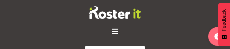
scroll to position [3718, 0]
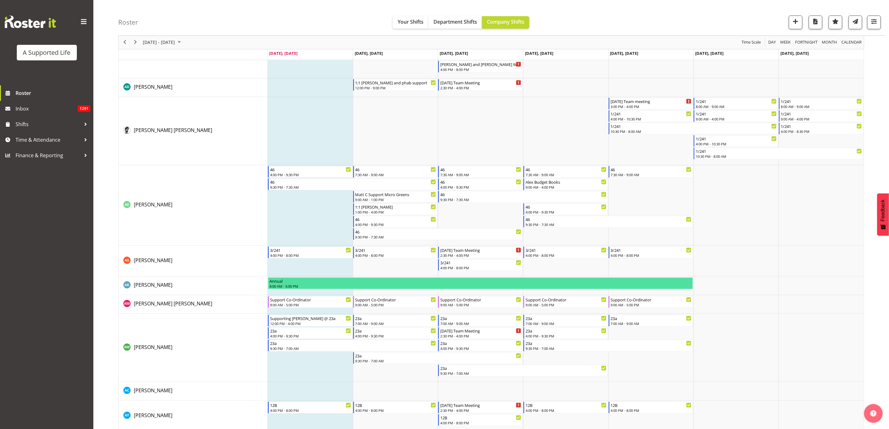
scroll to position [187, 0]
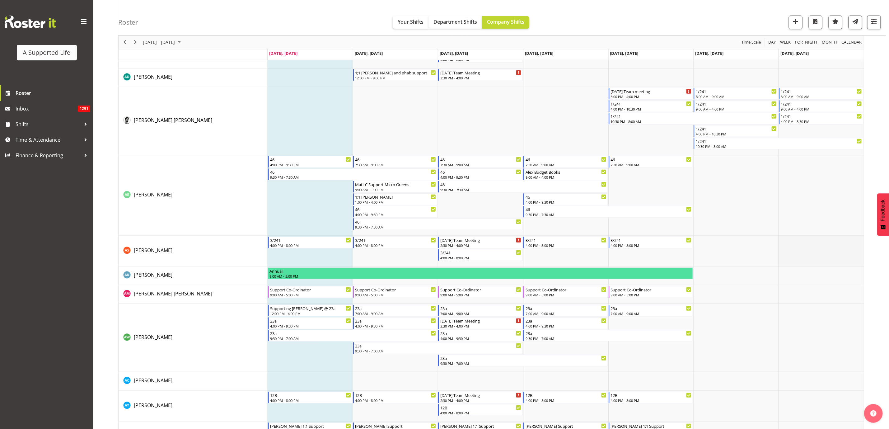
click at [590, 251] on td "Timeline Week of August 11, 2025" at bounding box center [821, 251] width 85 height 31
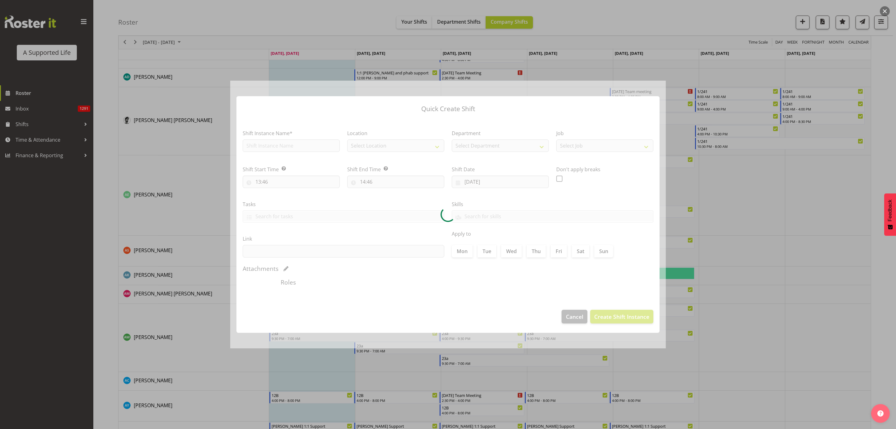
type input "17/08/2025"
checkbox input "true"
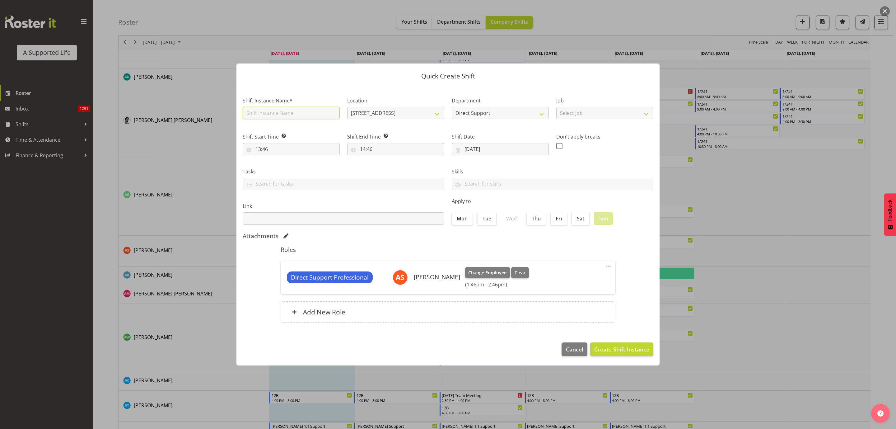
click at [304, 116] on input "text" at bounding box center [291, 113] width 97 height 12
type input "Permaculture course"
click at [585, 112] on select "Select Job Accounts and Payroll Admin Support Aspirations and Support Facilitat…" at bounding box center [604, 113] width 97 height 12
select select "4112"
click at [556, 107] on select "Select Job Accounts and Payroll Admin Support Aspirations and Support Facilitat…" at bounding box center [604, 113] width 97 height 12
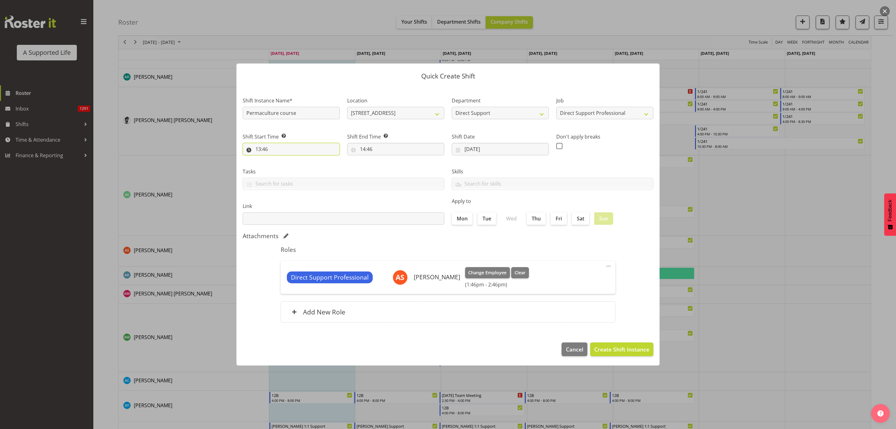
click at [270, 148] on input "13:46" at bounding box center [291, 149] width 97 height 12
click at [287, 167] on select "00 01 02 03 04 05 06 07 08 09 10 11 12 13 14 15 16 17 18 19 20 21 22 23" at bounding box center [285, 165] width 14 height 12
select select "9"
click at [278, 159] on select "00 01 02 03 04 05 06 07 08 09 10 11 12 13 14 15 16 17 18 19 20 21 22 23" at bounding box center [285, 165] width 14 height 12
type input "09:46"
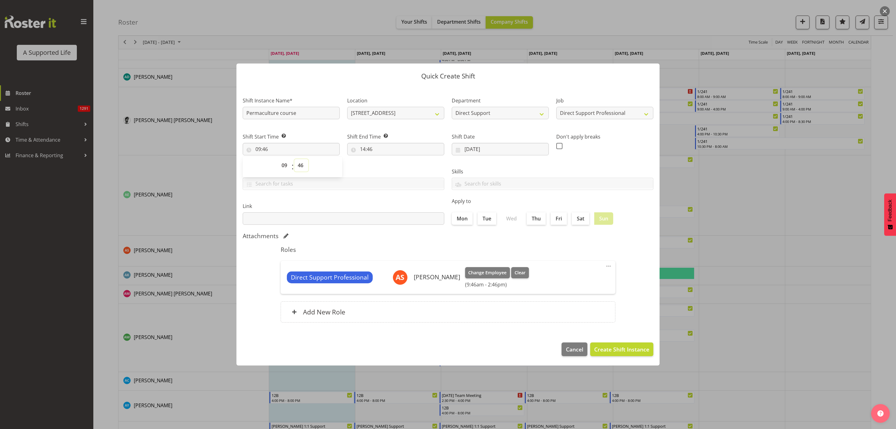
drag, startPoint x: 299, startPoint y: 165, endPoint x: 307, endPoint y: 162, distance: 8.7
click at [299, 165] on select "00 01 02 03 04 05 06 07 08 09 10 11 12 13 14 15 16 17 18 19 20 21 22 23 24 25 2…" at bounding box center [301, 165] width 14 height 12
select select "0"
click at [294, 159] on select "00 01 02 03 04 05 06 07 08 09 10 11 12 13 14 15 16 17 18 19 20 21 22 23 24 25 2…" at bounding box center [301, 165] width 14 height 12
type input "09:00"
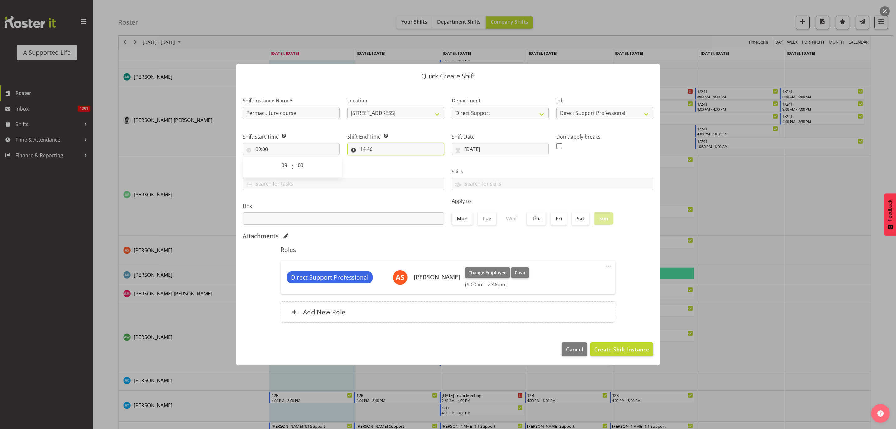
click at [382, 149] on input "14:46" at bounding box center [395, 149] width 97 height 12
click at [387, 166] on select "00 01 02 03 04 05 06 07 08 09 10 11 12 13 14 15 16 17 18 19 20 21 22 23" at bounding box center [390, 165] width 14 height 12
select select "16"
click at [383, 159] on select "00 01 02 03 04 05 06 07 08 09 10 11 12 13 14 15 16 17 18 19 20 21 22 23" at bounding box center [390, 165] width 14 height 12
type input "16:46"
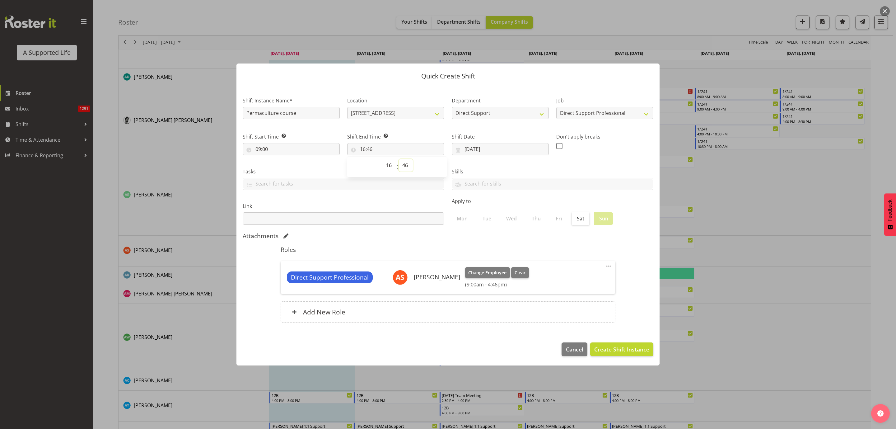
click at [405, 167] on select "00 01 02 03 04 05 06 07 08 09 10 11 12 13 14 15 16 17 18 19 20 21 22 23 24 25 2…" at bounding box center [406, 165] width 14 height 12
select select "30"
click at [399, 159] on select "00 01 02 03 04 05 06 07 08 09 10 11 12 13 14 15 16 17 18 19 20 21 22 23 24 25 2…" at bounding box center [406, 165] width 14 height 12
type input "16:30"
click at [590, 261] on button "Create Shift Instance" at bounding box center [621, 349] width 63 height 14
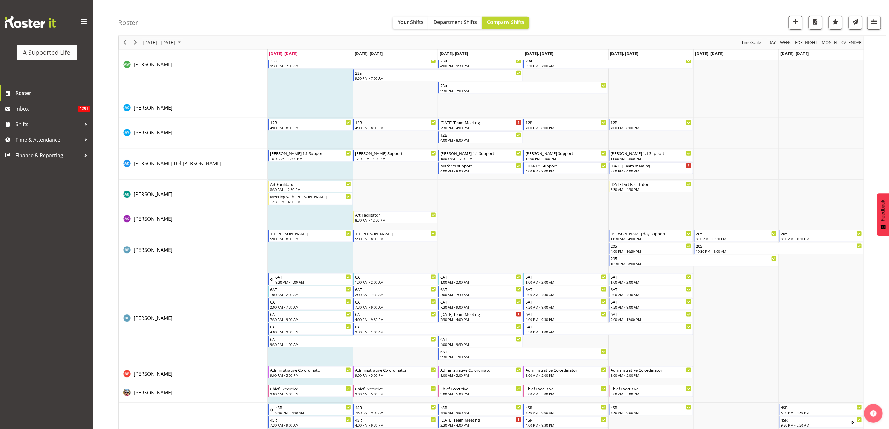
scroll to position [413, 0]
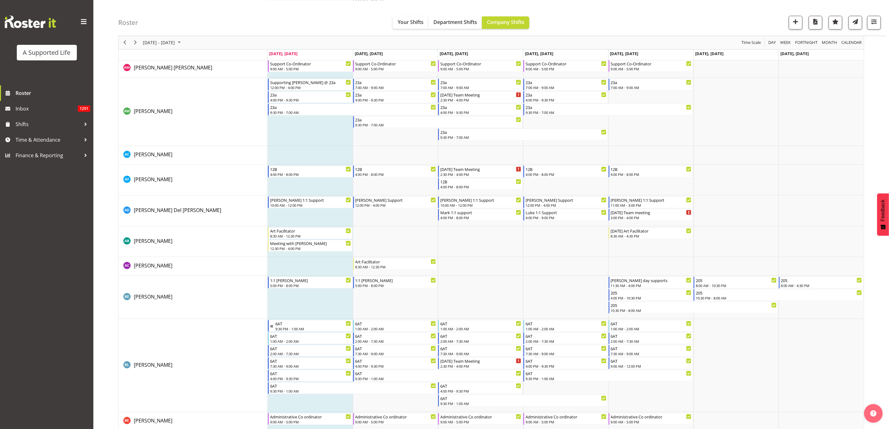
click at [322, 214] on td "Timeline Week of August 11, 2025" at bounding box center [310, 210] width 85 height 31
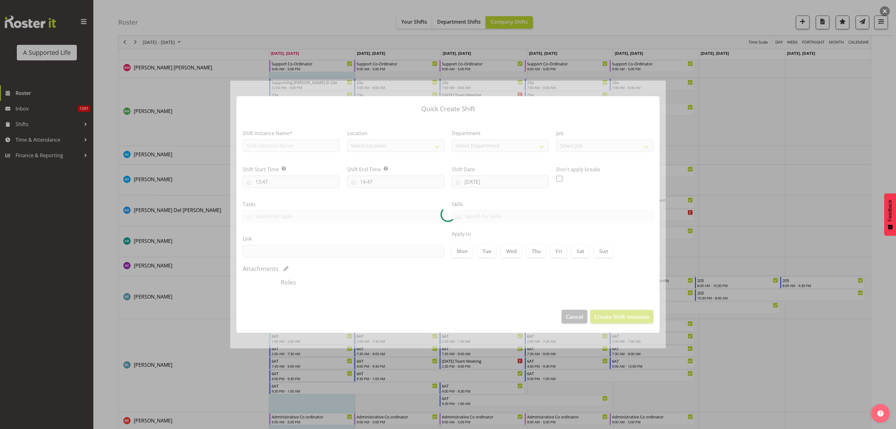
checkbox input "true"
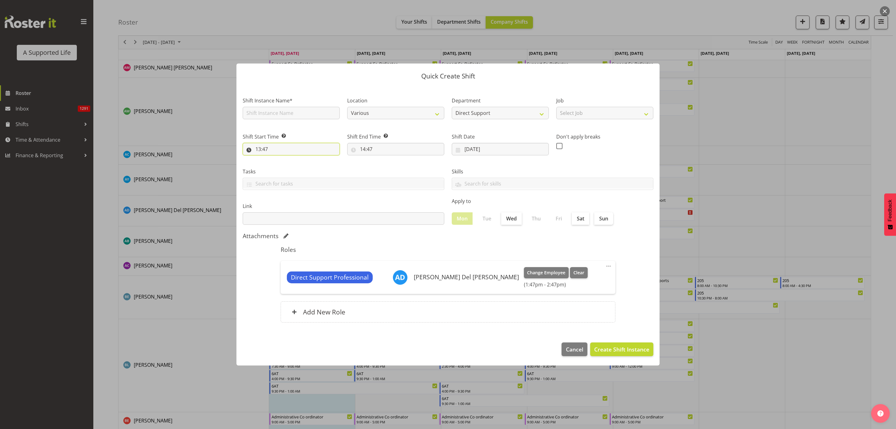
click at [284, 145] on input "13:47" at bounding box center [291, 149] width 97 height 12
click at [284, 111] on input "text" at bounding box center [291, 113] width 97 height 12
type input "Maintenance"
click at [590, 114] on select "Select Job Accounts and Payroll Admin Support Aspirations and Support Facilitat…" at bounding box center [604, 113] width 97 height 12
select select "4112"
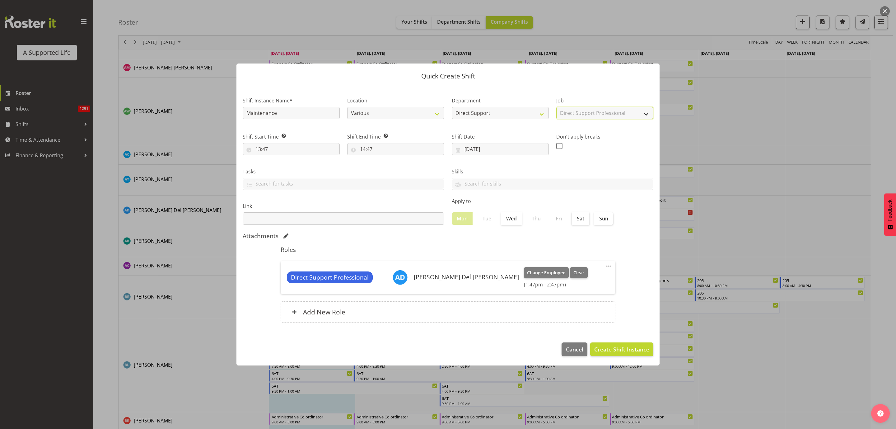
click at [556, 107] on select "Select Job Accounts and Payroll Admin Support Aspirations and Support Facilitat…" at bounding box center [604, 113] width 97 height 12
click at [316, 146] on input "13:47" at bounding box center [291, 149] width 97 height 12
drag, startPoint x: 284, startPoint y: 165, endPoint x: 296, endPoint y: 167, distance: 12.6
click at [284, 165] on select "00 01 02 03 04 05 06 07 08 09 10 11 12 13 14 15 16 17 18 19 20 21 22 23" at bounding box center [285, 165] width 14 height 12
select select "12"
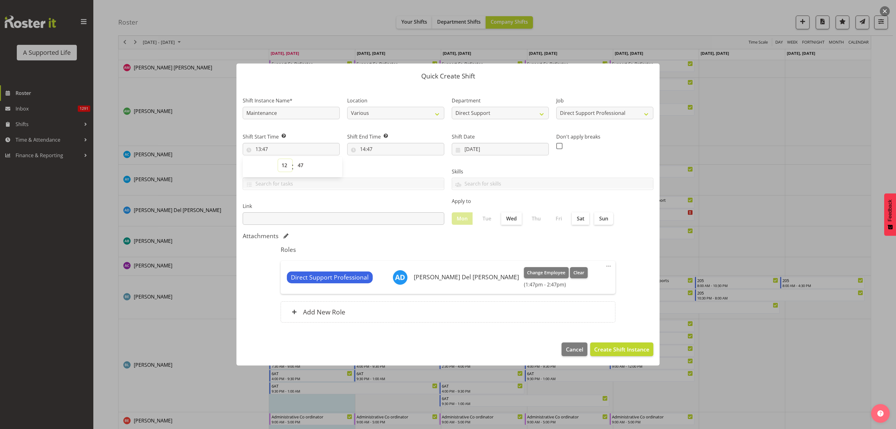
click at [278, 159] on select "00 01 02 03 04 05 06 07 08 09 10 11 12 13 14 15 16 17 18 19 20 21 22 23" at bounding box center [285, 165] width 14 height 12
type input "12:47"
click at [370, 148] on input "14:47" at bounding box center [395, 149] width 97 height 12
click at [391, 166] on select "00 01 02 03 04 05 06 07 08 09 10 11 12 13 14 15 16 17 18 19 20 21 22 23" at bounding box center [390, 165] width 14 height 12
select select "15"
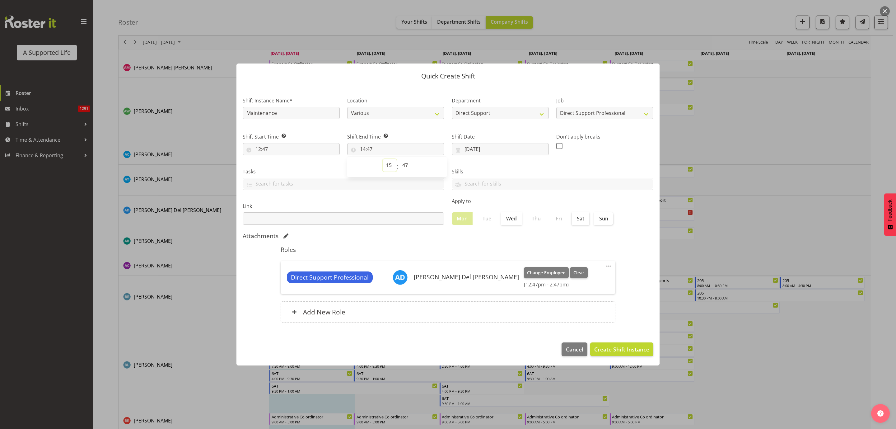
click at [383, 159] on select "00 01 02 03 04 05 06 07 08 09 10 11 12 13 14 15 16 17 18 19 20 21 22 23" at bounding box center [390, 165] width 14 height 12
type input "15:47"
click at [408, 165] on select "00 01 02 03 04 05 06 07 08 09 10 11 12 13 14 15 16 17 18 19 20 21 22 23 24 25 2…" at bounding box center [406, 165] width 14 height 12
select select "0"
click at [399, 159] on select "00 01 02 03 04 05 06 07 08 09 10 11 12 13 14 15 16 17 18 19 20 21 22 23 24 25 2…" at bounding box center [406, 165] width 14 height 12
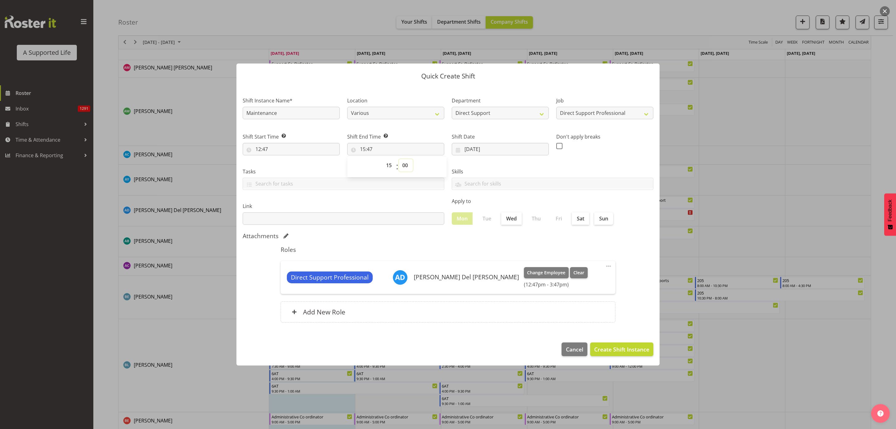
type input "15:00"
click at [273, 147] on input "12:47" at bounding box center [291, 149] width 97 height 12
click at [300, 164] on select "00 01 02 03 04 05 06 07 08 09 10 11 12 13 14 15 16 17 18 19 20 21 22 23 24 25 2…" at bounding box center [301, 165] width 14 height 12
select select "0"
click at [294, 159] on select "00 01 02 03 04 05 06 07 08 09 10 11 12 13 14 15 16 17 18 19 20 21 22 23 24 25 2…" at bounding box center [301, 165] width 14 height 12
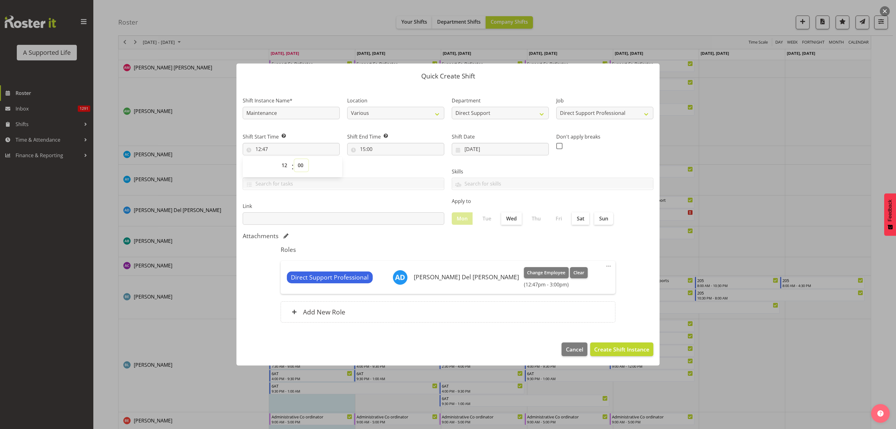
type input "12:00"
click at [590, 261] on span "Create Shift Instance" at bounding box center [621, 349] width 55 height 8
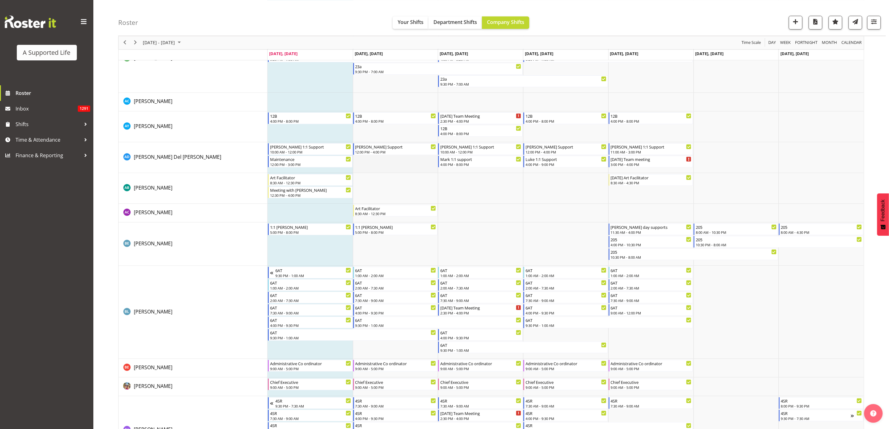
scroll to position [450, 0]
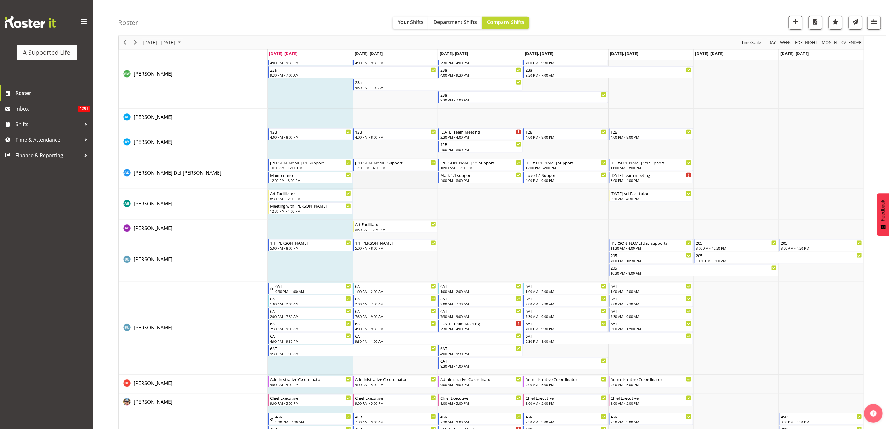
click at [415, 180] on td "Timeline Week of August 11, 2025" at bounding box center [395, 173] width 85 height 31
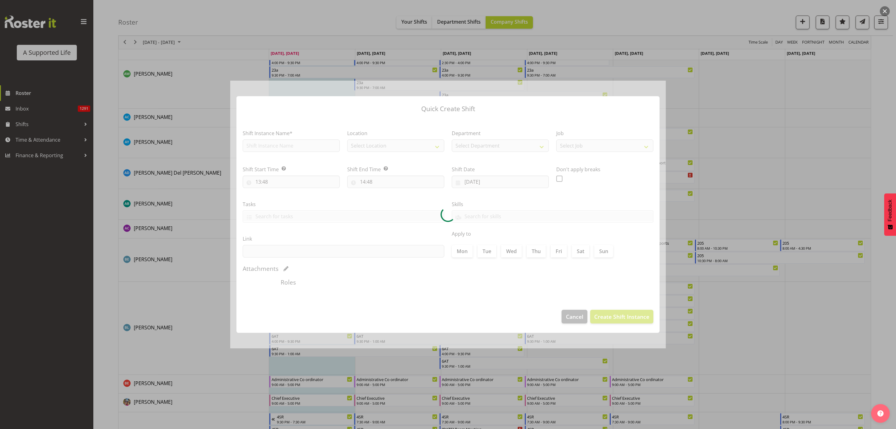
type input "12/08/2025"
checkbox input "true"
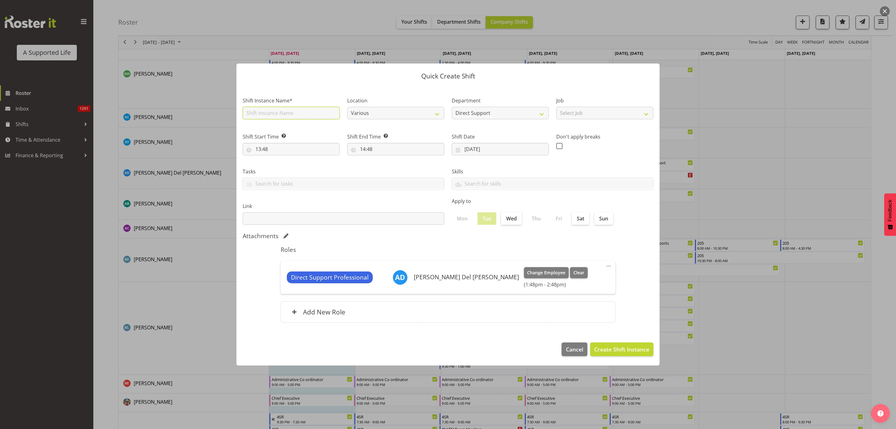
click at [270, 110] on input "text" at bounding box center [291, 113] width 97 height 12
type input "Maintenance"
click at [590, 113] on select "Select Job Accounts and Payroll Admin Support Aspirations and Support Facilitat…" at bounding box center [604, 113] width 97 height 12
select select "4112"
click at [556, 107] on select "Select Job Accounts and Payroll Admin Support Aspirations and Support Facilitat…" at bounding box center [604, 113] width 97 height 12
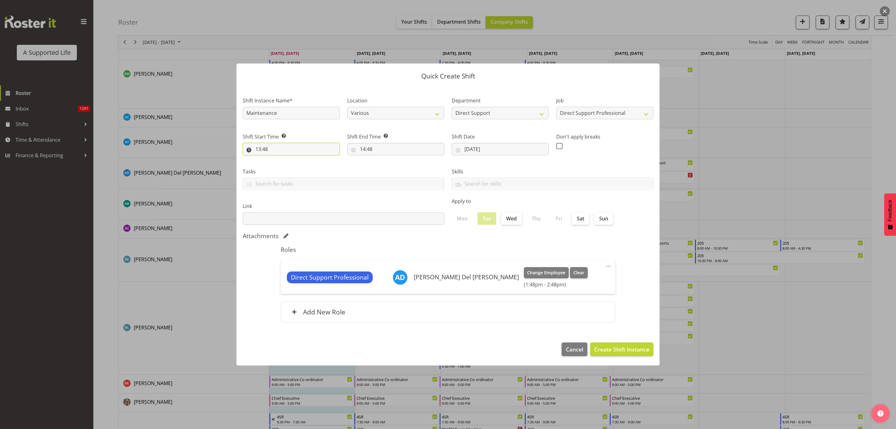
click at [275, 148] on input "13:48" at bounding box center [291, 149] width 97 height 12
click at [283, 165] on select "00 01 02 03 04 05 06 07 08 09 10 11 12 13 14 15 16 17 18 19 20 21 22 23" at bounding box center [285, 165] width 14 height 12
select select "10"
click at [278, 159] on select "00 01 02 03 04 05 06 07 08 09 10 11 12 13 14 15 16 17 18 19 20 21 22 23" at bounding box center [285, 165] width 14 height 12
type input "10:48"
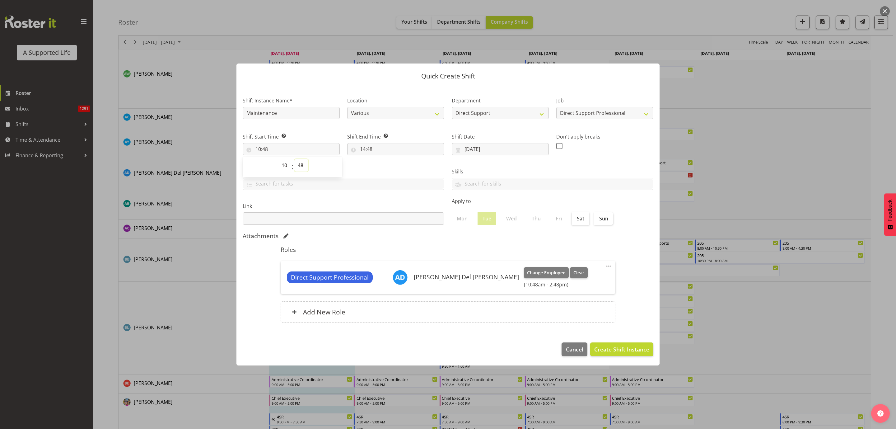
drag, startPoint x: 298, startPoint y: 167, endPoint x: 301, endPoint y: 165, distance: 3.6
click at [298, 167] on select "00 01 02 03 04 05 06 07 08 09 10 11 12 13 14 15 16 17 18 19 20 21 22 23 24 25 2…" at bounding box center [301, 165] width 14 height 12
select select "0"
click at [294, 159] on select "00 01 02 03 04 05 06 07 08 09 10 11 12 13 14 15 16 17 18 19 20 21 22 23 24 25 2…" at bounding box center [301, 165] width 14 height 12
type input "10:00"
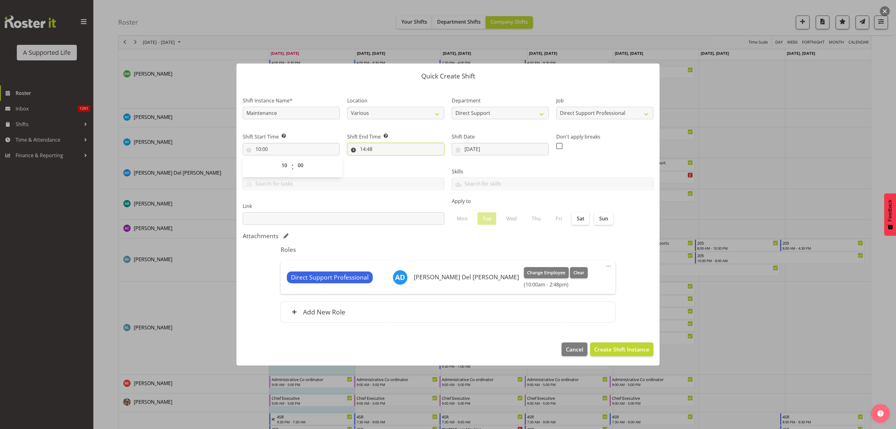
click at [383, 151] on input "14:48" at bounding box center [395, 149] width 97 height 12
click at [387, 161] on select "00 01 02 03 04 05 06 07 08 09 10 11 12 13 14 15 16 17 18 19 20 21 22 23" at bounding box center [390, 165] width 14 height 12
select select "12"
click at [383, 159] on select "00 01 02 03 04 05 06 07 08 09 10 11 12 13 14 15 16 17 18 19 20 21 22 23" at bounding box center [390, 165] width 14 height 12
type input "12:48"
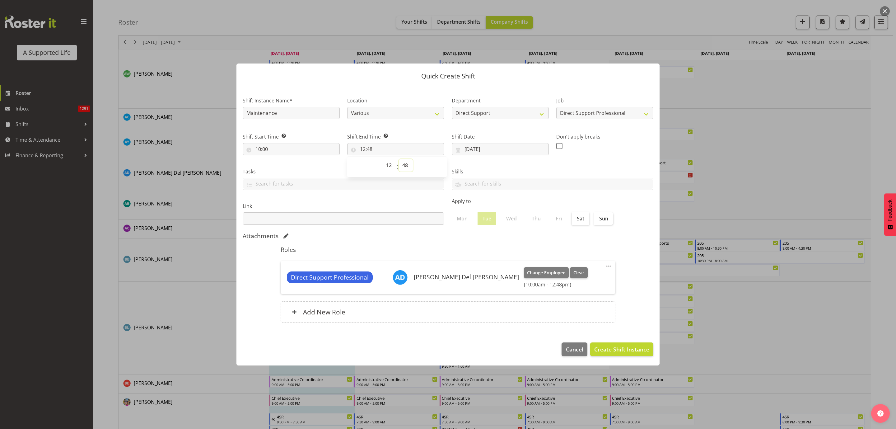
click at [401, 162] on select "00 01 02 03 04 05 06 07 08 09 10 11 12 13 14 15 16 17 18 19 20 21 22 23 24 25 2…" at bounding box center [406, 165] width 14 height 12
select select "0"
click at [399, 159] on select "00 01 02 03 04 05 06 07 08 09 10 11 12 13 14 15 16 17 18 19 20 21 22 23 24 25 2…" at bounding box center [406, 165] width 14 height 12
type input "12:00"
click at [590, 261] on span "Create Shift Instance" at bounding box center [621, 349] width 55 height 8
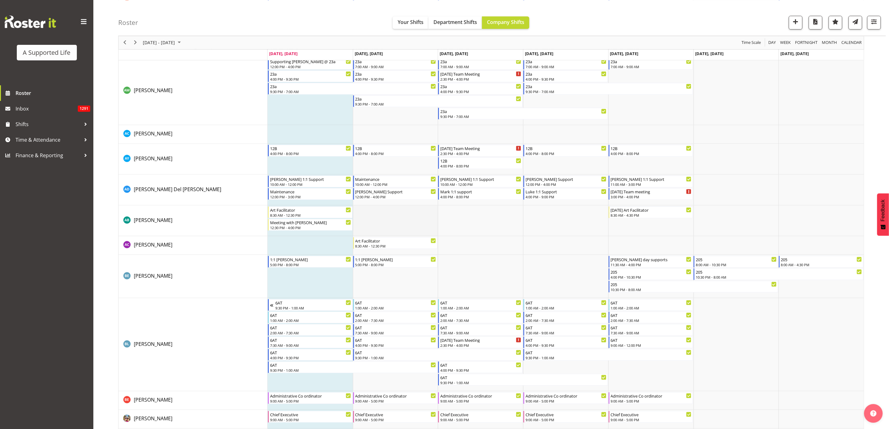
scroll to position [397, 0]
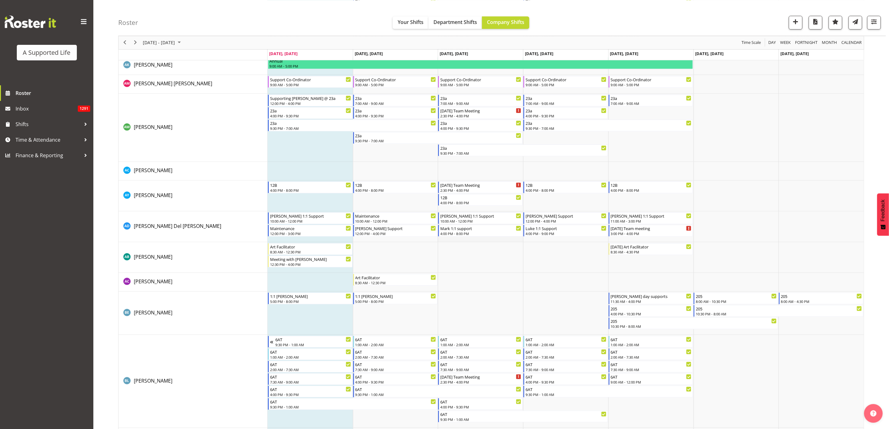
click at [470, 240] on td "Timeline Week of August 11, 2025" at bounding box center [480, 226] width 85 height 31
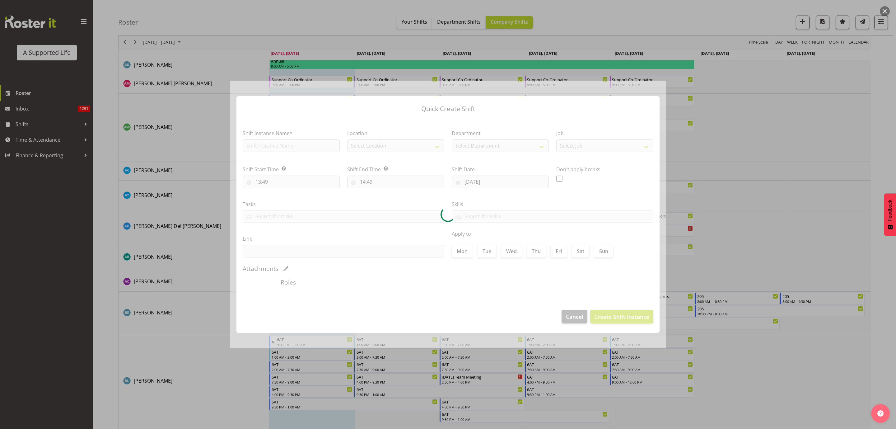
type input "13/08/2025"
checkbox input "true"
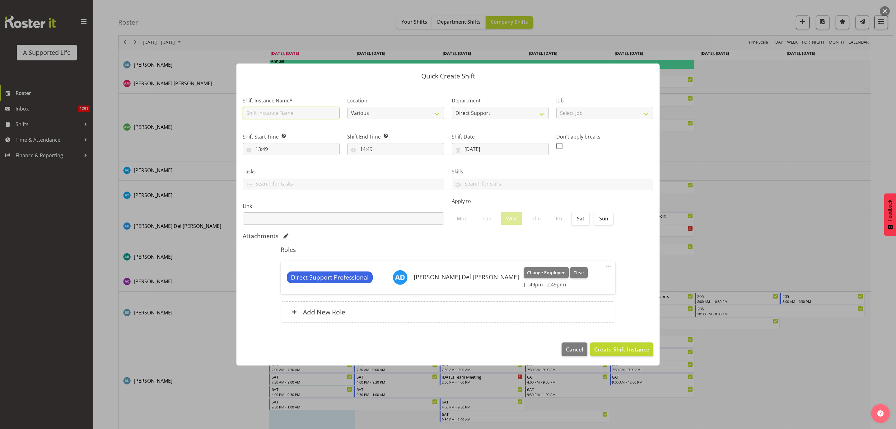
click at [254, 116] on input "text" at bounding box center [291, 113] width 97 height 12
type input "MAintenance"
click at [590, 111] on select "Select Job Accounts and Payroll Admin Support Aspirations and Support Facilitat…" at bounding box center [604, 113] width 97 height 12
select select "4112"
click at [556, 107] on select "Select Job Accounts and Payroll Admin Support Aspirations and Support Facilitat…" at bounding box center [604, 113] width 97 height 12
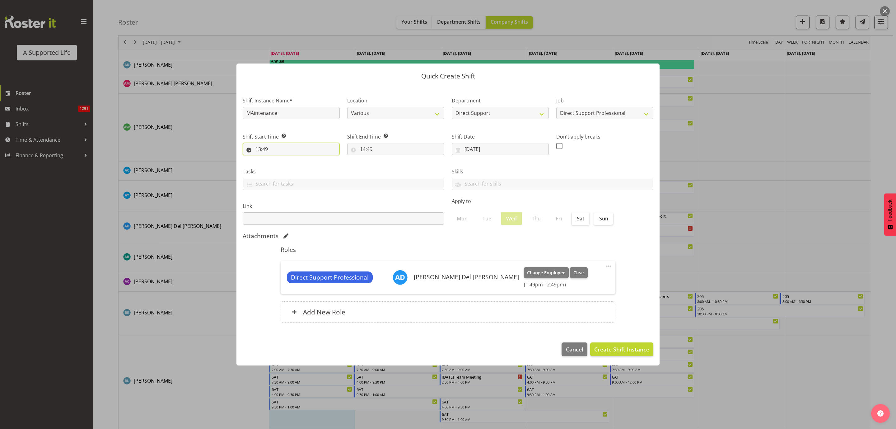
click at [263, 151] on input "13:49" at bounding box center [291, 149] width 97 height 12
click at [281, 166] on select "00 01 02 03 04 05 06 07 08 09 10 11 12 13 14 15 16 17 18 19 20 21 22 23" at bounding box center [285, 165] width 14 height 12
select select "12"
click at [278, 159] on select "00 01 02 03 04 05 06 07 08 09 10 11 12 13 14 15 16 17 18 19 20 21 22 23" at bounding box center [285, 165] width 14 height 12
type input "12:49"
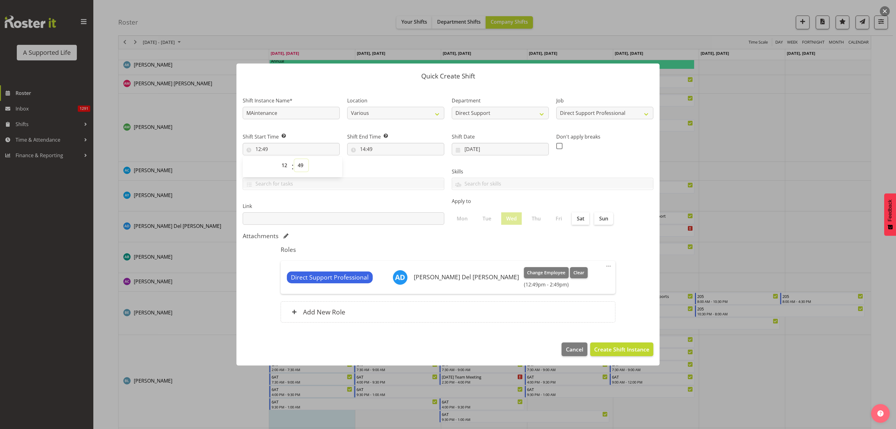
click at [303, 164] on select "00 01 02 03 04 05 06 07 08 09 10 11 12 13 14 15 16 17 18 19 20 21 22 23 24 25 2…" at bounding box center [301, 165] width 14 height 12
select select "0"
click at [294, 159] on select "00 01 02 03 04 05 06 07 08 09 10 11 12 13 14 15 16 17 18 19 20 21 22 23 24 25 2…" at bounding box center [301, 165] width 14 height 12
type input "12:00"
click at [375, 149] on input "14:49" at bounding box center [395, 149] width 97 height 12
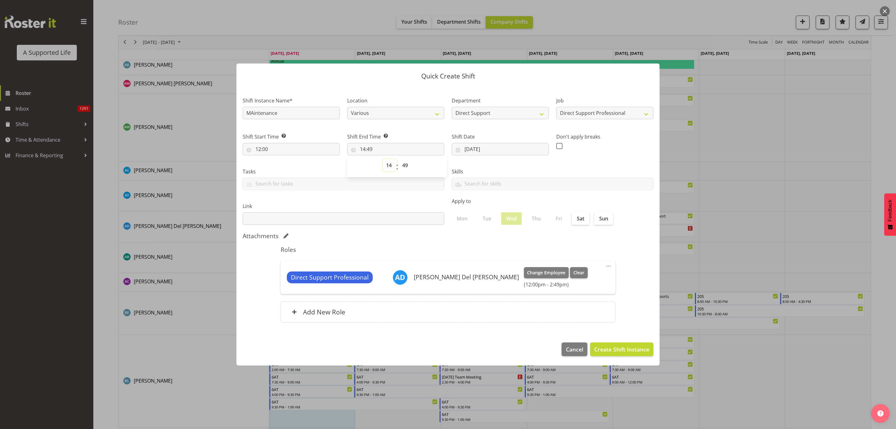
click at [386, 161] on select "00 01 02 03 04 05 06 07 08 09 10 11 12 13 14 15 16 17 18 19 20 21 22 23" at bounding box center [390, 165] width 14 height 12
select select "16"
click at [383, 159] on select "00 01 02 03 04 05 06 07 08 09 10 11 12 13 14 15 16 17 18 19 20 21 22 23" at bounding box center [390, 165] width 14 height 12
type input "16:49"
click at [403, 165] on select "00 01 02 03 04 05 06 07 08 09 10 11 12 13 14 15 16 17 18 19 20 21 22 23 24 25 2…" at bounding box center [406, 165] width 14 height 12
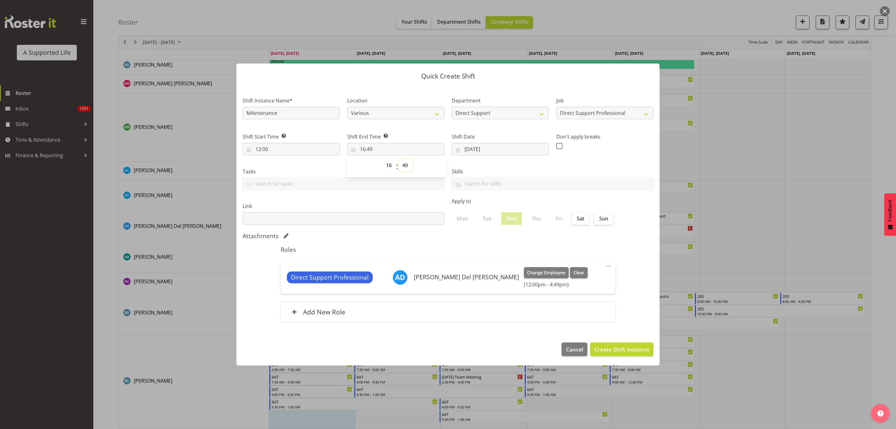
select select "0"
click at [399, 159] on select "00 01 02 03 04 05 06 07 08 09 10 11 12 13 14 15 16 17 18 19 20 21 22 23 24 25 2…" at bounding box center [406, 165] width 14 height 12
type input "16:00"
click at [590, 261] on span "Create Shift Instance" at bounding box center [621, 349] width 55 height 8
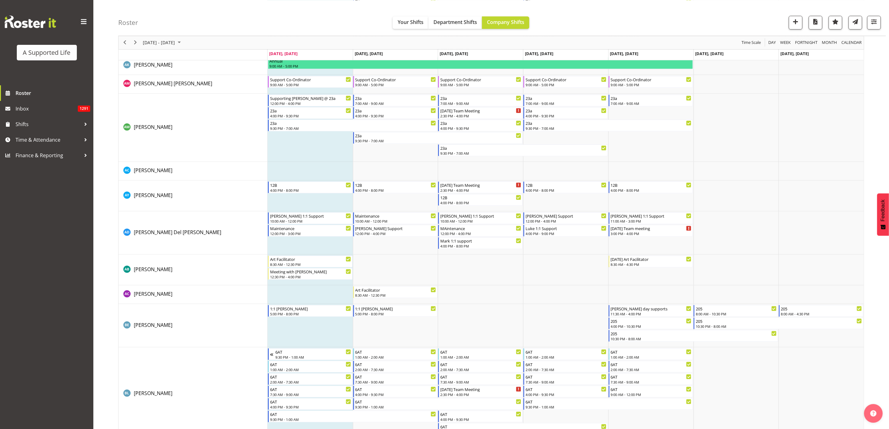
scroll to position [866, 0]
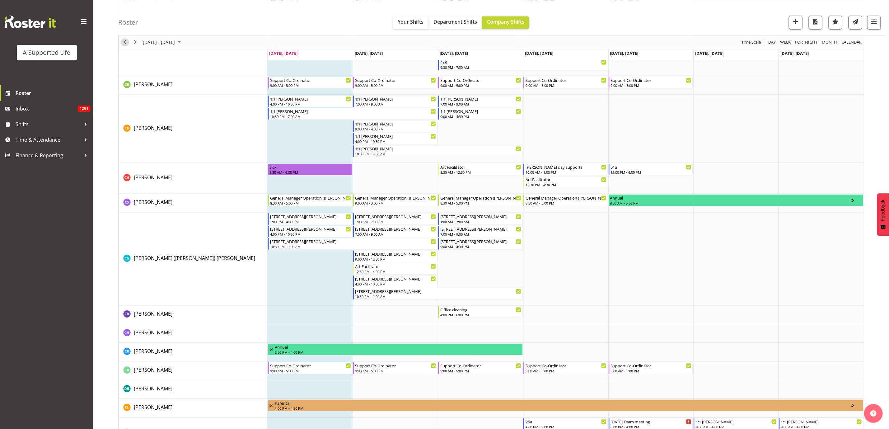
drag, startPoint x: 122, startPoint y: 40, endPoint x: 164, endPoint y: 118, distance: 88.4
click at [122, 40] on span "Previous" at bounding box center [124, 43] width 7 height 8
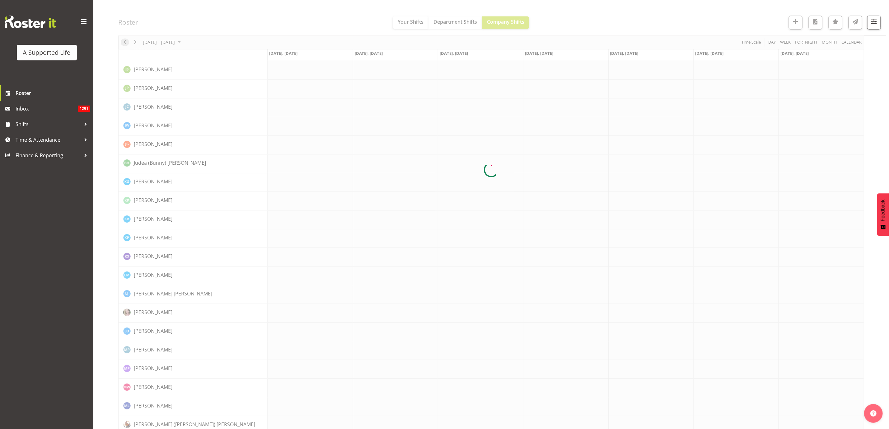
scroll to position [0, 0]
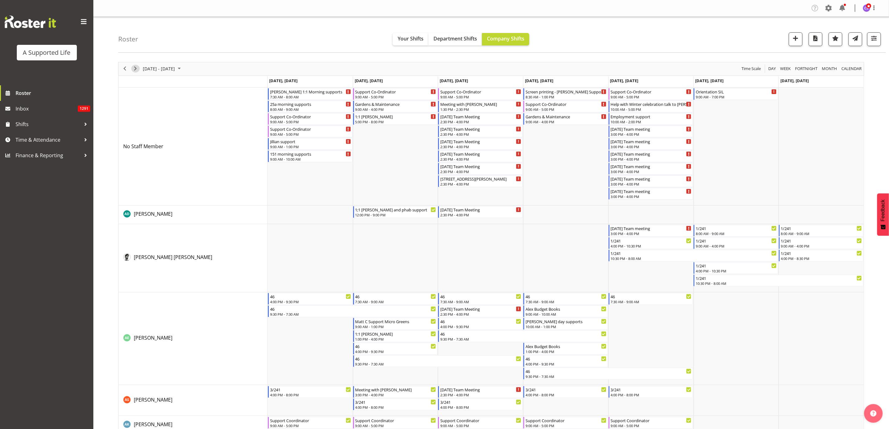
click at [134, 66] on span "Next" at bounding box center [135, 69] width 7 height 8
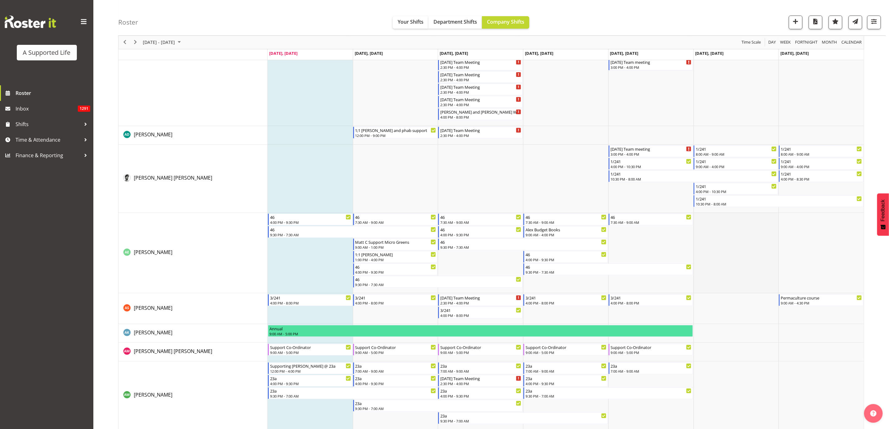
scroll to position [140, 0]
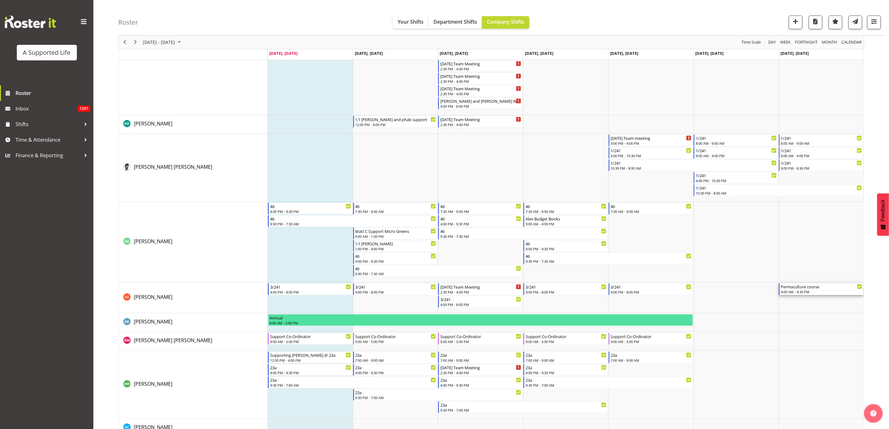
click at [590, 261] on div "9:00 AM - 4:30 PM" at bounding box center [821, 291] width 81 height 5
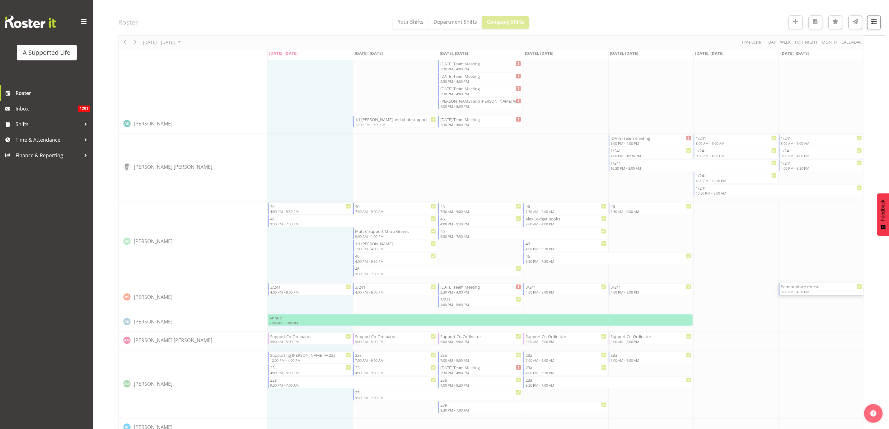
select select
select select "7"
select select "2025"
select select "16"
select select "30"
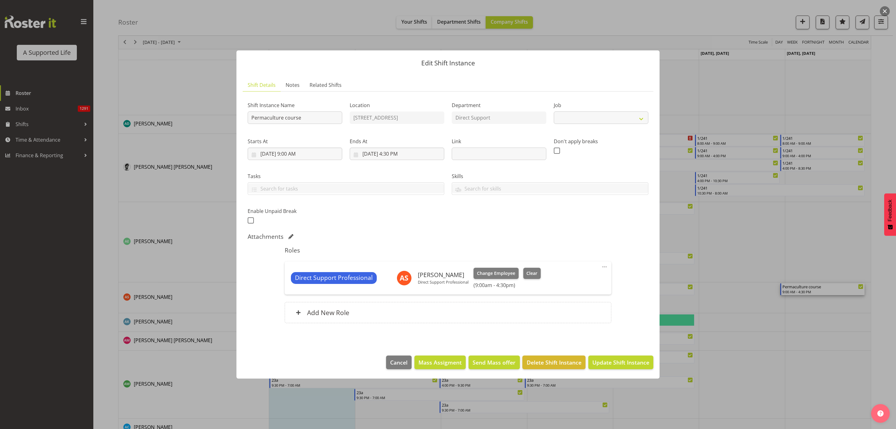
select select "4112"
click at [284, 151] on input "8/17/2025, 9:00 AM" at bounding box center [295, 154] width 95 height 12
click at [265, 229] on span "10" at bounding box center [264, 228] width 5 height 6
type input "8/10/2025, 9:00 AM"
click at [381, 156] on input "8/17/2025, 4:30 PM" at bounding box center [397, 154] width 95 height 12
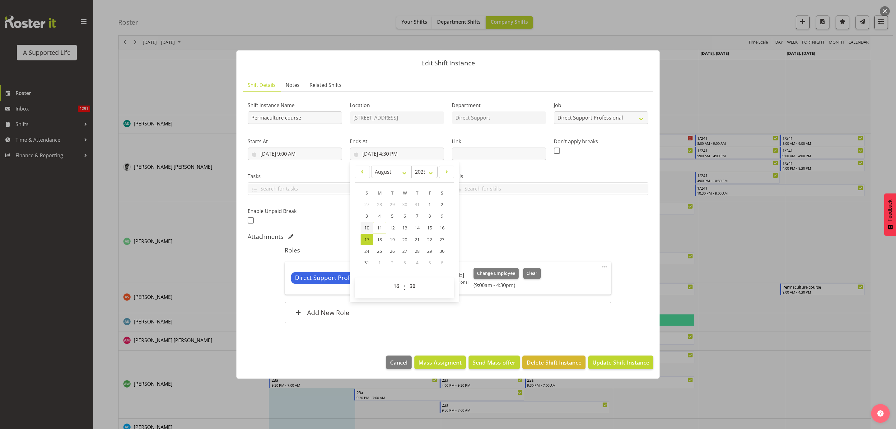
click at [366, 227] on span "10" at bounding box center [366, 228] width 5 height 6
type input "8/10/2025, 4:30 PM"
click at [590, 261] on span "Update Shift Instance" at bounding box center [621, 362] width 57 height 8
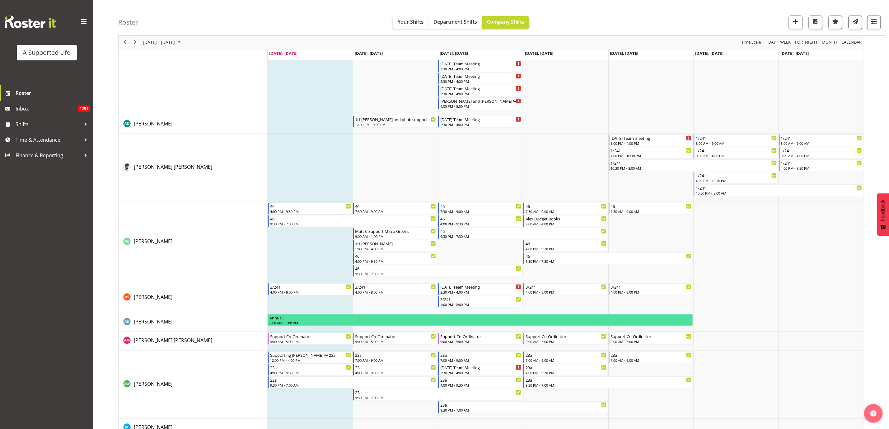
scroll to position [289, 0]
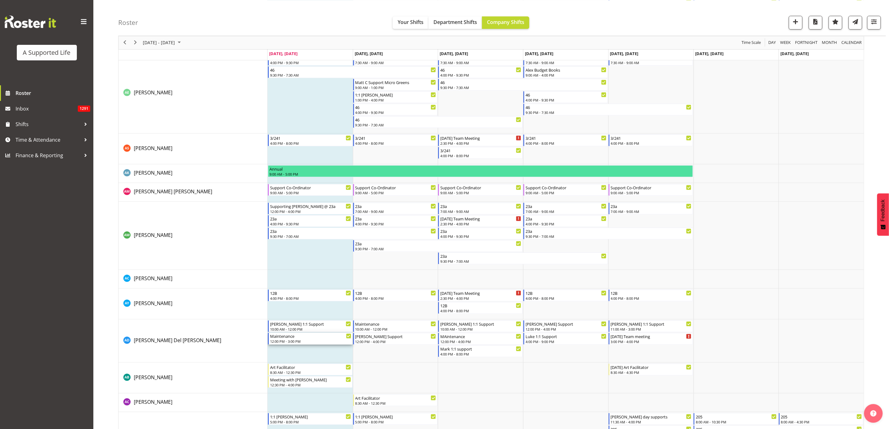
click at [307, 261] on div "Maintenance" at bounding box center [310, 336] width 81 height 6
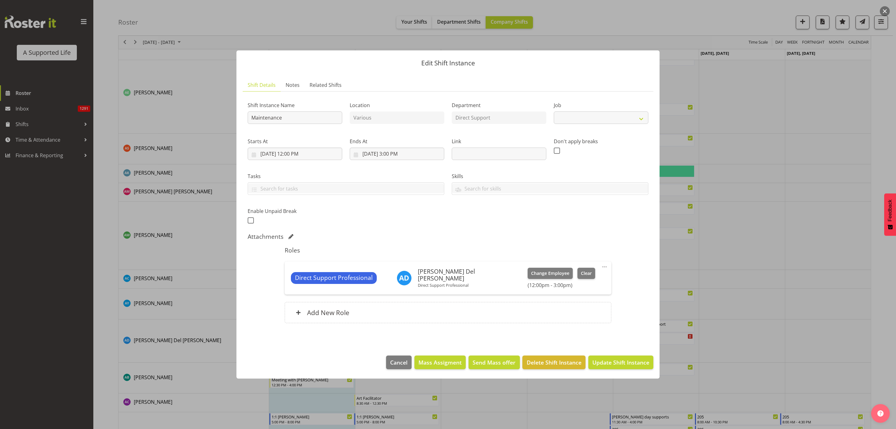
select select "4112"
click at [275, 152] on input "8/11/2025, 12:00 PM" at bounding box center [295, 154] width 95 height 12
click at [274, 214] on link "4" at bounding box center [277, 216] width 13 height 12
type input "8/4/2025, 12:00 PM"
click at [372, 153] on input "8/11/2025, 3:00 PM" at bounding box center [397, 154] width 95 height 12
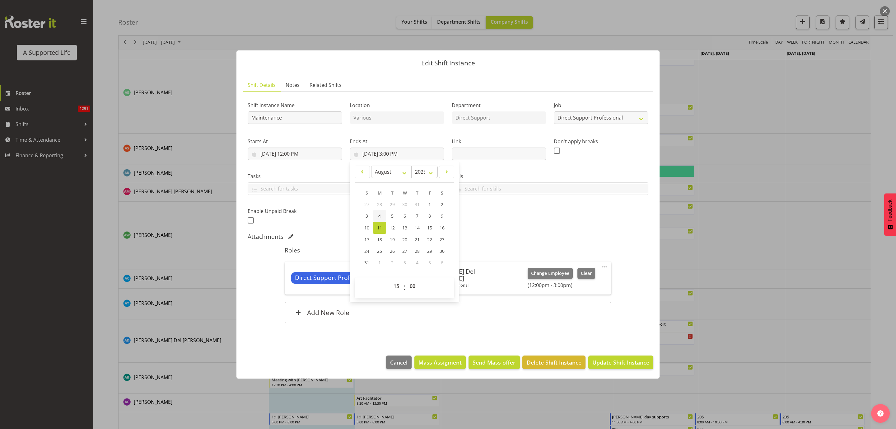
drag, startPoint x: 379, startPoint y: 212, endPoint x: 386, endPoint y: 216, distance: 7.3
click at [379, 213] on link "4" at bounding box center [379, 216] width 13 height 12
type input "8/4/2025, 3:00 PM"
click at [590, 261] on span "Update Shift Instance" at bounding box center [621, 362] width 57 height 8
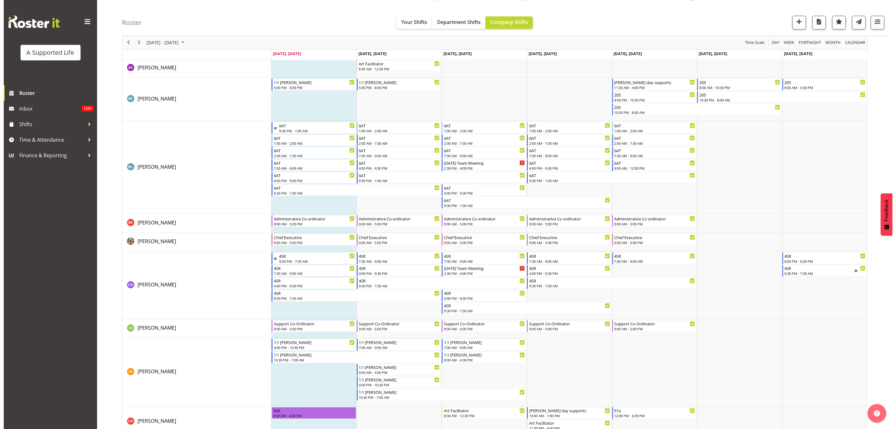
scroll to position [483, 0]
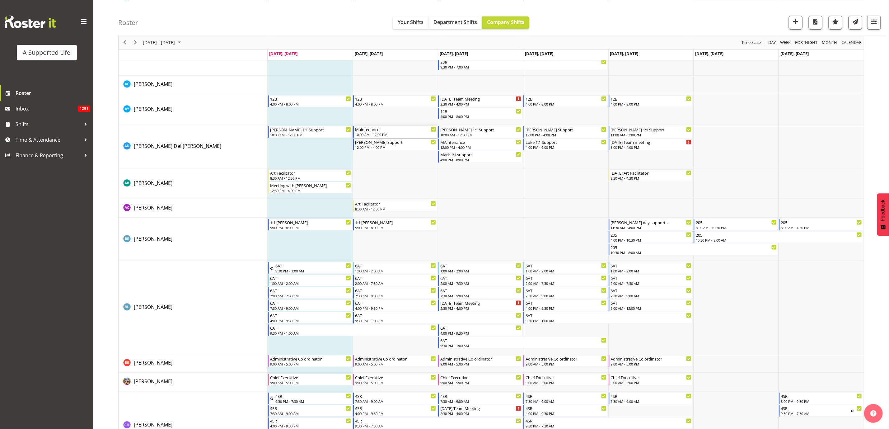
click at [386, 133] on div "10:00 AM - 12:00 PM" at bounding box center [395, 134] width 81 height 5
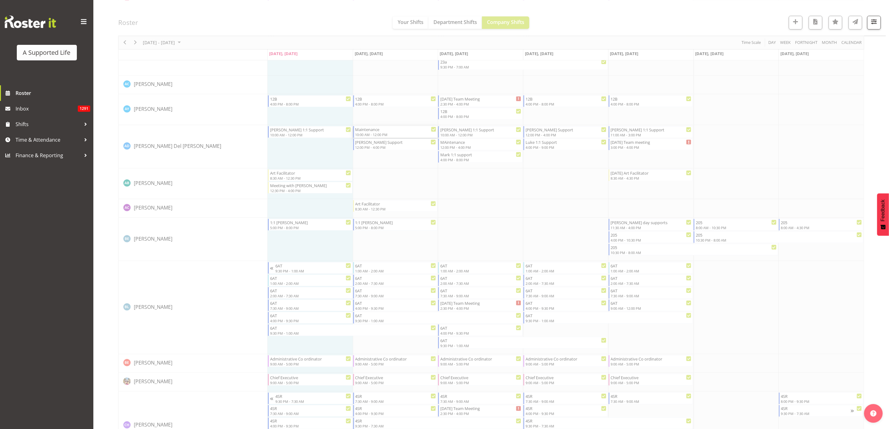
select select
select select "7"
select select "2025"
select select "10"
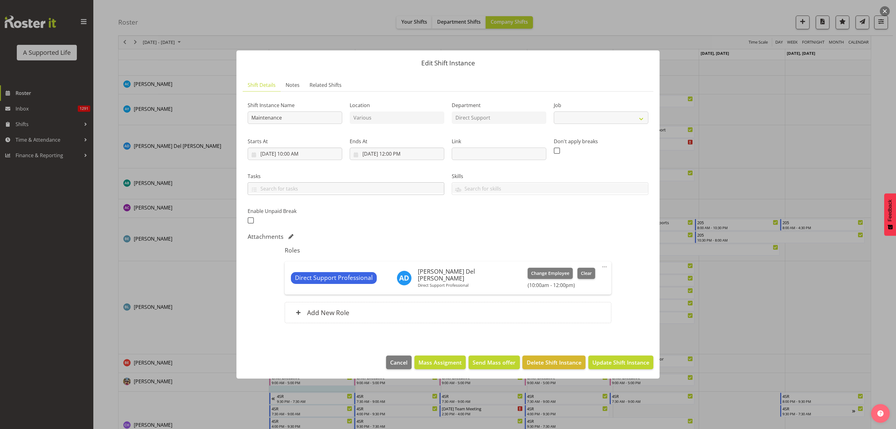
select select "4112"
click at [304, 152] on input "8/12/2025, 10:00 AM" at bounding box center [295, 154] width 95 height 12
click at [293, 214] on link "5" at bounding box center [290, 216] width 12 height 12
type input "8/5/2025, 10:00 AM"
click at [373, 154] on input "8/12/2025, 12:00 PM" at bounding box center [397, 154] width 95 height 12
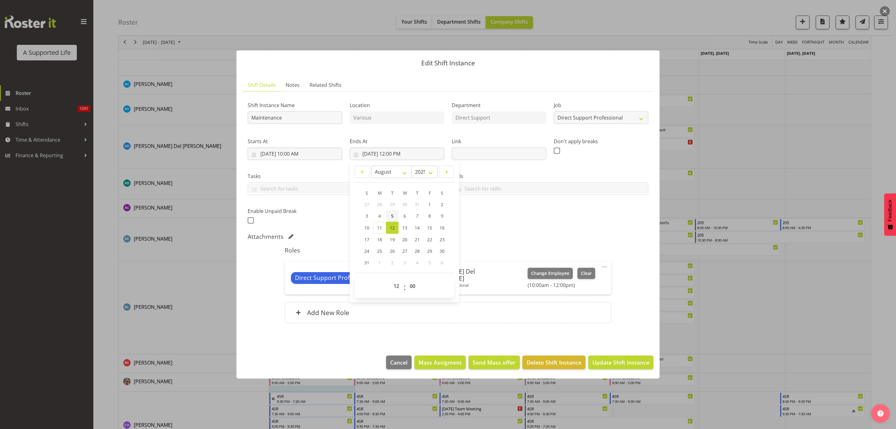
click at [392, 216] on span "5" at bounding box center [392, 216] width 2 height 6
type input "8/5/2025, 12:00 PM"
click at [590, 261] on span "Update Shift Instance" at bounding box center [621, 362] width 57 height 8
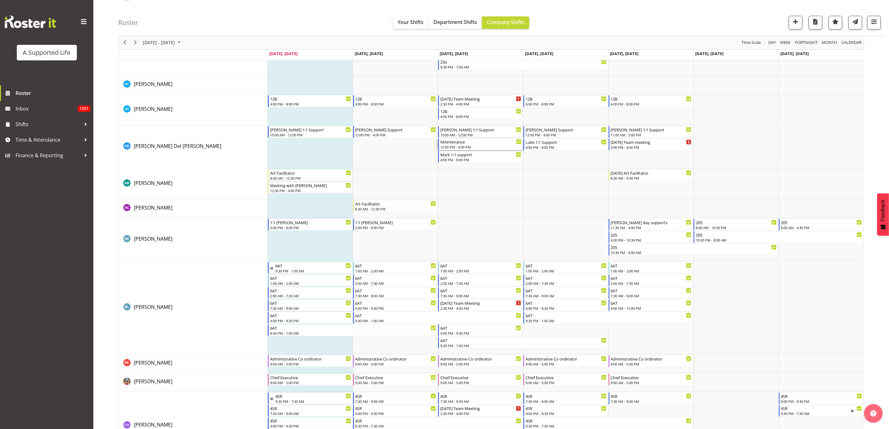
click at [487, 147] on div "12:00 PM - 4:00 PM" at bounding box center [480, 146] width 81 height 5
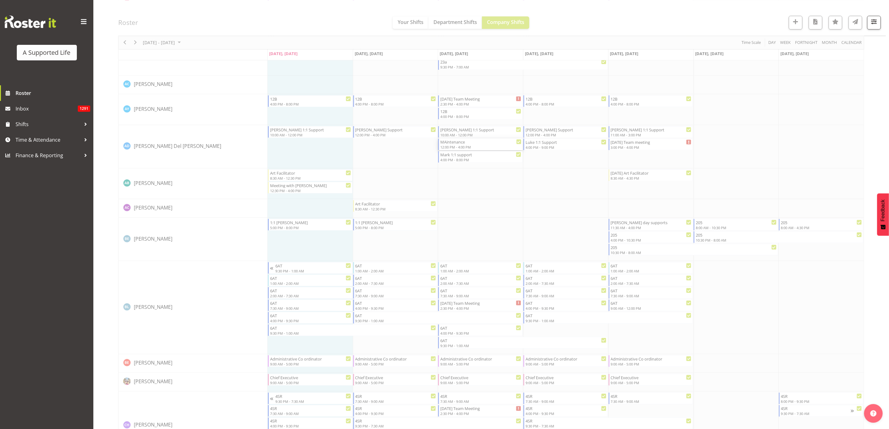
select select
select select "7"
select select "2025"
select select "12"
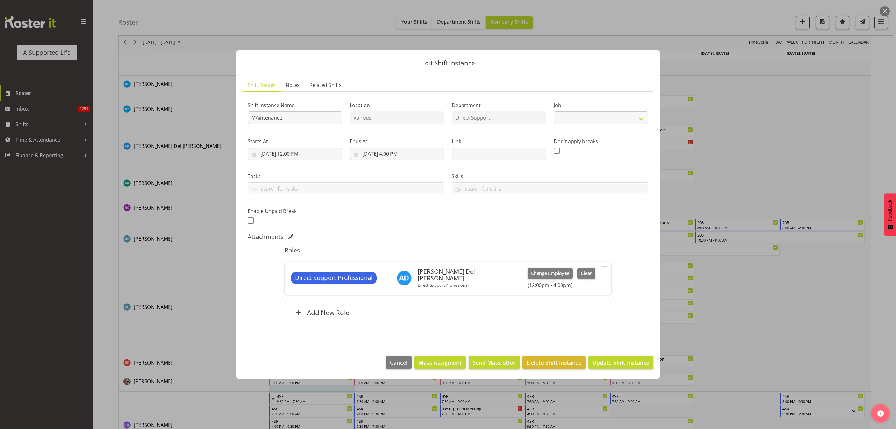
select select "4112"
click at [309, 155] on input "8/13/2025, 12:00 PM" at bounding box center [295, 154] width 95 height 12
click at [305, 211] on link "6" at bounding box center [303, 216] width 12 height 12
type input "8/6/2025, 12:00 PM"
click at [367, 154] on input "8/13/2025, 4:00 PM" at bounding box center [397, 154] width 95 height 12
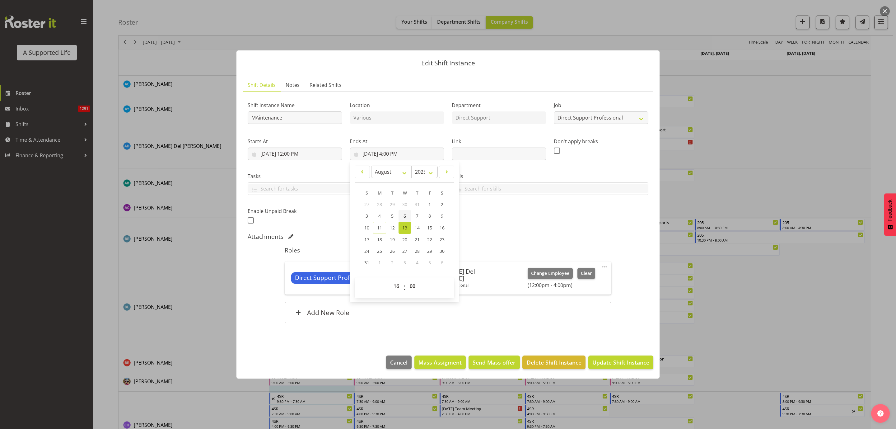
click at [406, 212] on link "6" at bounding box center [405, 216] width 12 height 12
type input "8/6/2025, 4:00 PM"
click at [590, 261] on span "Update Shift Instance" at bounding box center [621, 362] width 57 height 8
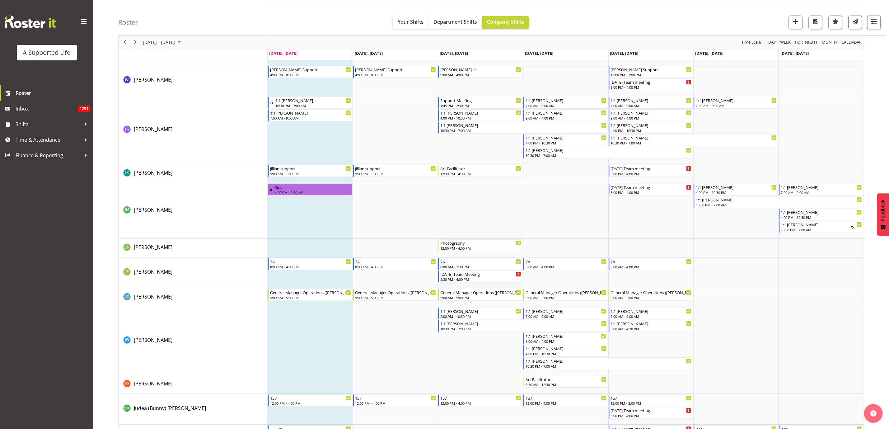
scroll to position [1557, 0]
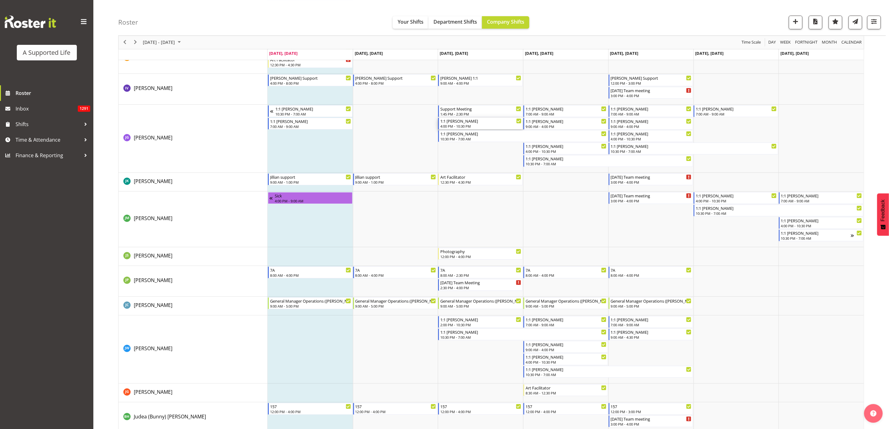
click at [447, 127] on div "4:00 PM - 10:30 PM" at bounding box center [480, 126] width 81 height 5
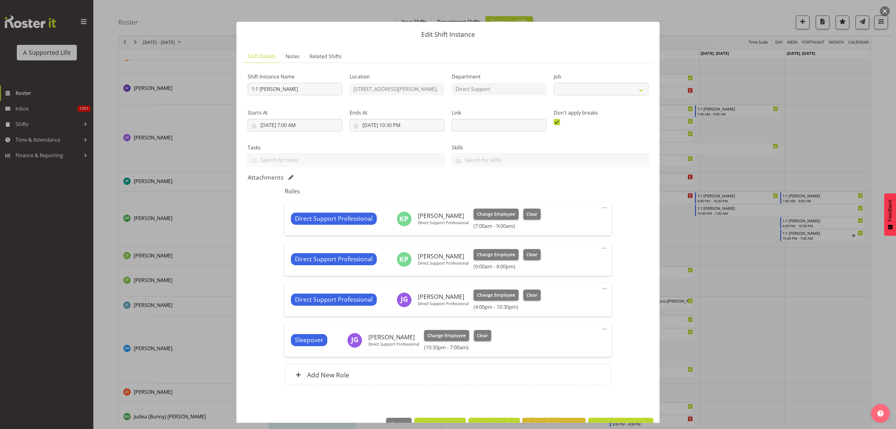
select select "4112"
click at [590, 261] on span at bounding box center [604, 288] width 7 height 7
click at [557, 261] on link "Edit" at bounding box center [579, 302] width 60 height 11
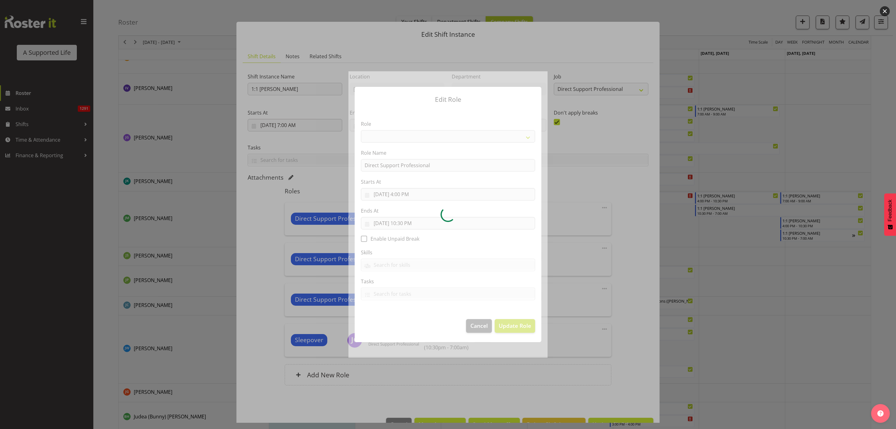
select select "519"
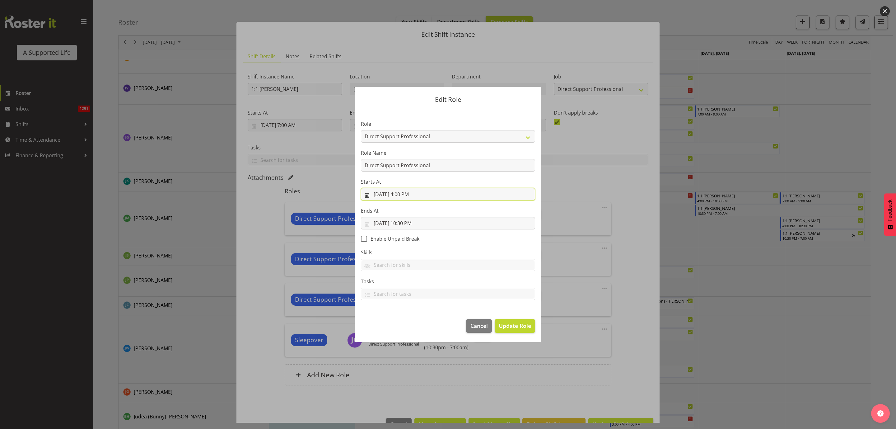
click at [405, 193] on input "8/13/2025, 4:00 PM" at bounding box center [448, 194] width 174 height 12
click at [411, 261] on select "00 01 02 03 04 05 06 07 08 09 10 11 12 13 14 15 16 17 18 19 20 21 22 23" at bounding box center [411, 326] width 14 height 12
select select "14"
click at [404, 261] on select "00 01 02 03 04 05 06 07 08 09 10 11 12 13 14 15 16 17 18 19 20 21 22 23" at bounding box center [411, 326] width 14 height 12
type input "8/13/2025, 2:00 PM"
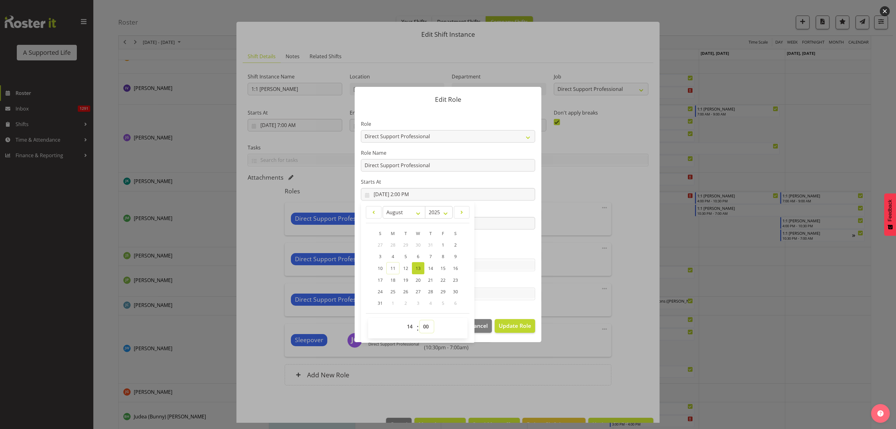
click at [427, 261] on select "00 01 02 03 04 05 06 07 08 09 10 11 12 13 14 15 16 17 18 19 20 21 22 23 24 25 2…" at bounding box center [427, 326] width 14 height 12
select select "30"
click at [420, 261] on select "00 01 02 03 04 05 06 07 08 09 10 11 12 13 14 15 16 17 18 19 20 21 22 23 24 25 2…" at bounding box center [427, 326] width 14 height 12
type input "8/13/2025, 2:30 PM"
click at [509, 261] on span "Update Role" at bounding box center [515, 325] width 32 height 8
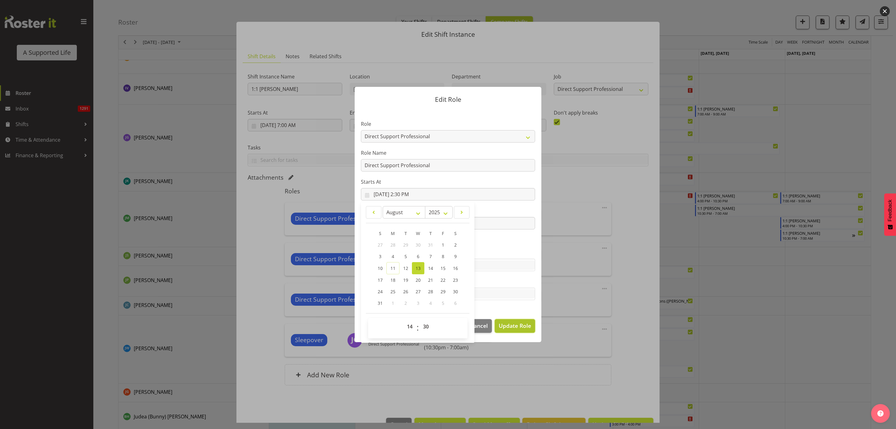
select select
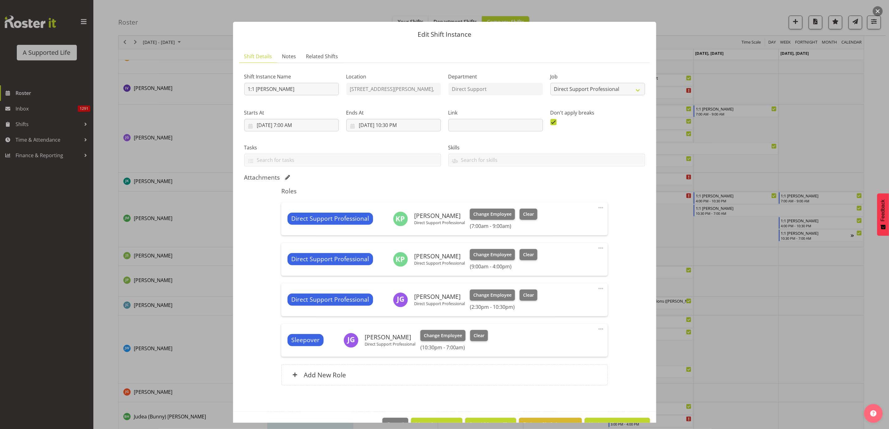
scroll to position [18, 0]
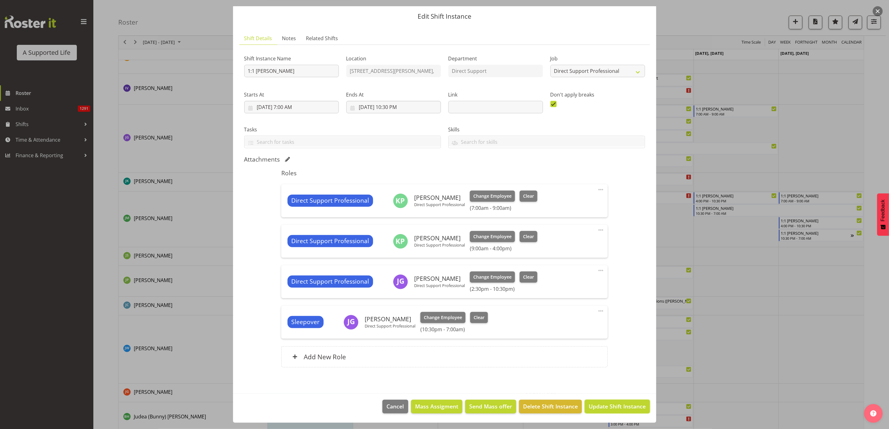
click at [590, 261] on span "Update Shift Instance" at bounding box center [617, 406] width 57 height 8
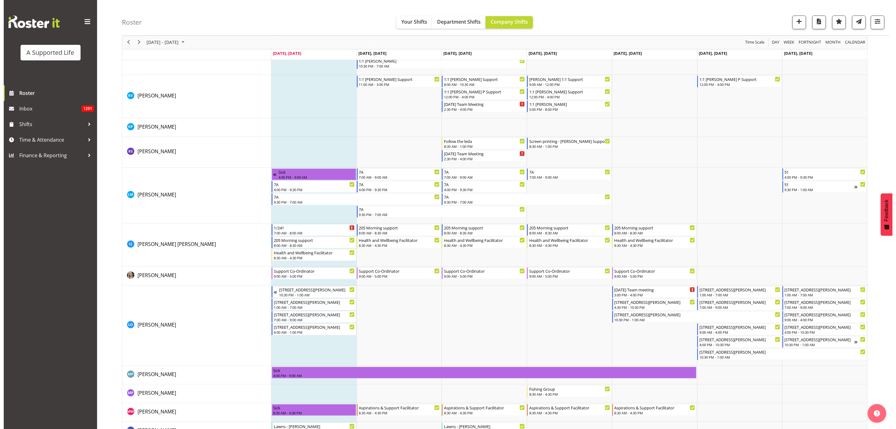
scroll to position [2070, 0]
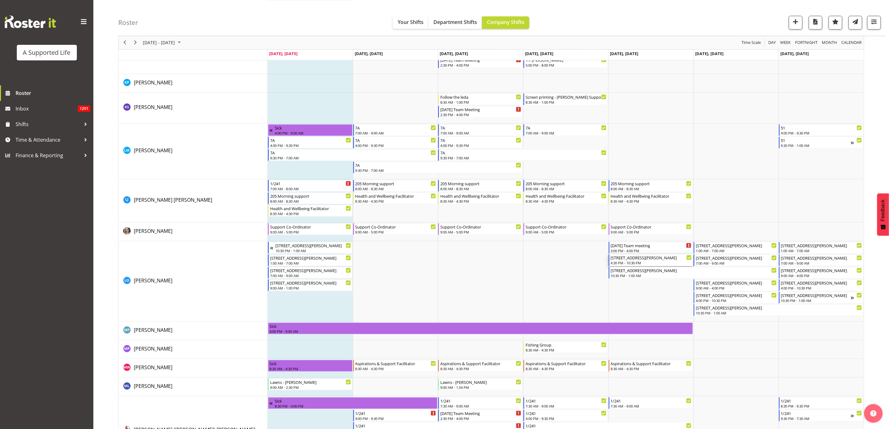
click at [590, 261] on div "4:30 PM - 10:30 PM" at bounding box center [651, 262] width 81 height 5
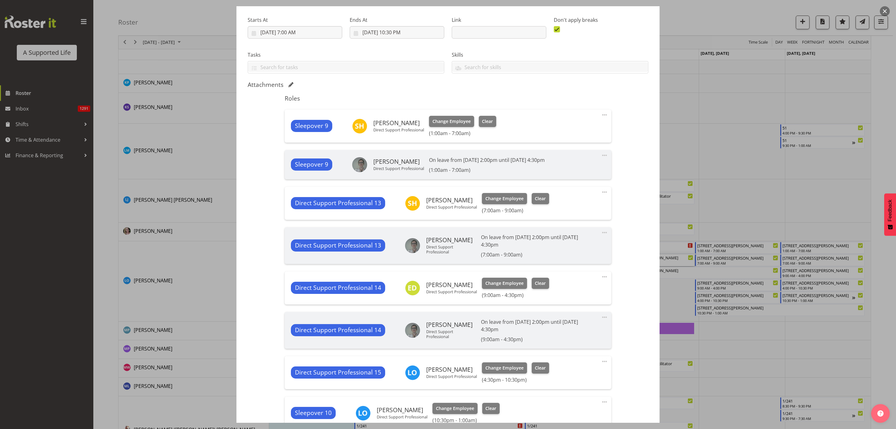
scroll to position [93, 0]
select select "4112"
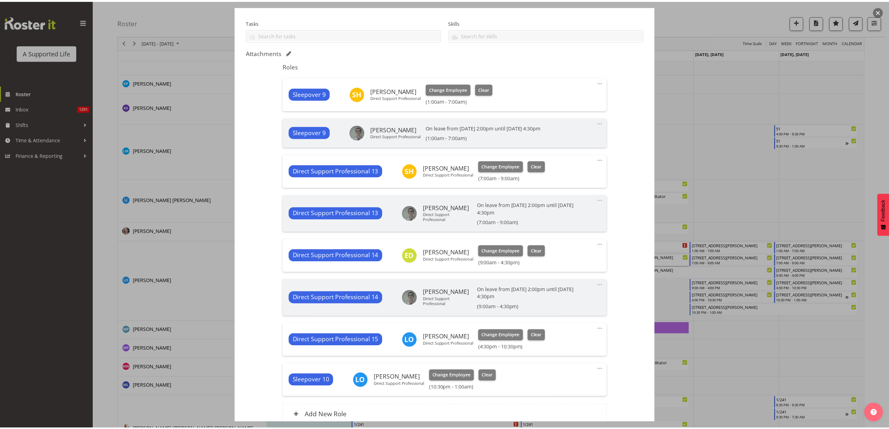
scroll to position [140, 0]
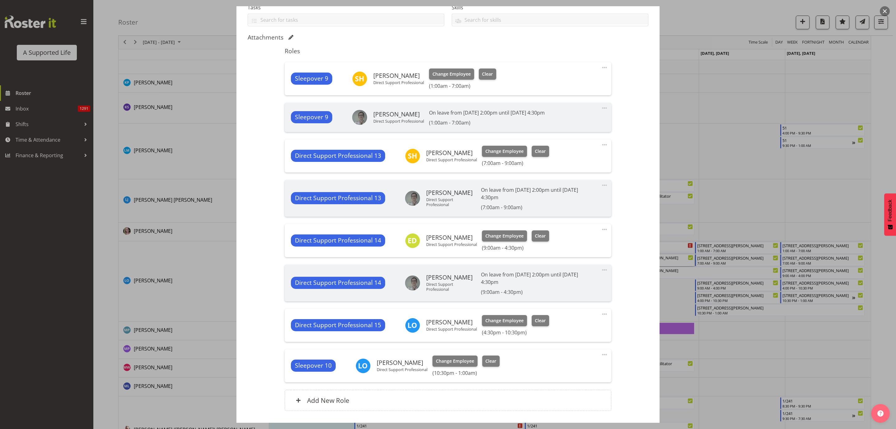
click at [590, 261] on span at bounding box center [604, 313] width 7 height 7
click at [566, 261] on link "Edit" at bounding box center [579, 327] width 60 height 11
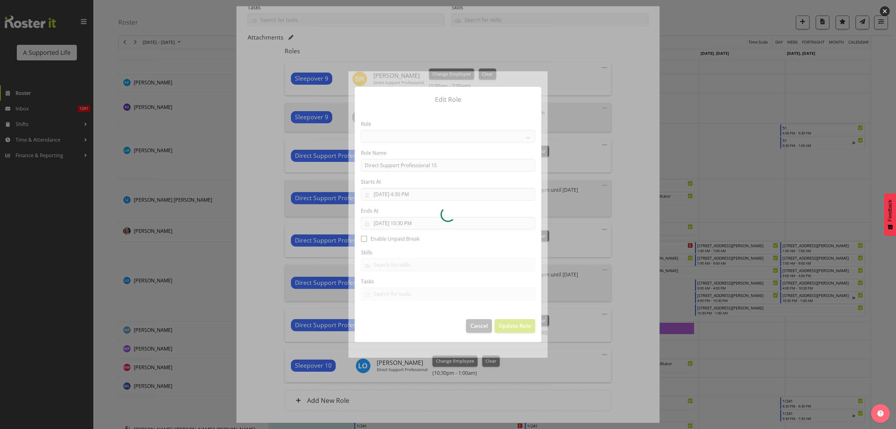
select select "519"
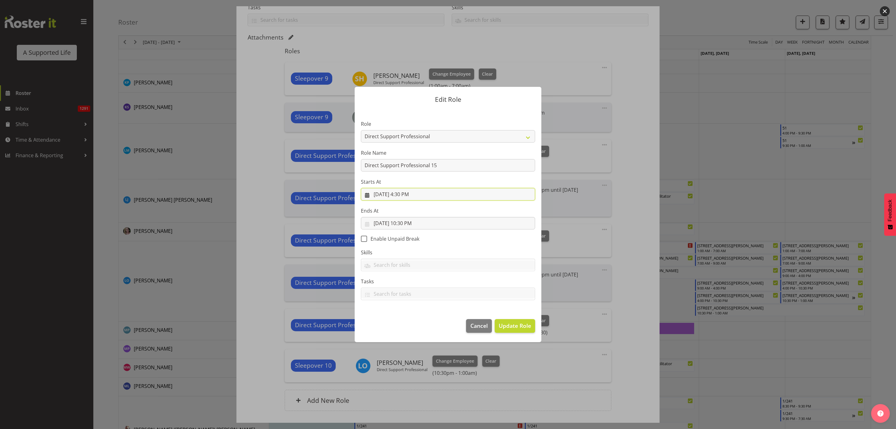
click at [407, 193] on input "8/15/2025, 4:30 PM" at bounding box center [448, 194] width 174 height 12
click at [429, 261] on select "00 01 02 03 04 05 06 07 08 09 10 11 12 13 14 15 16 17 18 19 20 21 22 23 24 25 2…" at bounding box center [427, 326] width 14 height 12
select select "0"
click at [420, 261] on select "00 01 02 03 04 05 06 07 08 09 10 11 12 13 14 15 16 17 18 19 20 21 22 23 24 25 2…" at bounding box center [427, 326] width 14 height 12
type input "8/15/2025, 4:00 PM"
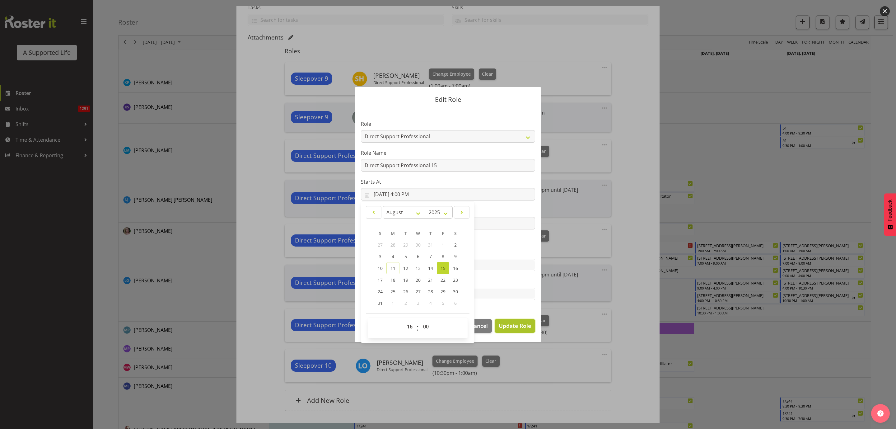
click at [516, 261] on span "Update Role" at bounding box center [515, 325] width 32 height 8
select select
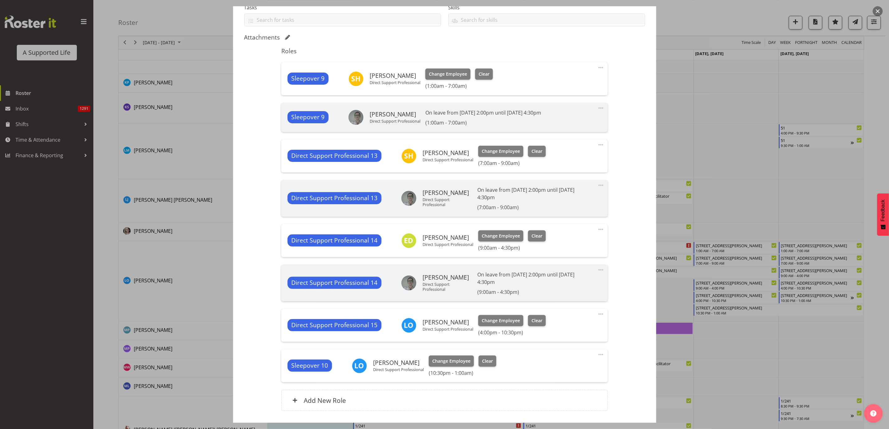
scroll to position [185, 0]
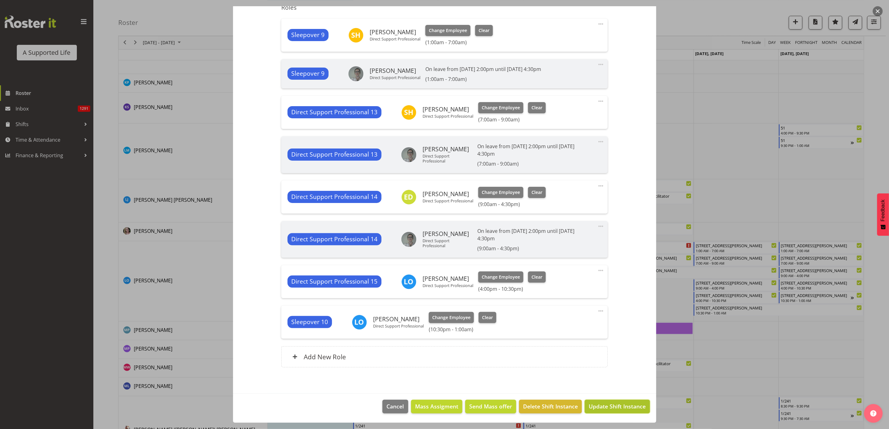
click at [590, 261] on span "Update Shift Instance" at bounding box center [617, 406] width 57 height 8
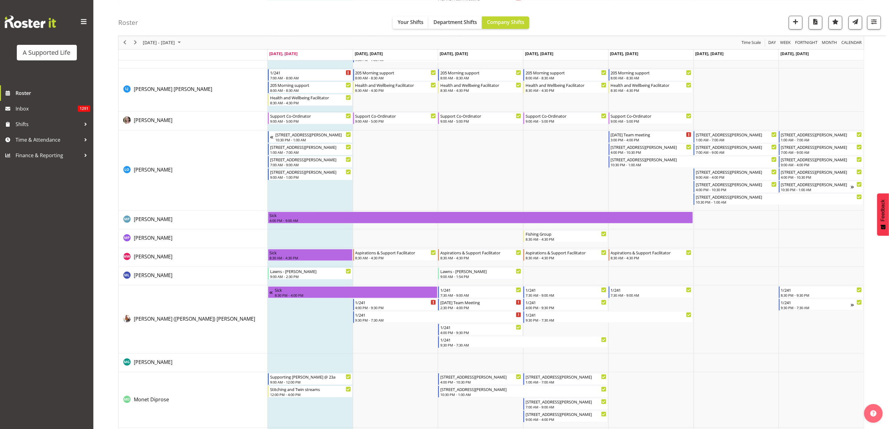
scroll to position [2168, 0]
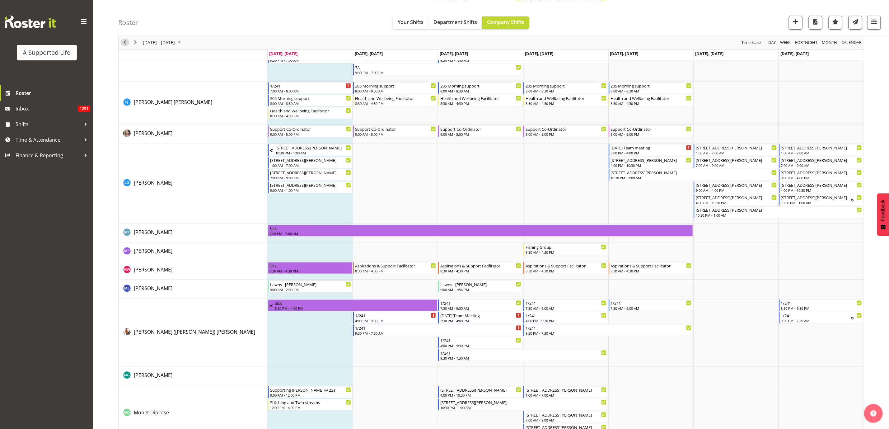
drag, startPoint x: 127, startPoint y: 45, endPoint x: 266, endPoint y: 246, distance: 244.8
click at [127, 45] on span "Previous" at bounding box center [124, 43] width 7 height 8
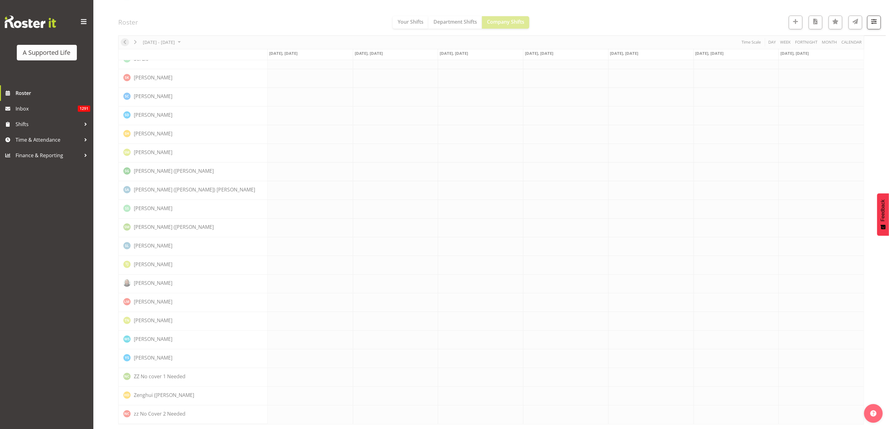
scroll to position [0, 0]
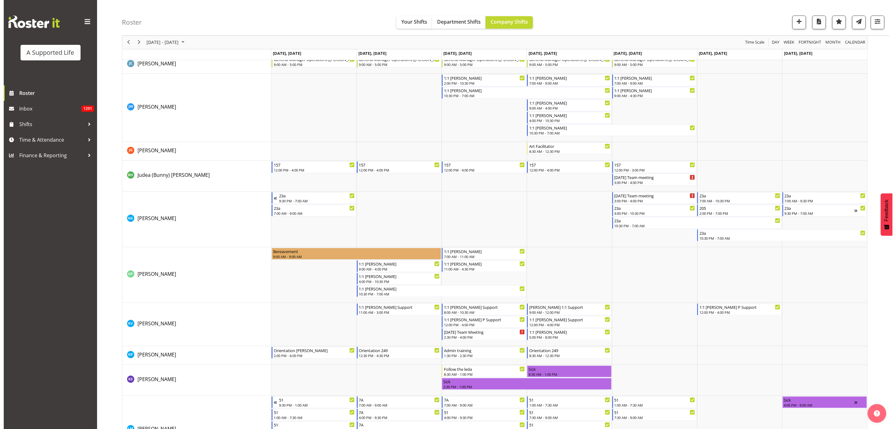
scroll to position [1774, 0]
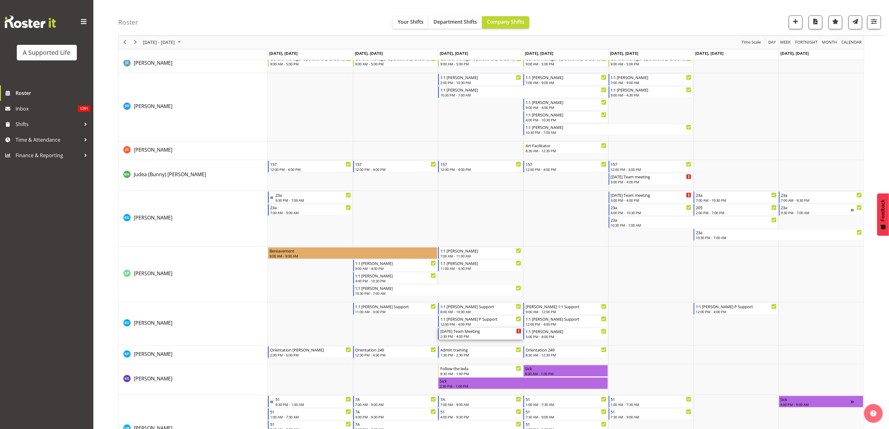
click at [488, 261] on div "2:30 PM - 4:00 PM" at bounding box center [480, 336] width 81 height 5
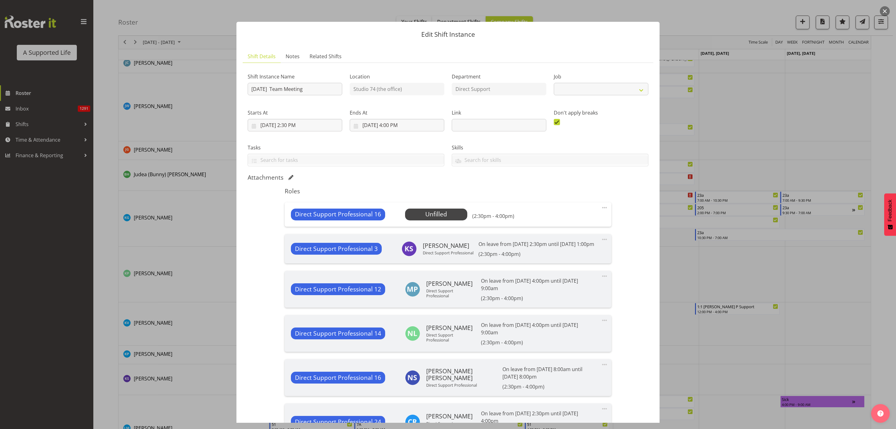
select select "4112"
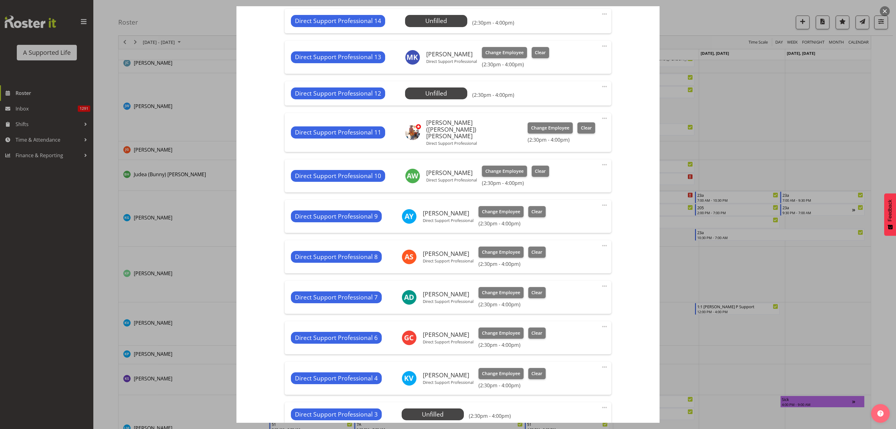
scroll to position [887, 0]
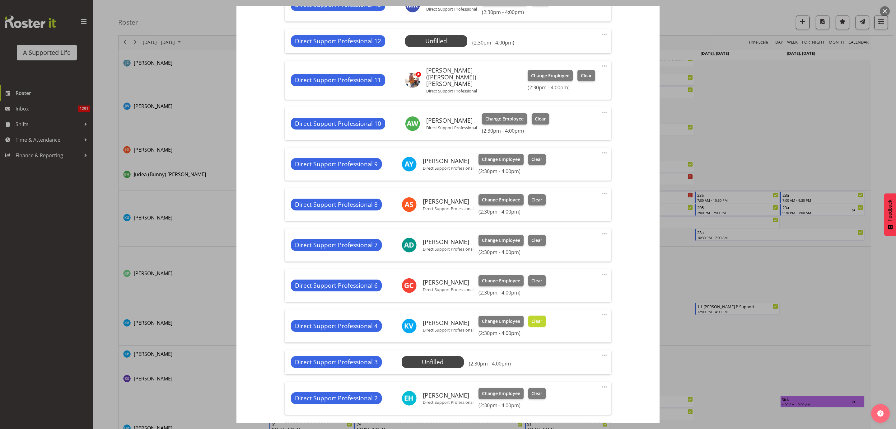
click at [543, 261] on button "Clear" at bounding box center [537, 321] width 18 height 11
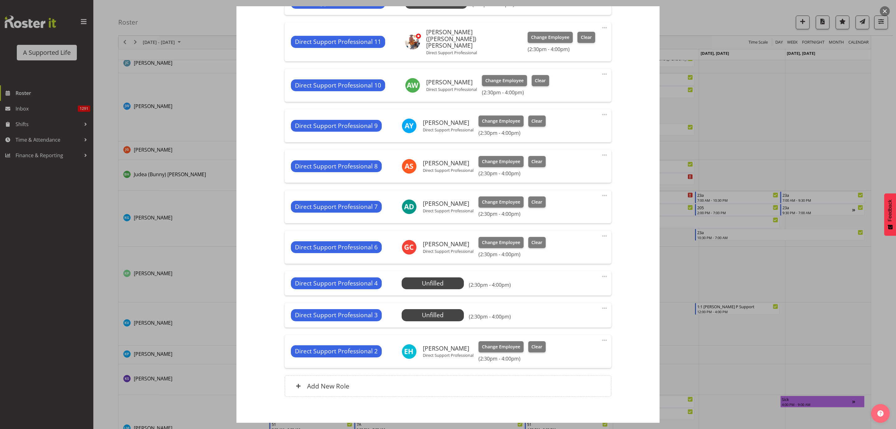
scroll to position [957, 0]
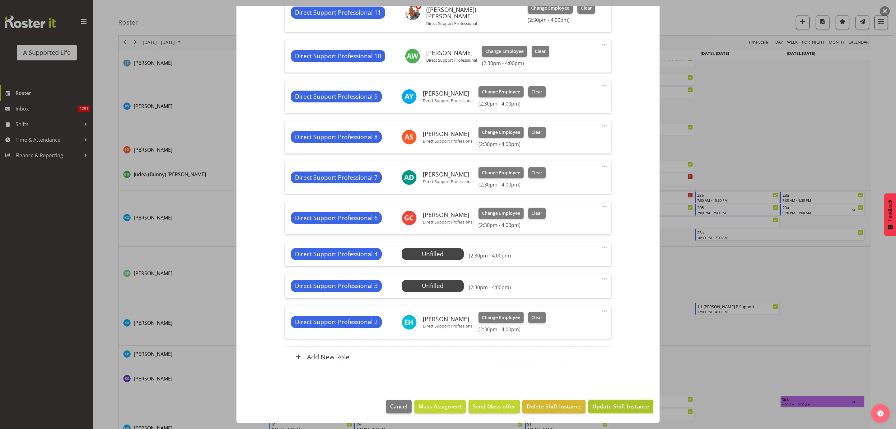
click at [590, 261] on button "Update Shift Instance" at bounding box center [620, 407] width 65 height 14
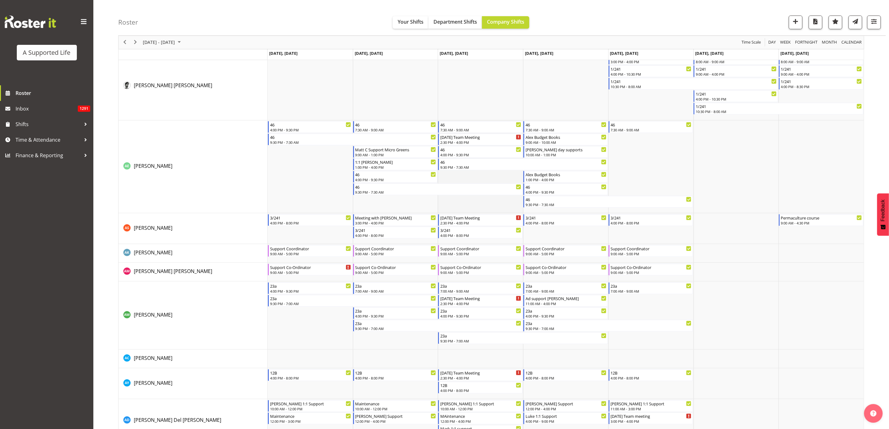
scroll to position [0, 0]
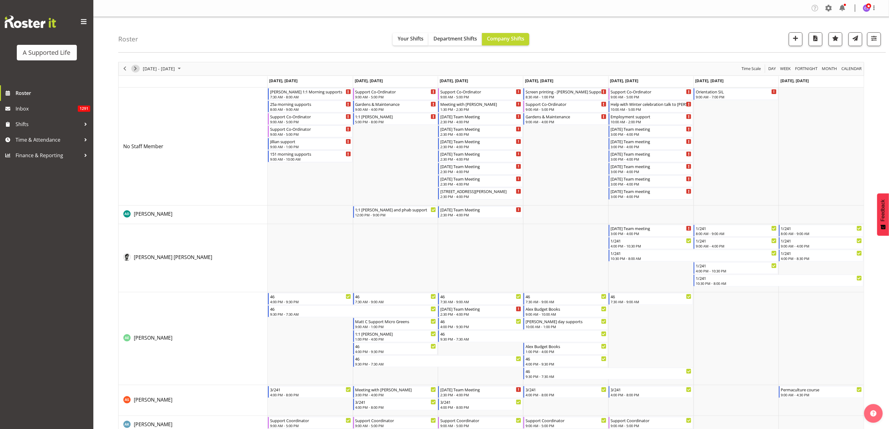
click at [133, 68] on span "Next" at bounding box center [135, 69] width 7 height 8
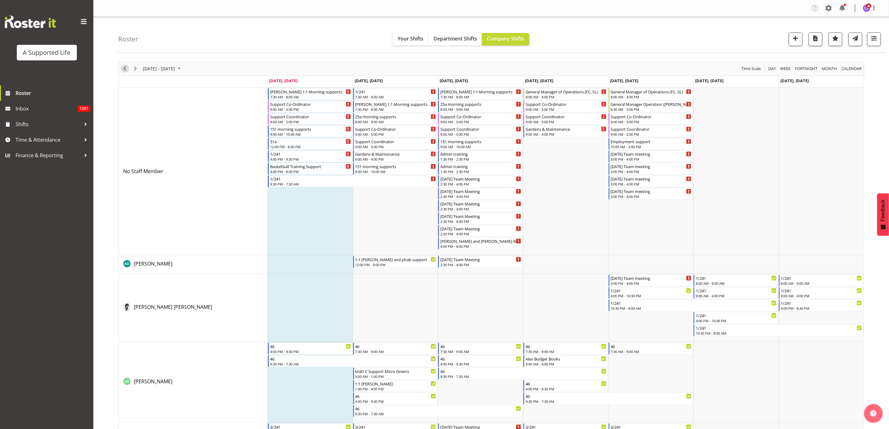
click at [123, 71] on span "Previous" at bounding box center [124, 69] width 7 height 8
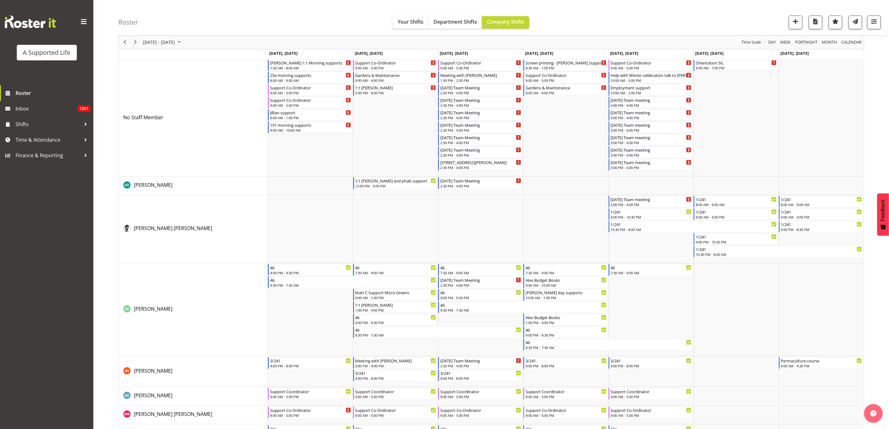
scroll to position [187, 0]
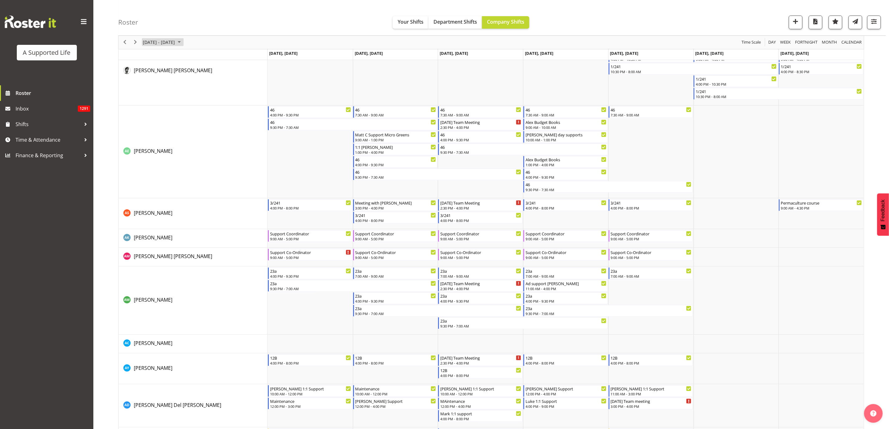
drag, startPoint x: 150, startPoint y: 42, endPoint x: 154, endPoint y: 46, distance: 5.7
click at [150, 42] on span "[DATE] - [DATE]" at bounding box center [158, 43] width 33 height 8
click at [194, 59] on span "previous month" at bounding box center [197, 57] width 11 height 11
click at [157, 80] on span "1" at bounding box center [159, 79] width 9 height 9
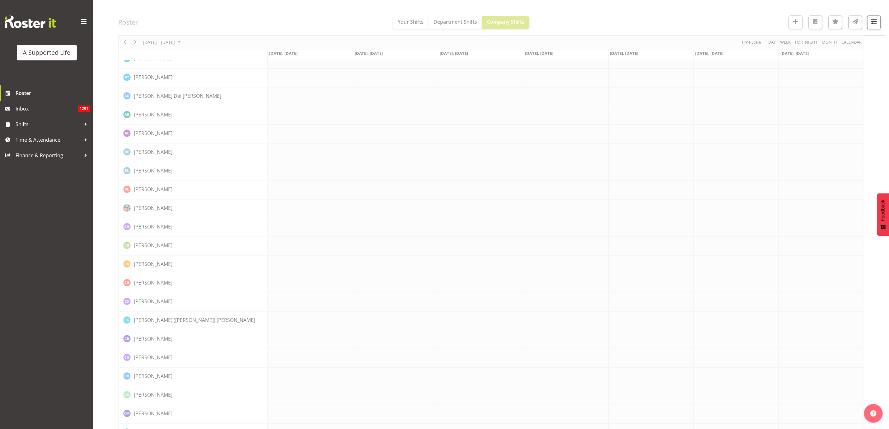
scroll to position [0, 0]
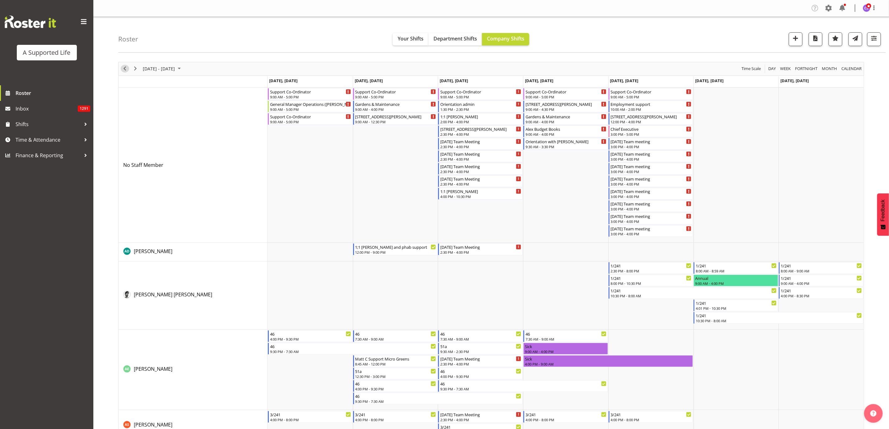
drag, startPoint x: 121, startPoint y: 68, endPoint x: 225, endPoint y: 96, distance: 107.6
click at [121, 68] on span "Previous" at bounding box center [124, 69] width 7 height 8
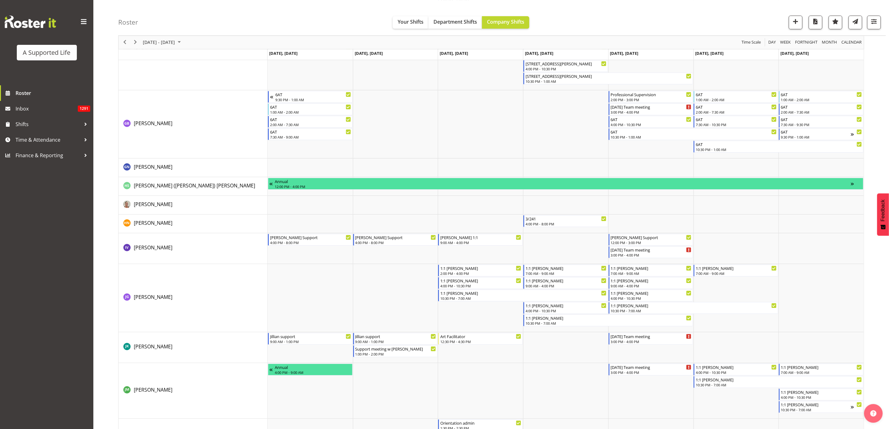
scroll to position [1214, 0]
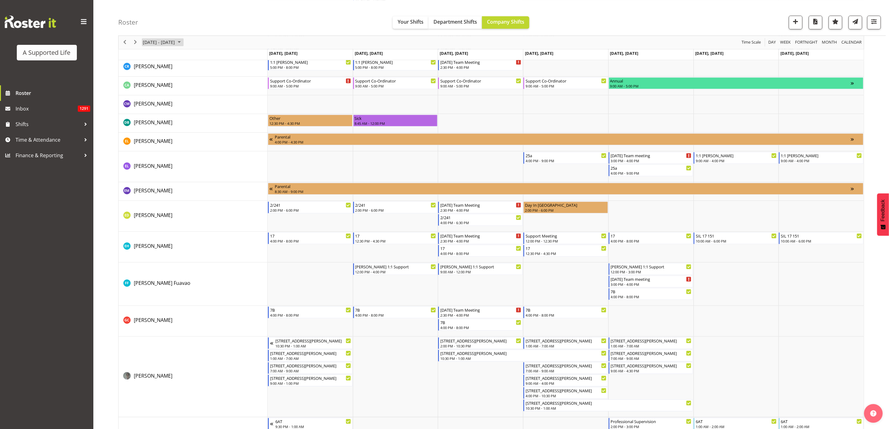
drag, startPoint x: 180, startPoint y: 40, endPoint x: 182, endPoint y: 42, distance: 3.3
click at [180, 40] on span "June 2025" at bounding box center [179, 43] width 7 height 8
click at [211, 59] on span "next month" at bounding box center [208, 57] width 11 height 11
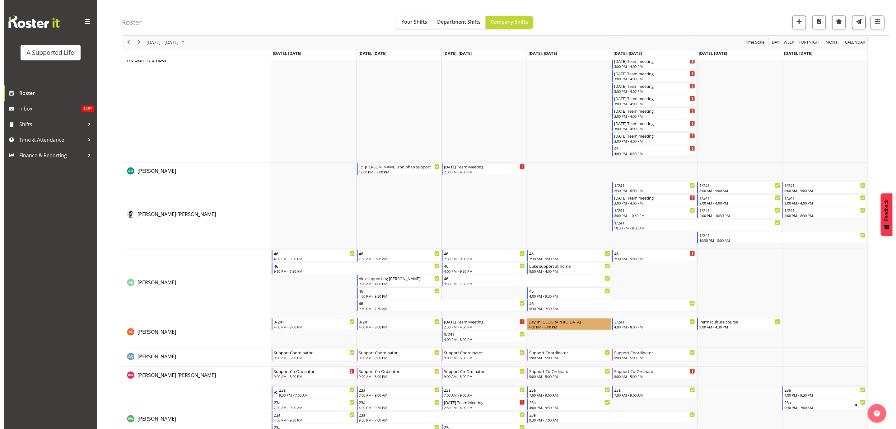
scroll to position [0, 0]
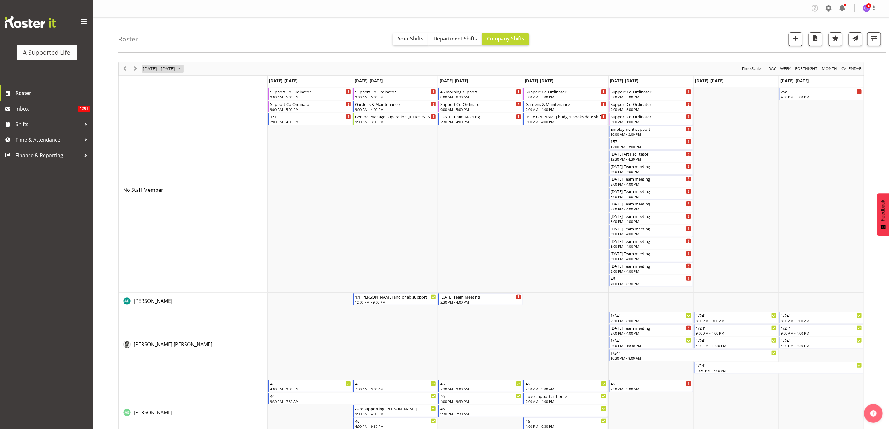
click at [173, 66] on span "June 23 - 29, 2025" at bounding box center [158, 69] width 33 height 8
click at [158, 124] on span "12" at bounding box center [159, 126] width 9 height 9
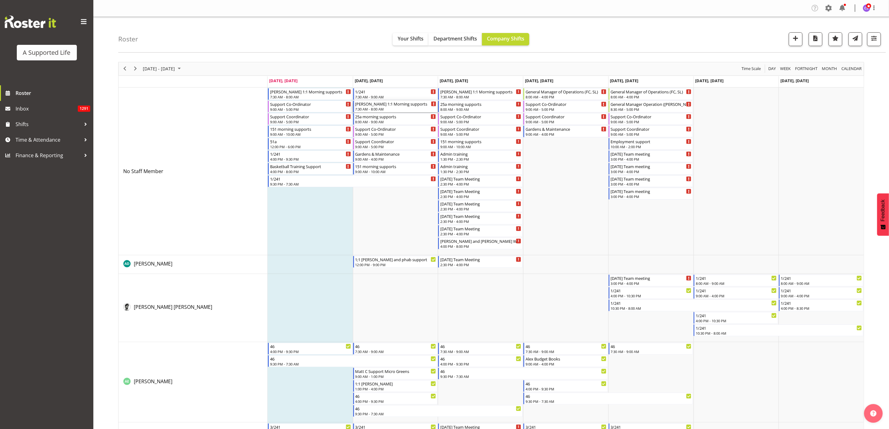
click at [394, 108] on div "7:30 AM - 8:00 AM" at bounding box center [395, 108] width 81 height 5
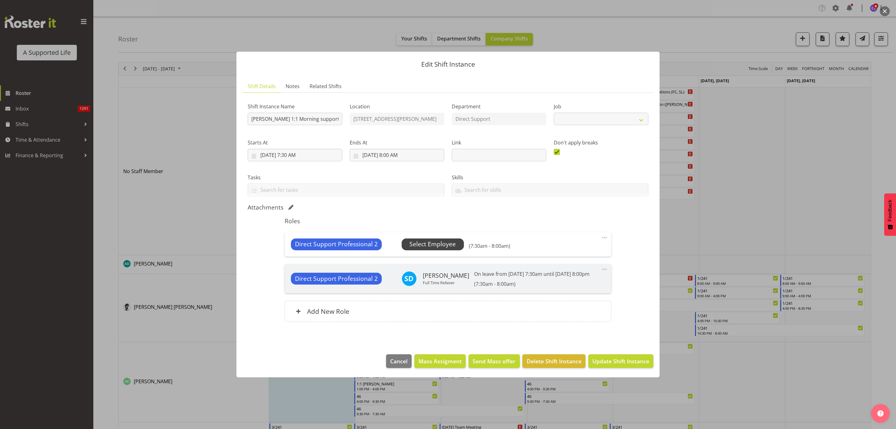
click at [422, 241] on span "Select Employee" at bounding box center [433, 244] width 46 height 9
select select "4112"
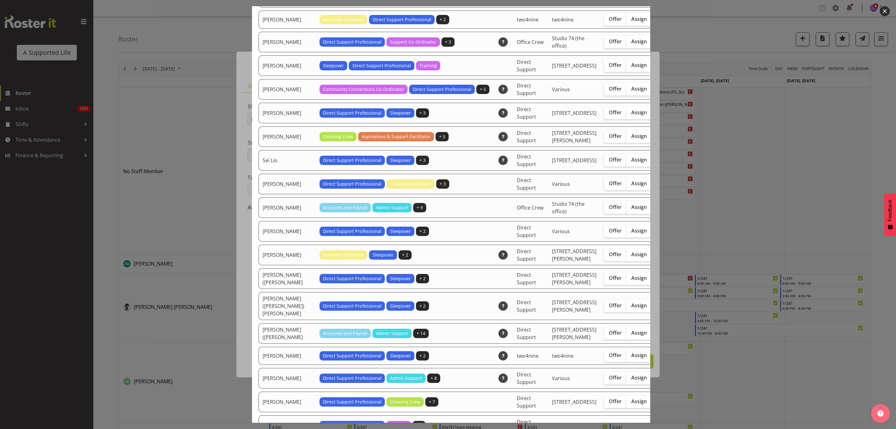
scroll to position [1540, 0]
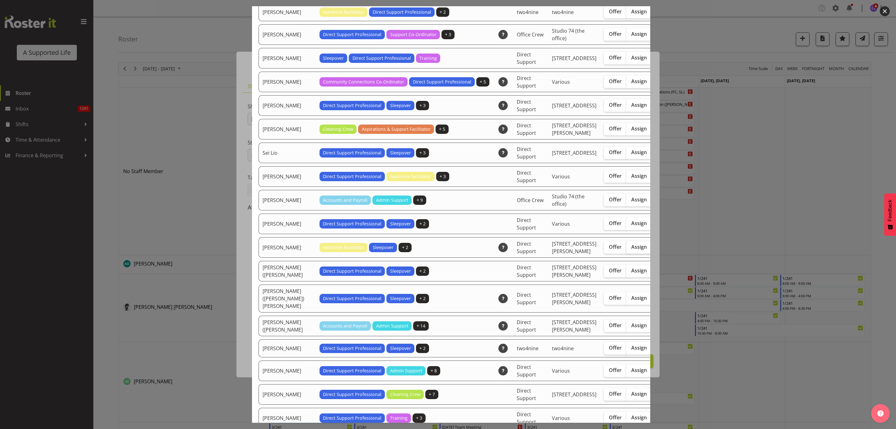
click at [590, 250] on span "Assign" at bounding box center [639, 247] width 16 height 6
click at [590, 249] on input "Assign" at bounding box center [628, 247] width 4 height 4
checkbox input "true"
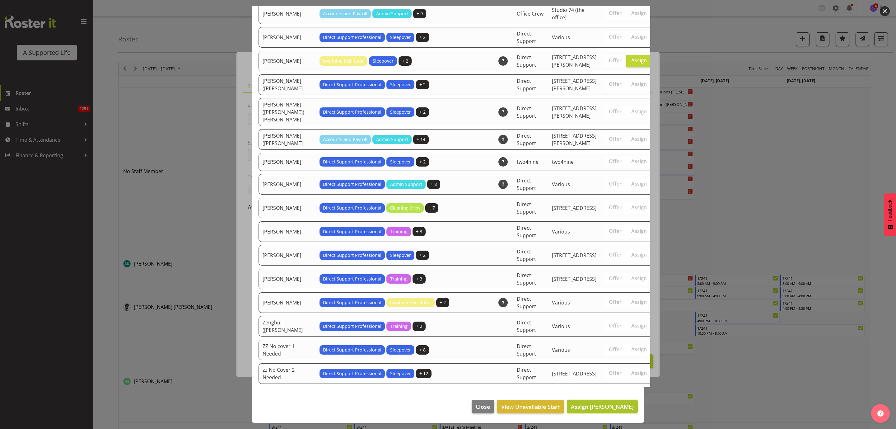
click at [590, 261] on span "Assign Sophie Mitchell" at bounding box center [602, 406] width 63 height 7
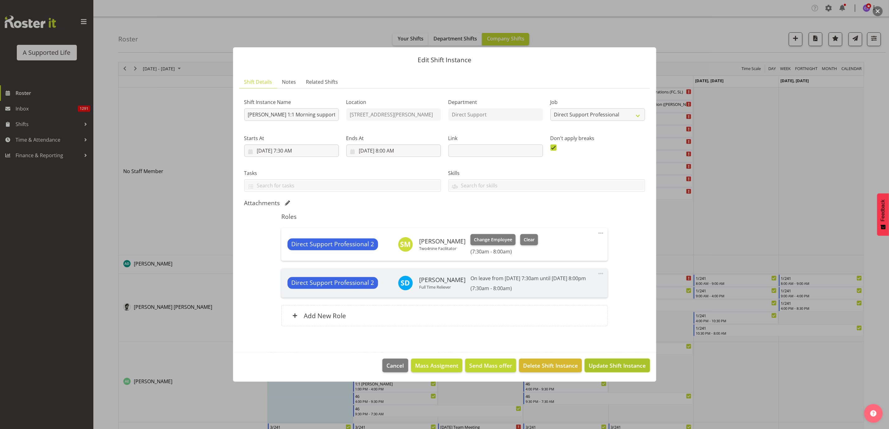
click at [590, 261] on span "Update Shift Instance" at bounding box center [617, 365] width 57 height 8
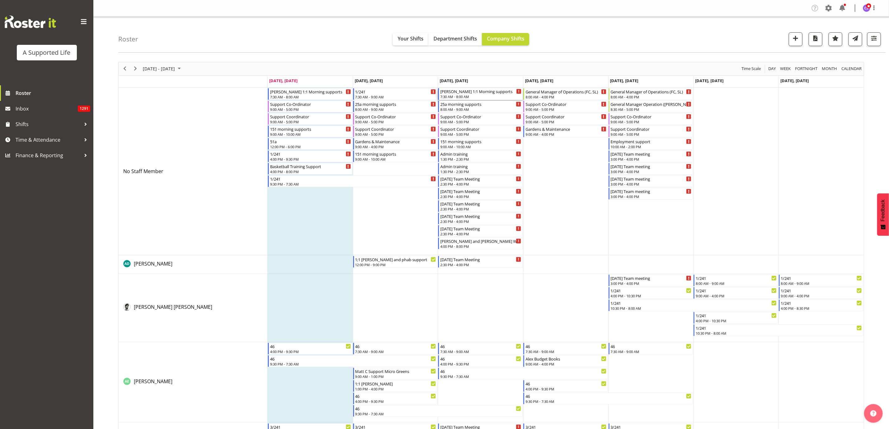
click at [475, 96] on div "7:30 AM - 8:00 AM" at bounding box center [480, 96] width 81 height 5
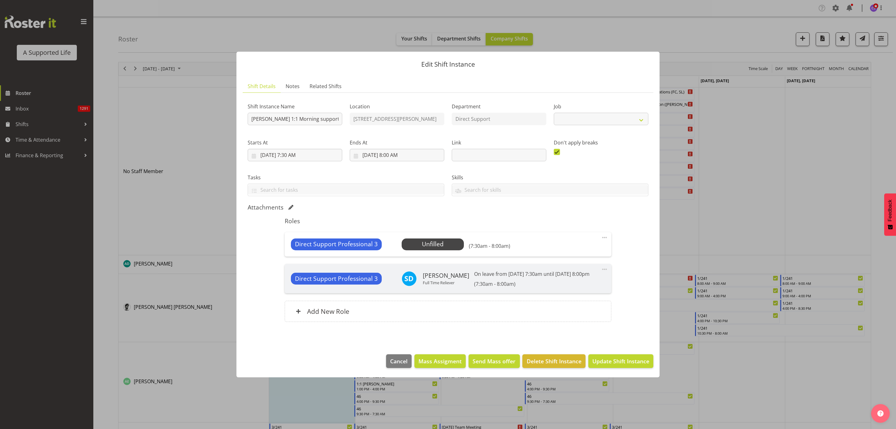
select select "4112"
click at [435, 240] on span "Select Employee" at bounding box center [433, 244] width 46 height 9
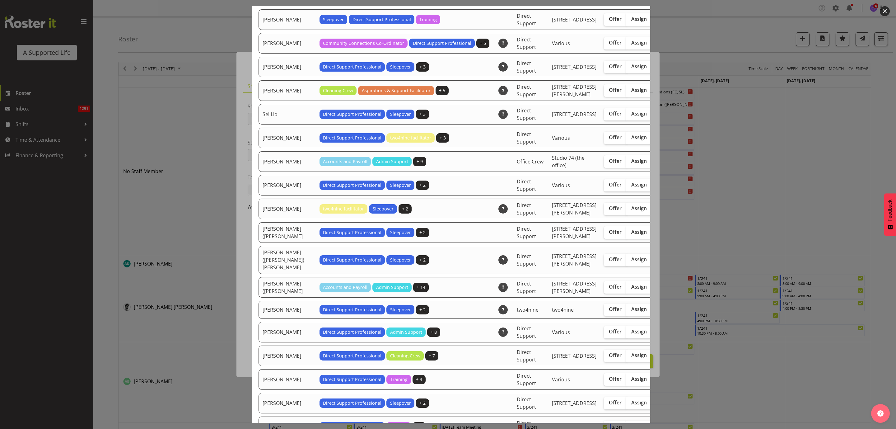
scroll to position [1727, 0]
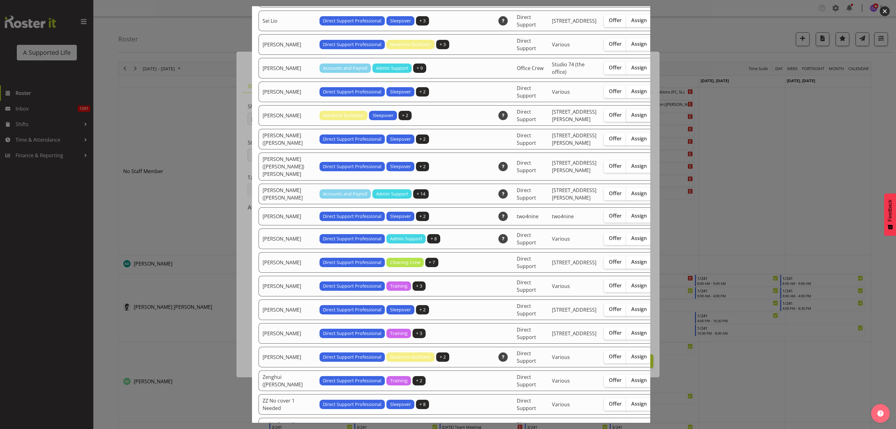
click at [590, 122] on label "Assign" at bounding box center [639, 115] width 26 height 12
click at [590, 117] on input "Assign" at bounding box center [628, 115] width 4 height 4
checkbox input "true"
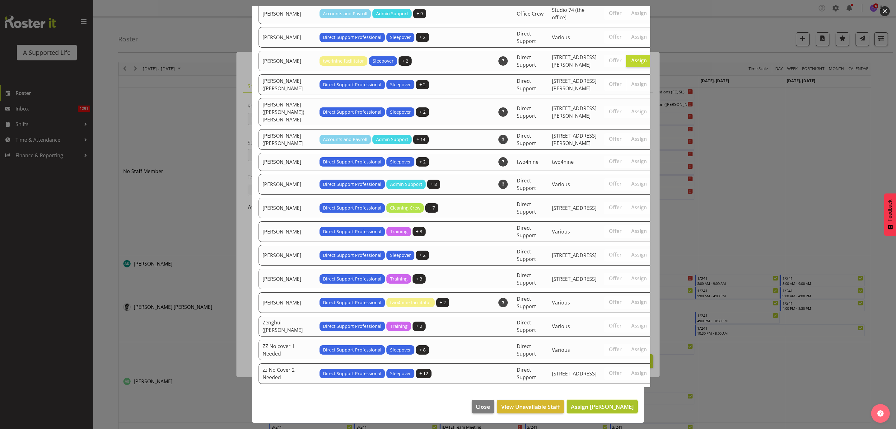
click at [590, 261] on span "Assign Sophie Mitchell" at bounding box center [602, 406] width 63 height 7
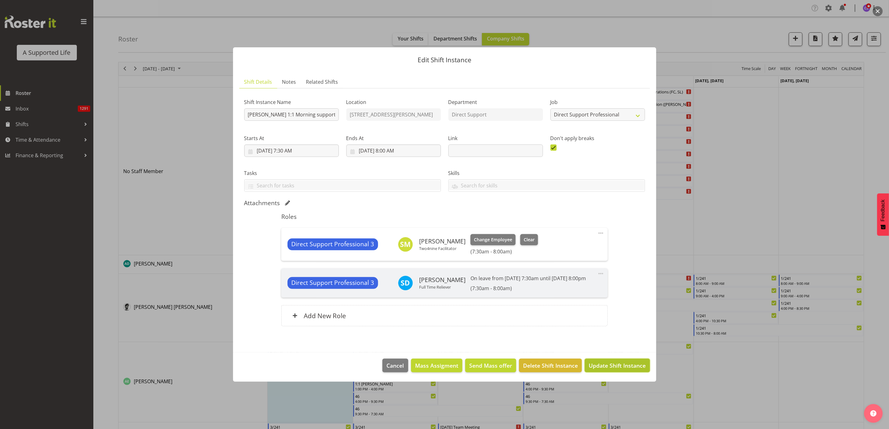
click at [590, 261] on span "Update Shift Instance" at bounding box center [617, 365] width 57 height 8
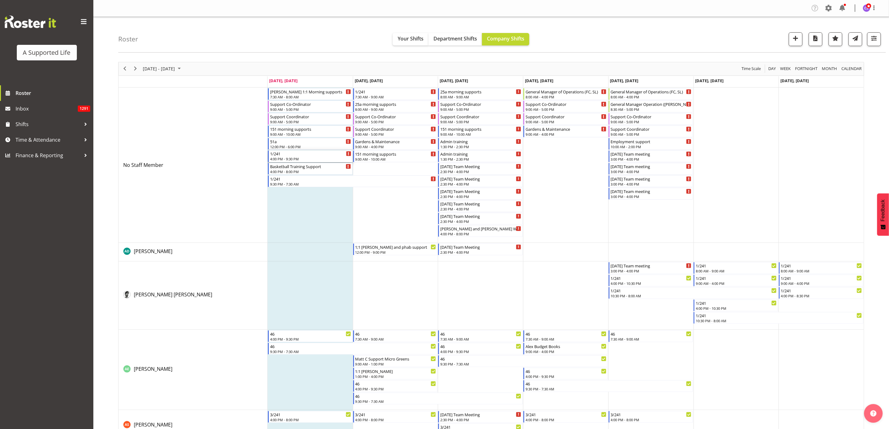
click at [295, 156] on div "1/241" at bounding box center [310, 153] width 81 height 6
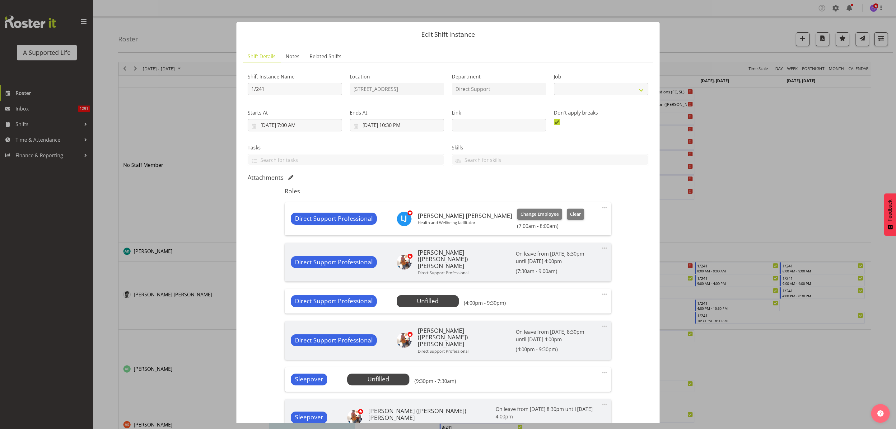
select select "4112"
click at [447, 261] on span "Select Employee" at bounding box center [428, 301] width 46 height 9
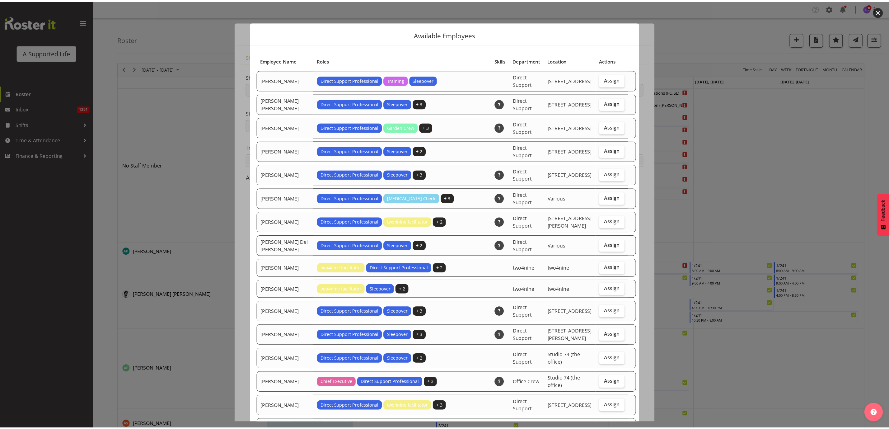
scroll to position [47, 0]
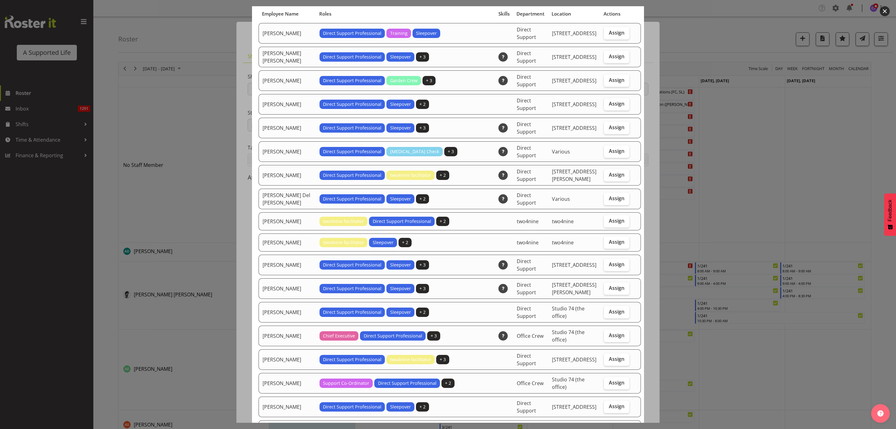
click at [590, 129] on div at bounding box center [448, 214] width 896 height 429
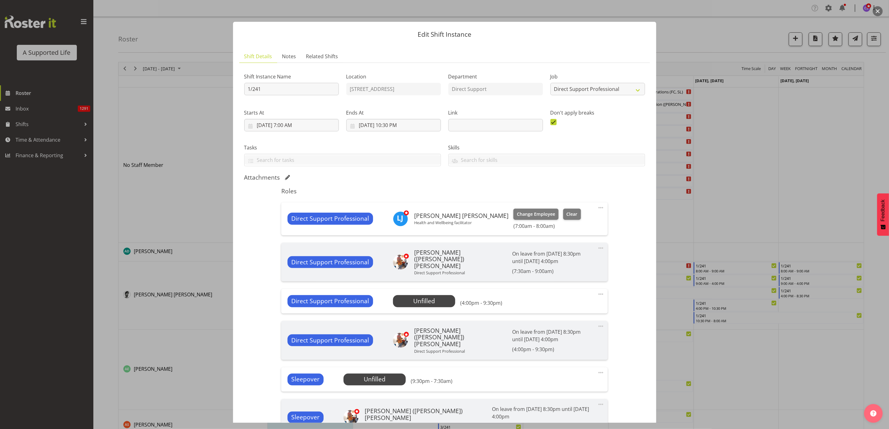
drag, startPoint x: 728, startPoint y: 35, endPoint x: 760, endPoint y: 26, distance: 32.9
click at [590, 35] on div at bounding box center [444, 214] width 889 height 429
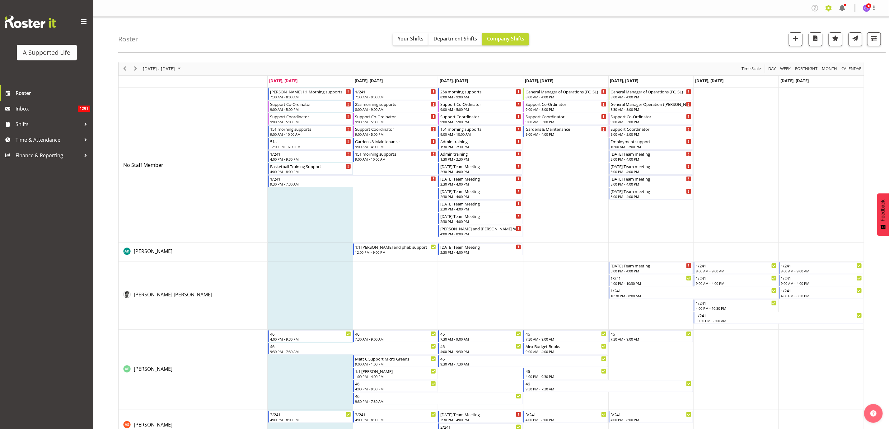
click at [590, 6] on span at bounding box center [829, 8] width 10 height 10
click at [590, 65] on link "Employees" at bounding box center [790, 67] width 86 height 11
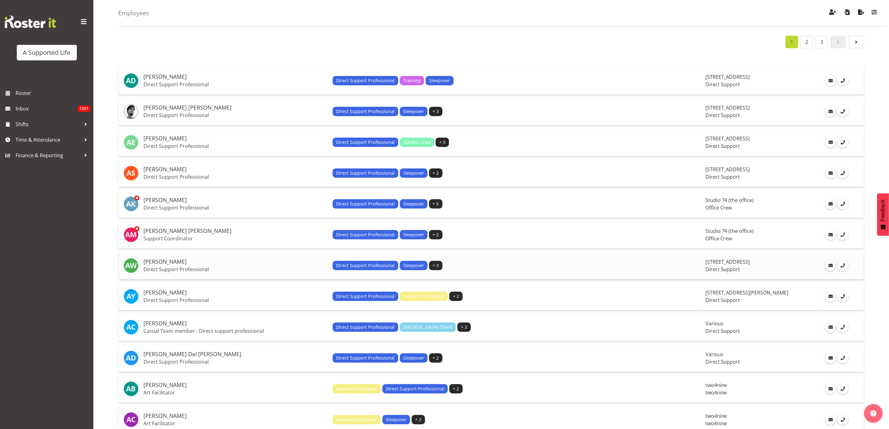
scroll to position [93, 0]
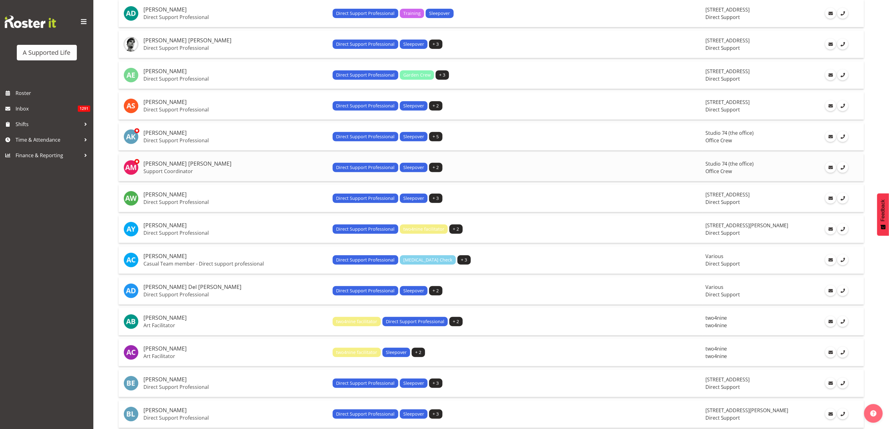
click at [158, 161] on h5 "[PERSON_NAME] [PERSON_NAME]" at bounding box center [235, 164] width 184 height 6
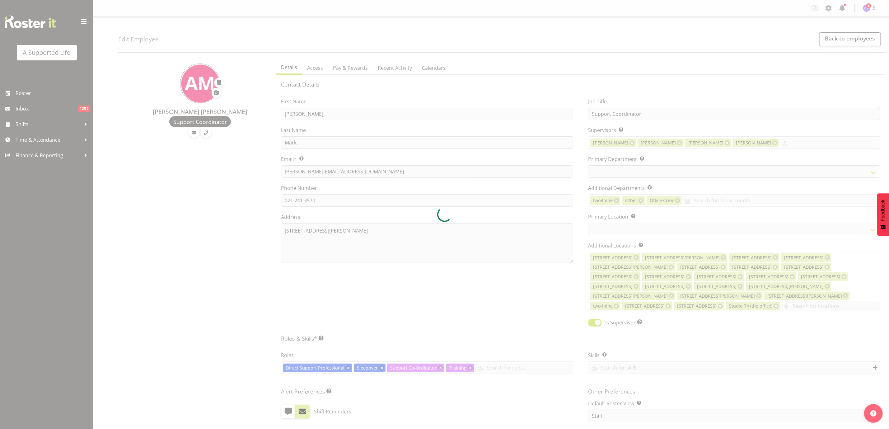
select select
select select "565"
select select "490"
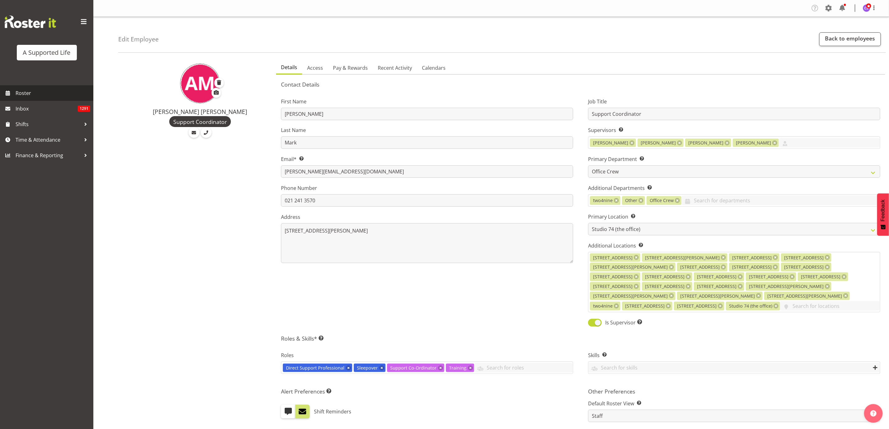
click at [21, 90] on span "Roster" at bounding box center [53, 92] width 75 height 9
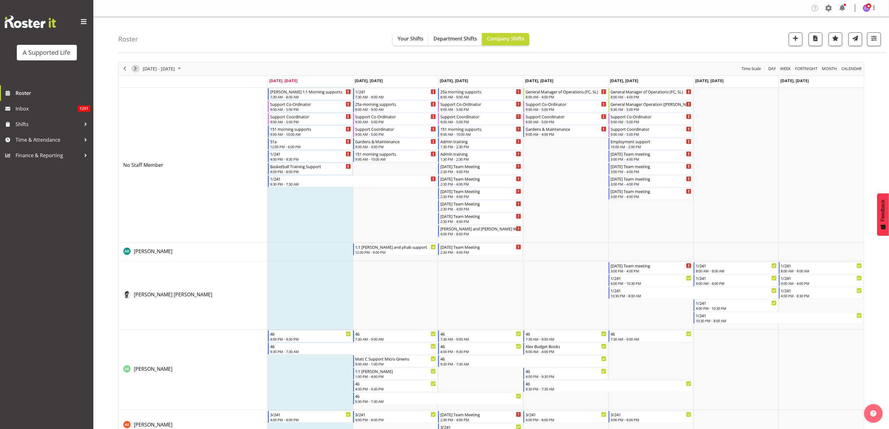
click at [134, 69] on span "Next" at bounding box center [135, 69] width 7 height 8
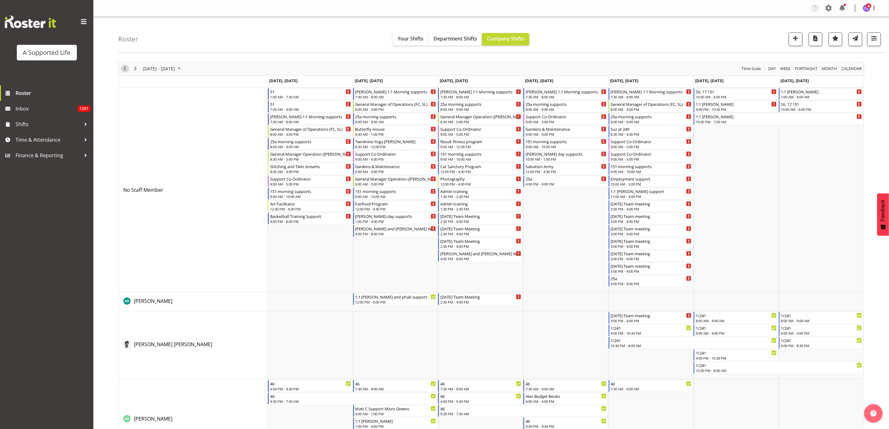
click at [120, 67] on div "previous period" at bounding box center [124, 68] width 11 height 13
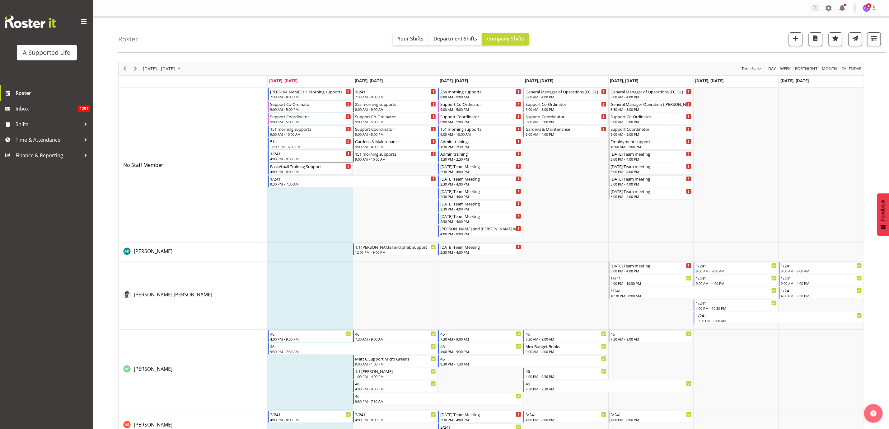
click at [293, 158] on div "4:00 PM - 9:30 PM" at bounding box center [310, 158] width 81 height 5
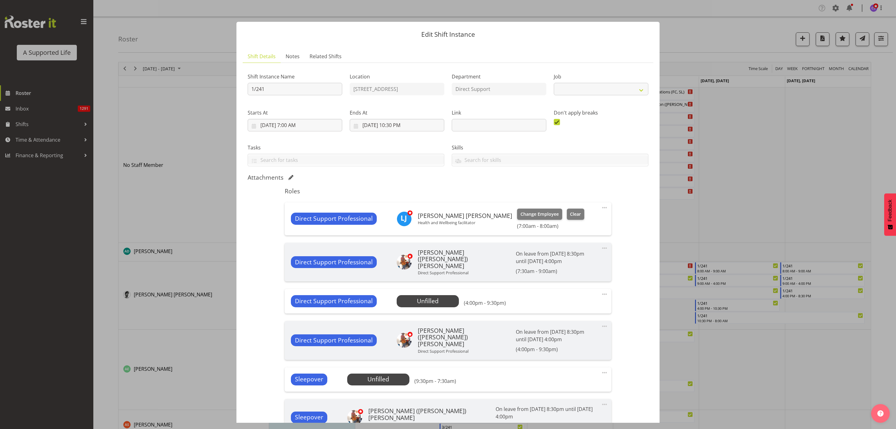
select select "4112"
click at [788, 361] on div at bounding box center [448, 214] width 896 height 429
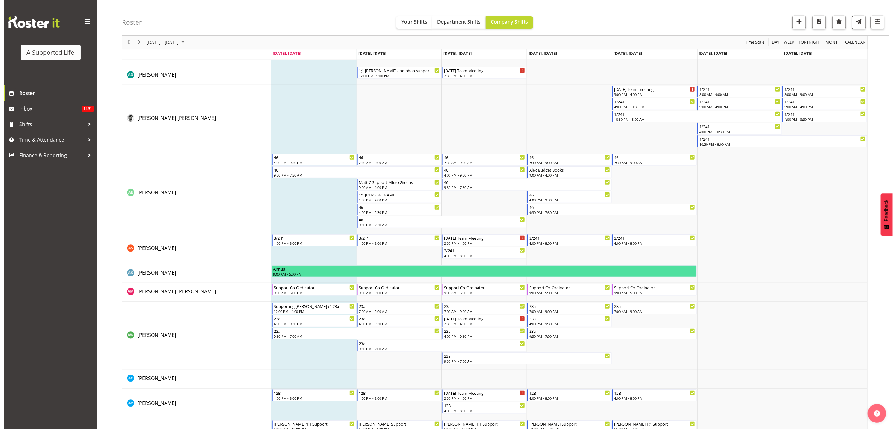
scroll to position [233, 0]
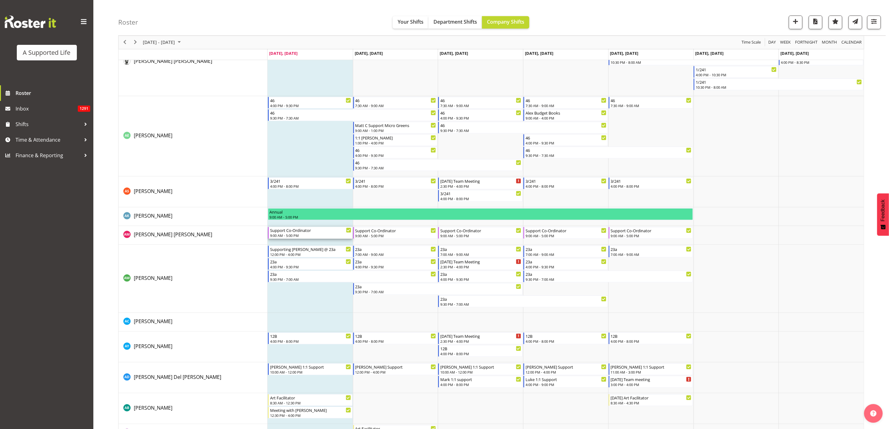
click at [306, 236] on div "9:00 AM - 5:00 PM" at bounding box center [310, 235] width 81 height 5
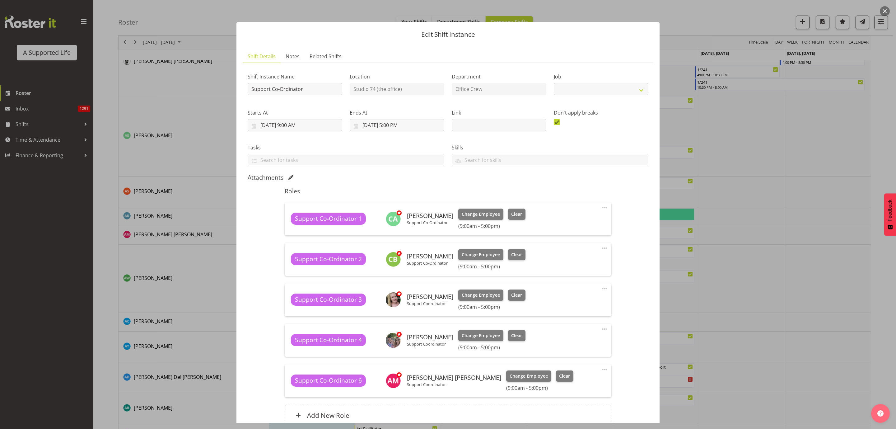
select select "4115"
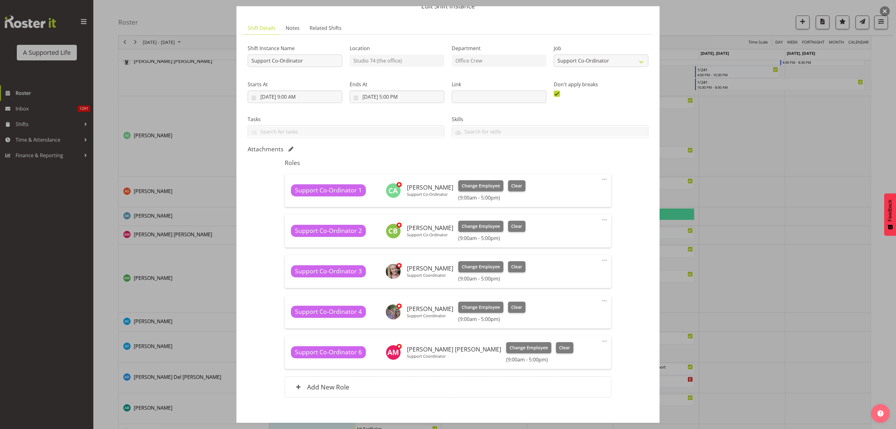
scroll to position [59, 0]
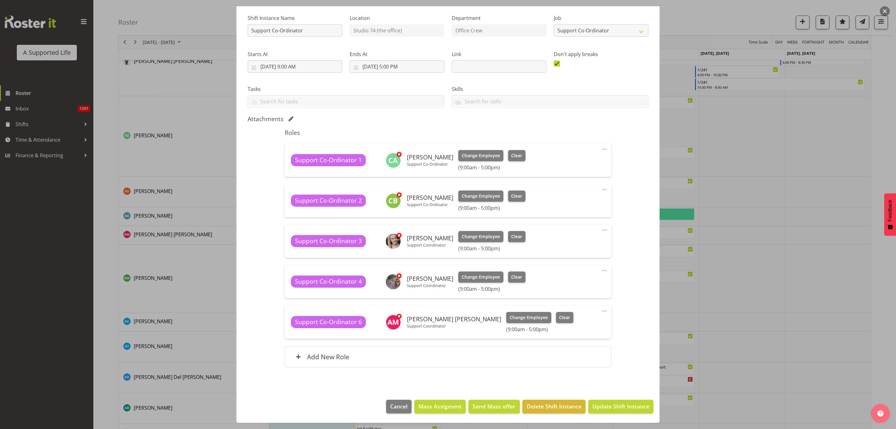
click at [601, 311] on span at bounding box center [604, 310] width 7 height 7
click at [569, 326] on link "Edit" at bounding box center [579, 324] width 60 height 11
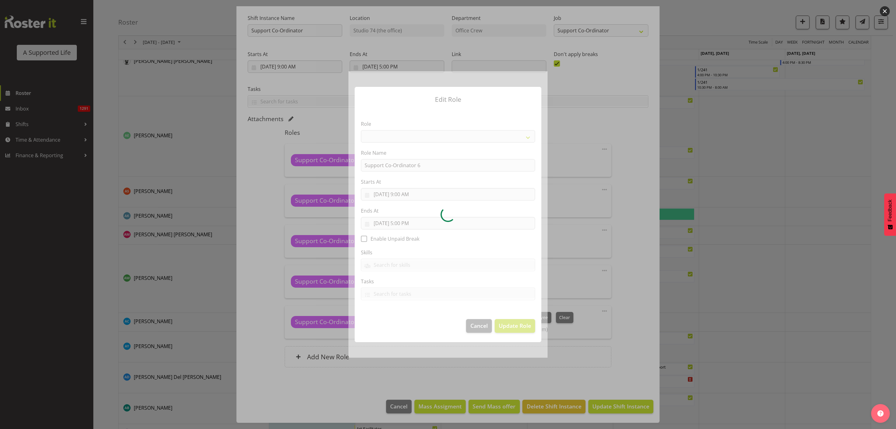
select select "1038"
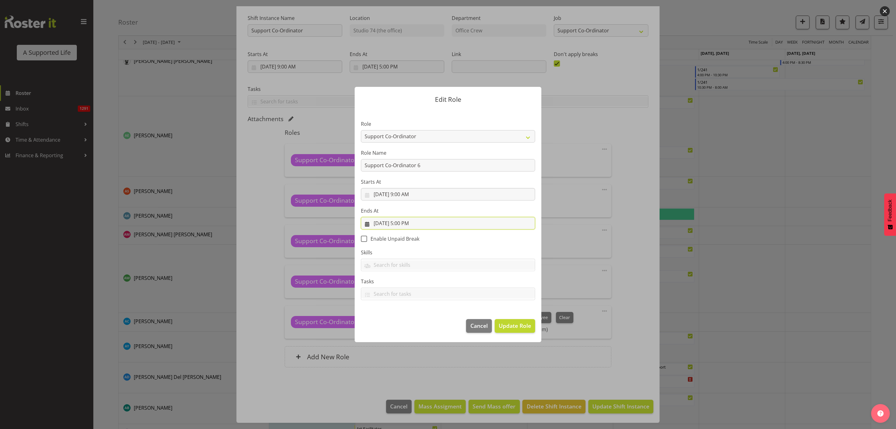
click at [407, 223] on input "8/11/2025, 5:00 PM" at bounding box center [448, 223] width 174 height 12
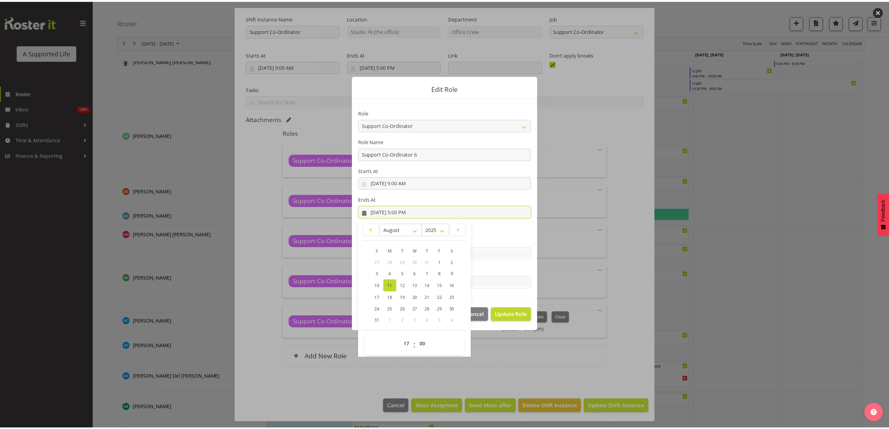
scroll to position [14, 0]
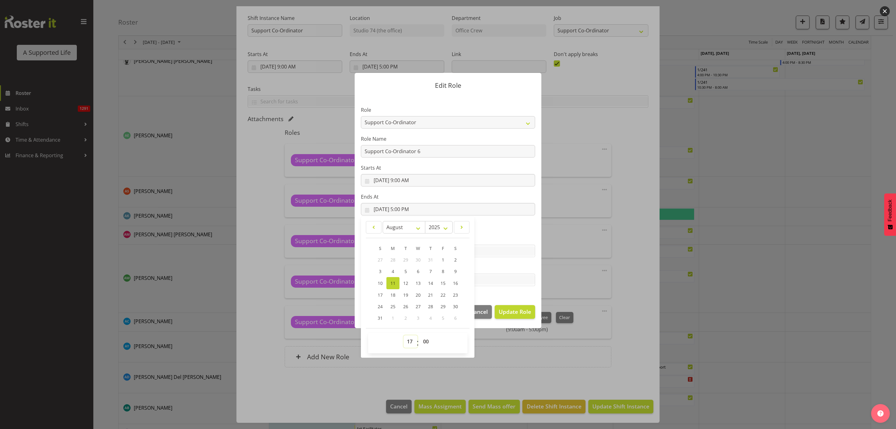
click at [407, 339] on select "00 01 02 03 04 05 06 07 08 09 10 11 12 13 14 15 16 17 18 19 20 21 22 23" at bounding box center [411, 341] width 14 height 12
select select "16"
click at [404, 335] on select "00 01 02 03 04 05 06 07 08 09 10 11 12 13 14 15 16 17 18 19 20 21 22 23" at bounding box center [411, 341] width 14 height 12
type input "8/11/2025, 4:00 PM"
click at [517, 313] on span "Update Role" at bounding box center [515, 311] width 32 height 8
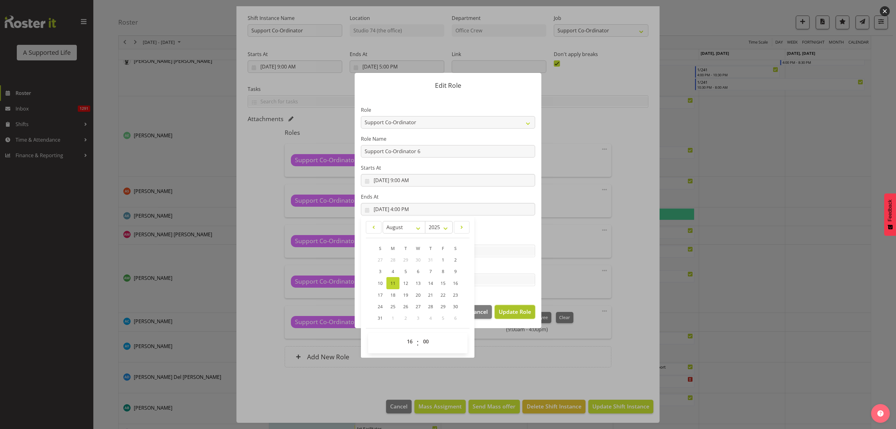
select select
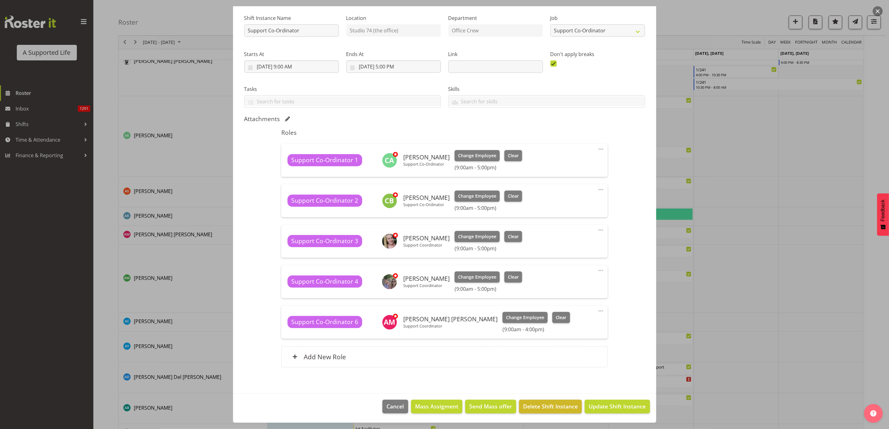
scroll to position [0, 0]
click at [610, 410] on span "Update Shift Instance" at bounding box center [617, 406] width 57 height 8
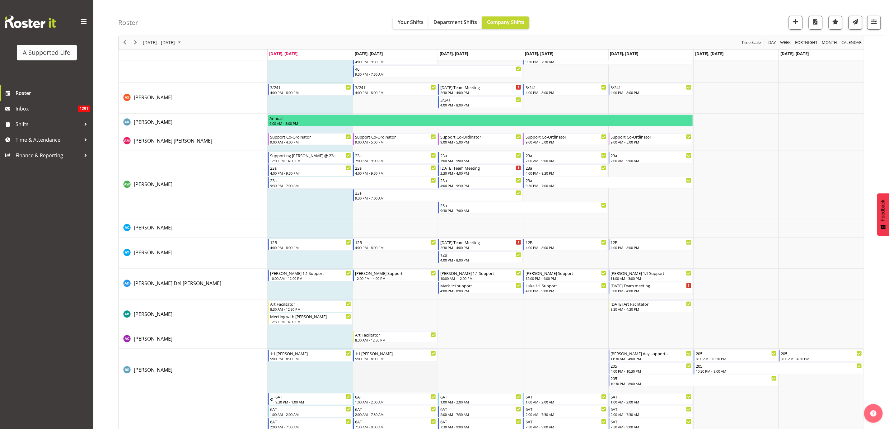
scroll to position [307, 0]
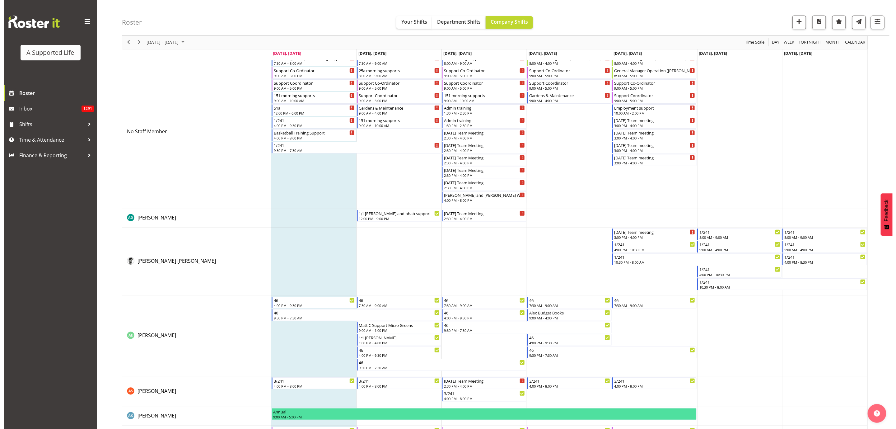
scroll to position [0, 0]
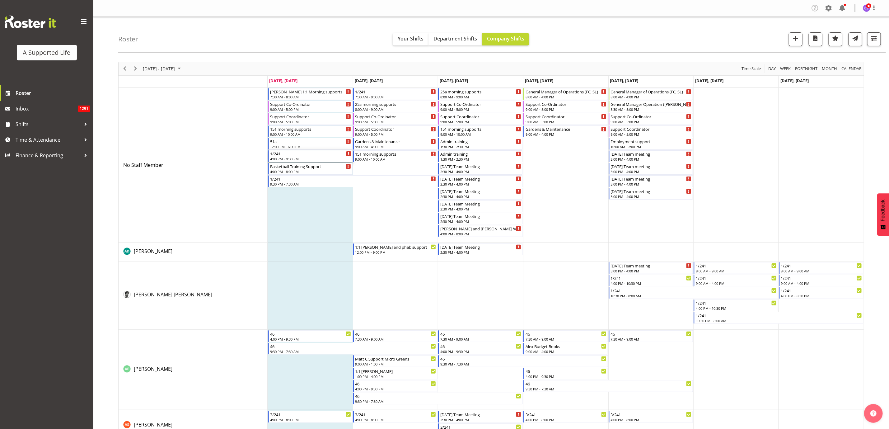
click at [292, 155] on div "1/241" at bounding box center [310, 153] width 81 height 6
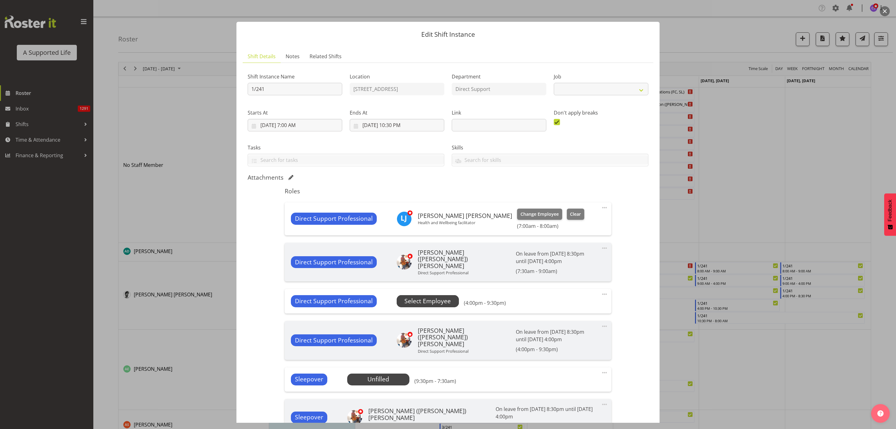
click at [419, 298] on span "Select Employee" at bounding box center [428, 301] width 46 height 9
select select "4112"
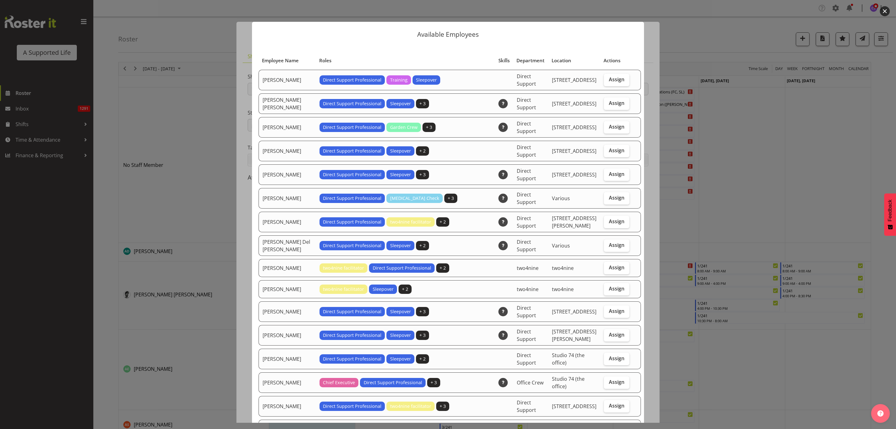
click at [724, 202] on div at bounding box center [448, 214] width 896 height 429
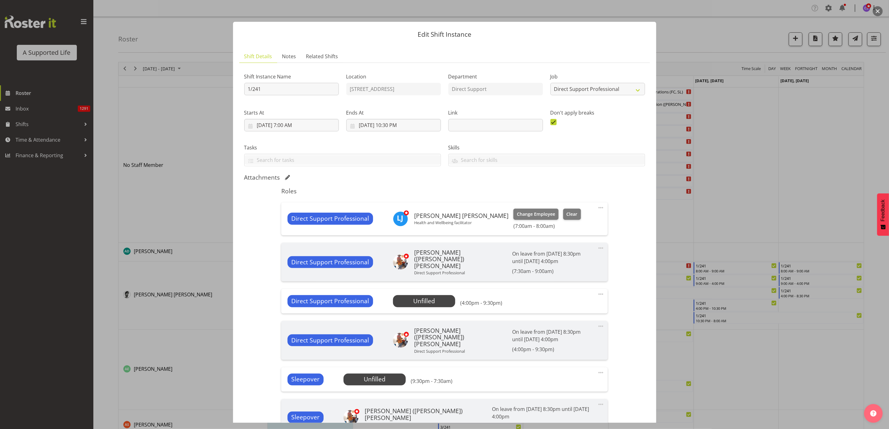
click at [750, 179] on div at bounding box center [444, 214] width 889 height 429
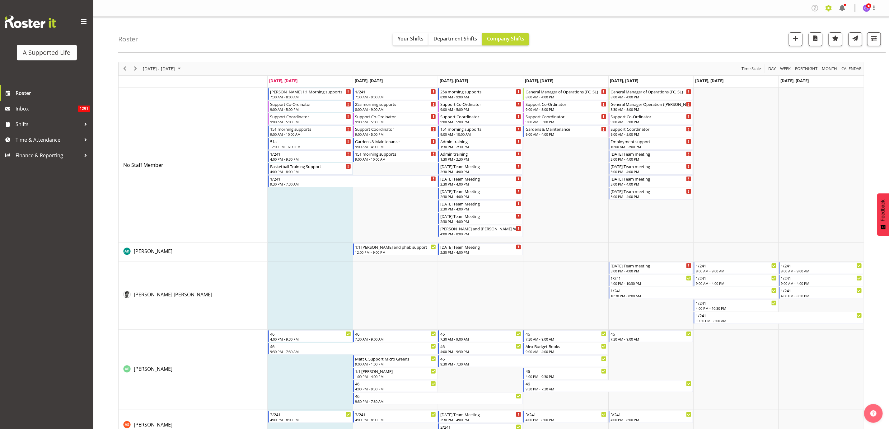
click at [830, 7] on span at bounding box center [829, 8] width 10 height 10
click at [772, 67] on link "Employees" at bounding box center [790, 67] width 86 height 11
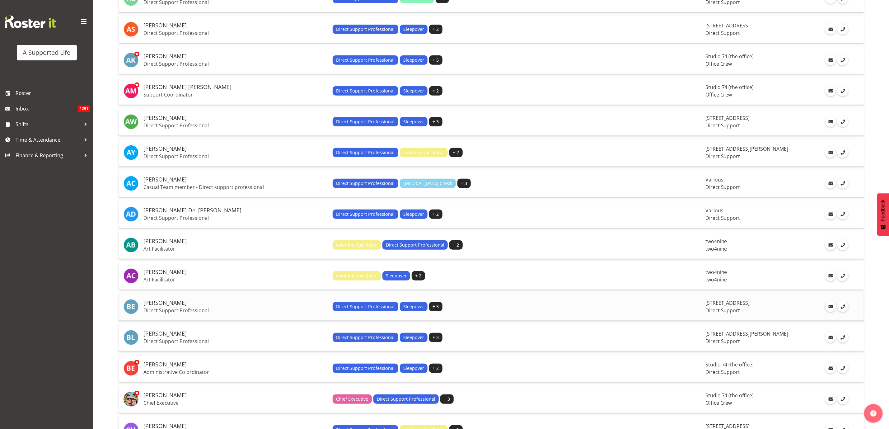
scroll to position [187, 0]
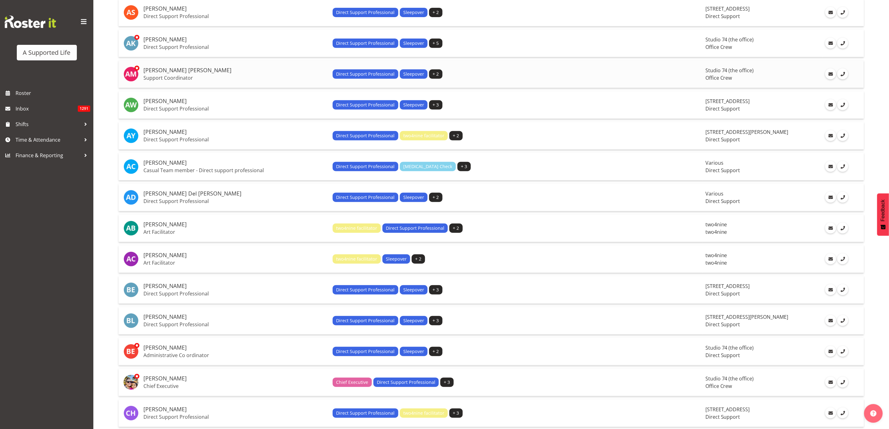
click at [167, 70] on h5 "[PERSON_NAME] [PERSON_NAME]" at bounding box center [235, 70] width 184 height 6
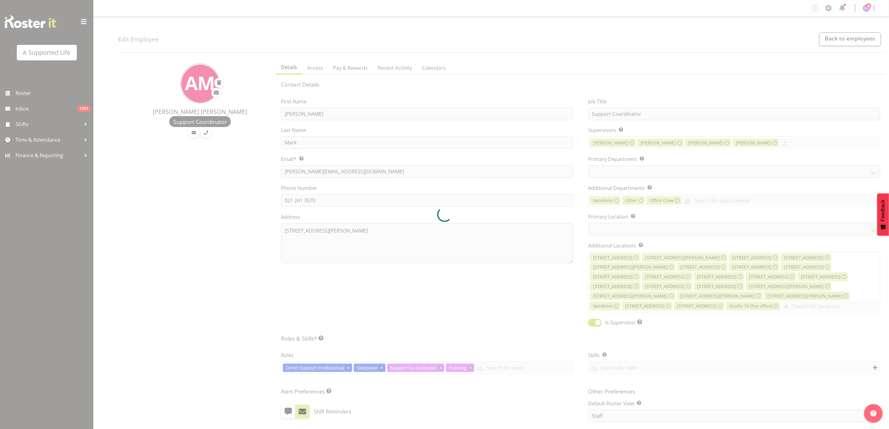
select select
select select "565"
select select "490"
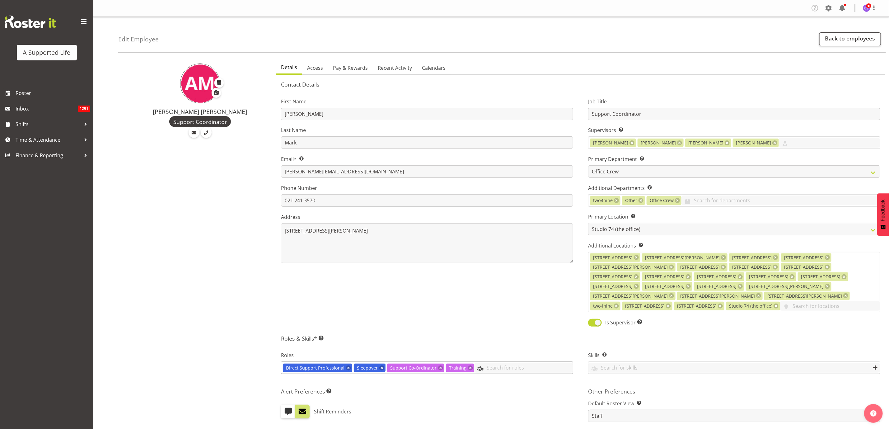
click at [495, 363] on input "text" at bounding box center [523, 368] width 99 height 10
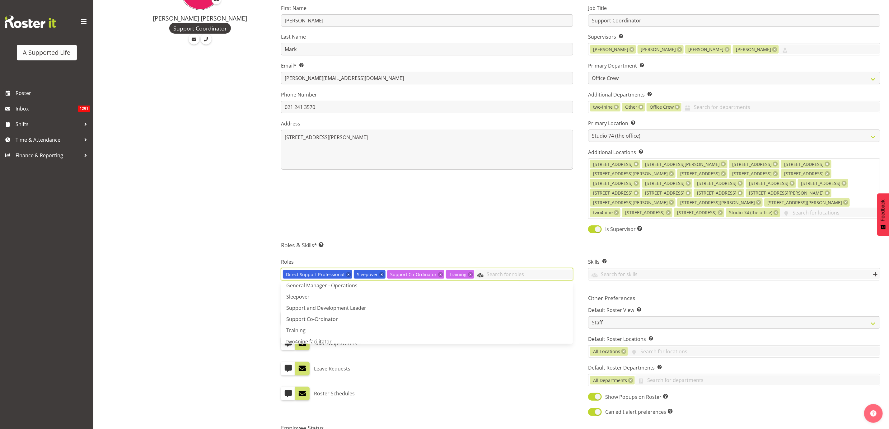
scroll to position [122, 0]
click at [310, 285] on link "Sleepover" at bounding box center [427, 290] width 292 height 11
click at [311, 324] on span "[MEDICAL_DATA] Check" at bounding box center [313, 327] width 54 height 7
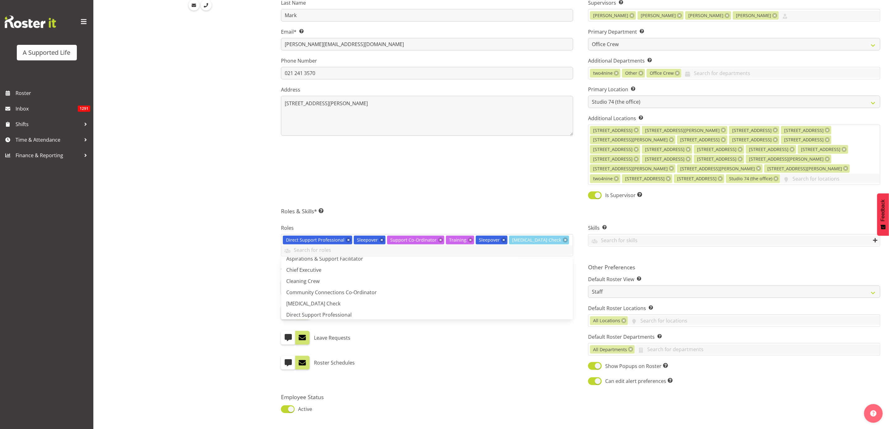
scroll to position [162, 0]
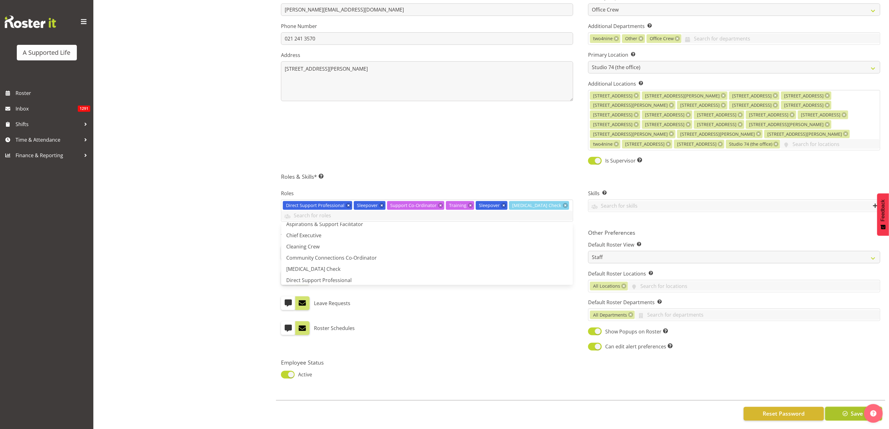
click at [851, 409] on span "Save" at bounding box center [857, 413] width 12 height 8
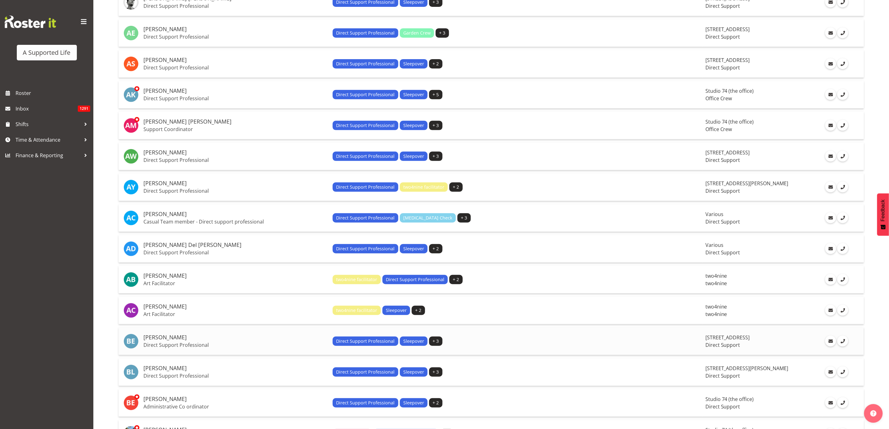
scroll to position [140, 0]
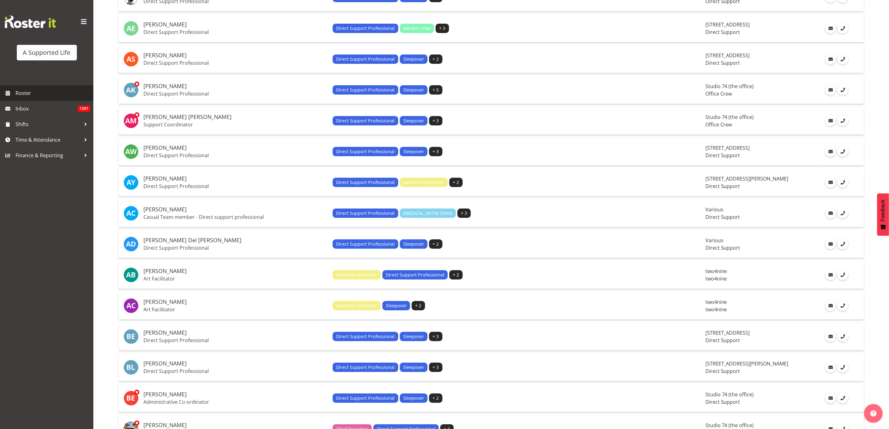
click at [33, 98] on link "Roster" at bounding box center [46, 93] width 93 height 16
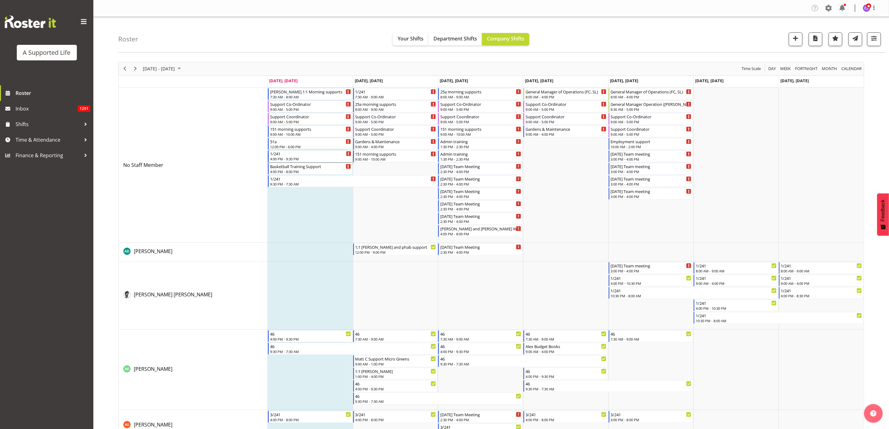
click at [292, 156] on div "1/241 4:00 PM - 9:30 PM" at bounding box center [310, 156] width 81 height 12
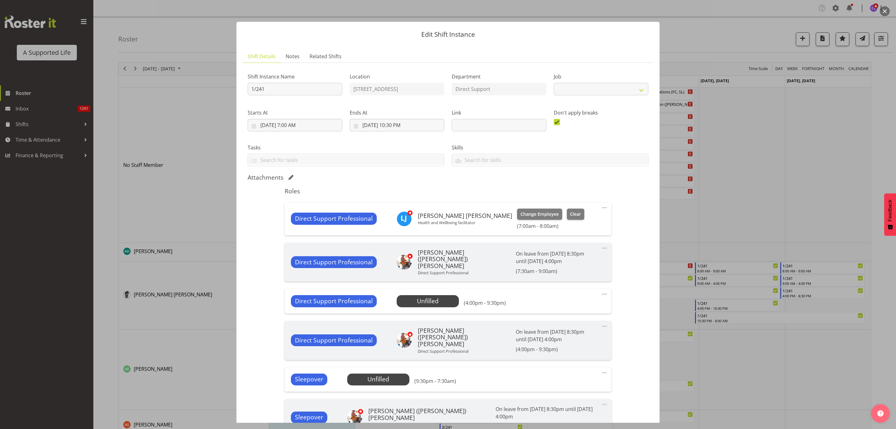
select select "4112"
click at [424, 301] on span "Select Employee" at bounding box center [428, 301] width 46 height 9
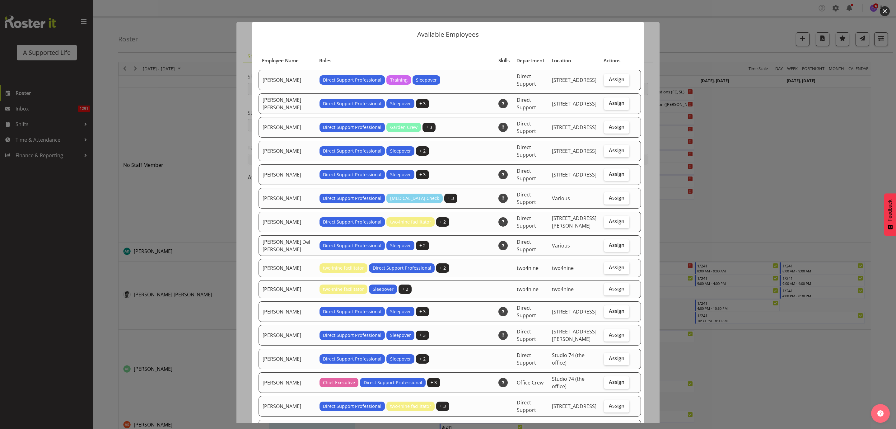
click at [783, 218] on div at bounding box center [448, 214] width 896 height 429
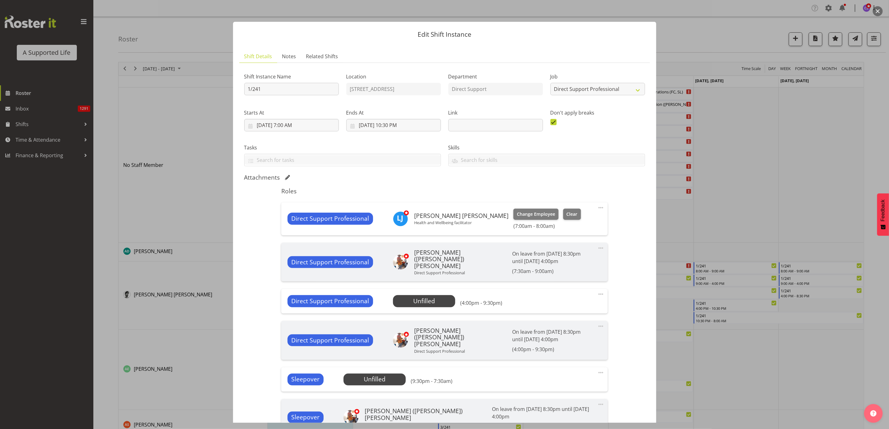
click at [366, 382] on div "Sleepover Unfilled Select Employee (9:30pm - 7:30am) Edit Cover Role Delete" at bounding box center [444, 379] width 326 height 24
click at [749, 288] on div at bounding box center [444, 214] width 889 height 429
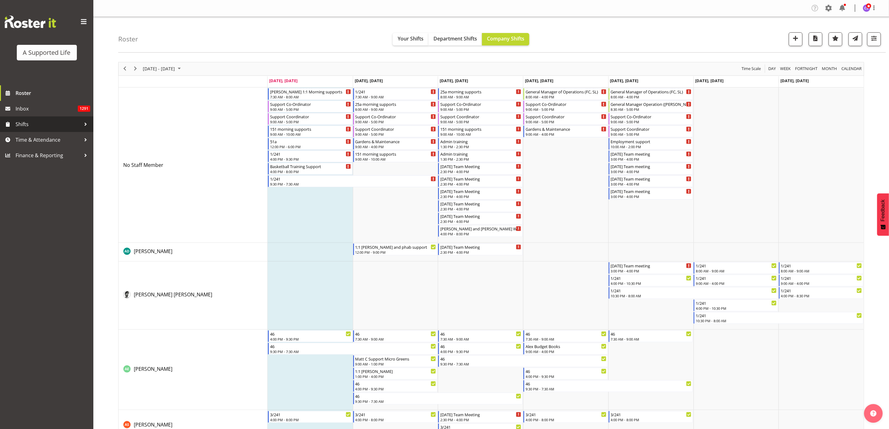
click at [32, 126] on span "Shifts" at bounding box center [48, 123] width 65 height 9
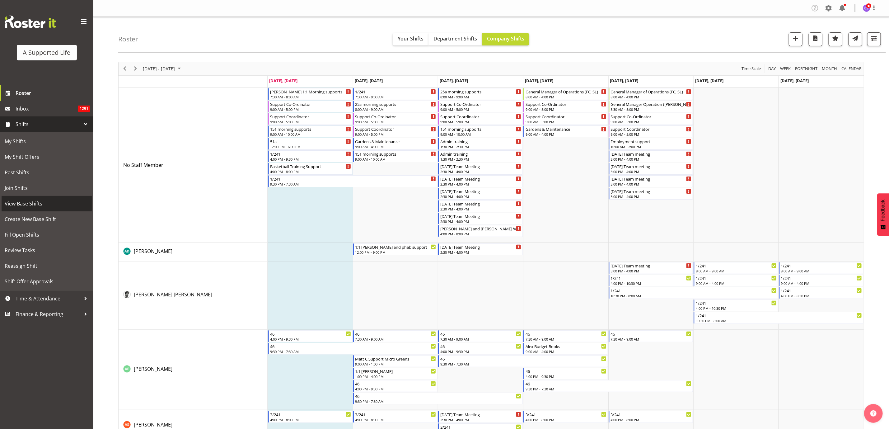
click at [36, 202] on span "View Base Shifts" at bounding box center [47, 203] width 84 height 9
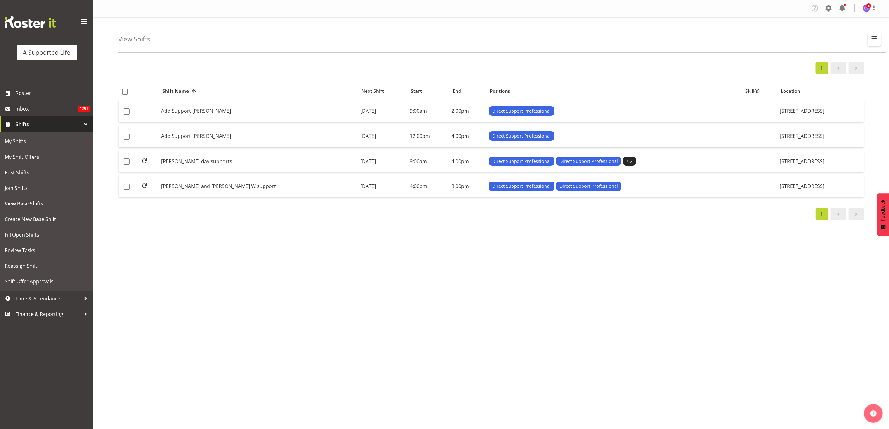
click at [875, 37] on span "button" at bounding box center [874, 38] width 8 height 8
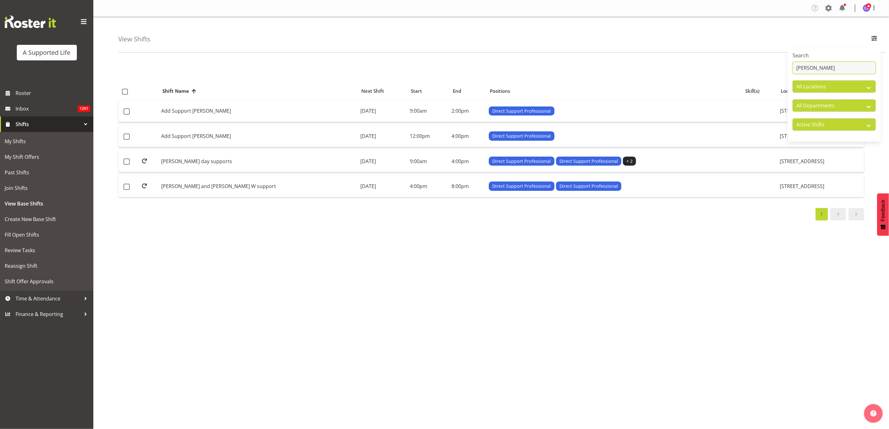
click at [822, 67] on input "[PERSON_NAME]" at bounding box center [834, 68] width 83 height 12
type input "O"
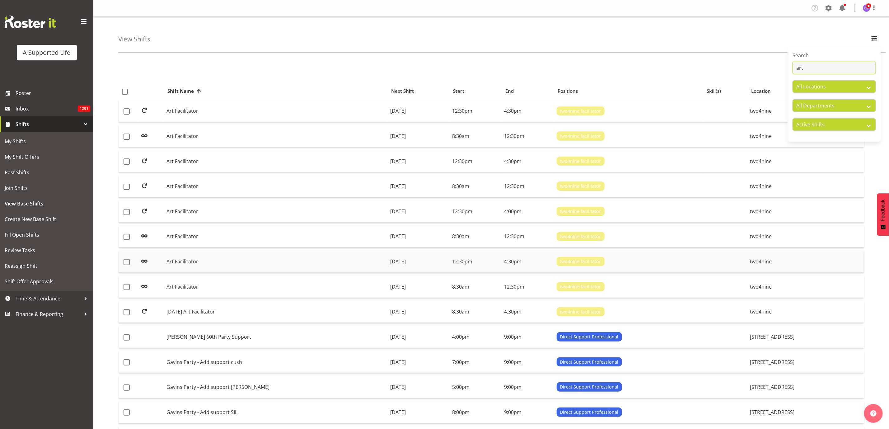
type input "art"
click at [181, 258] on td "Art Facilitator" at bounding box center [276, 262] width 224 height 22
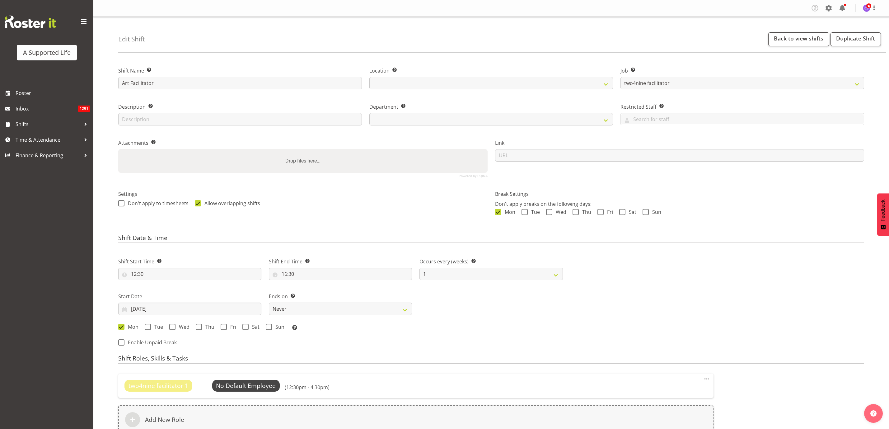
select select "4117"
select select
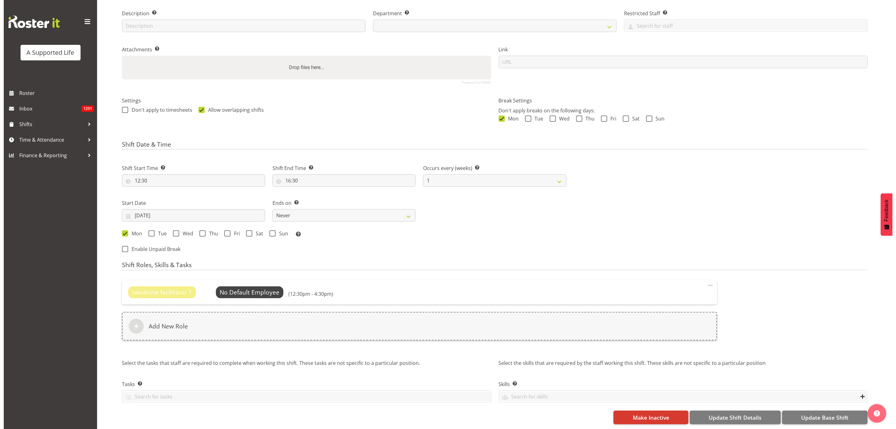
scroll to position [101, 0]
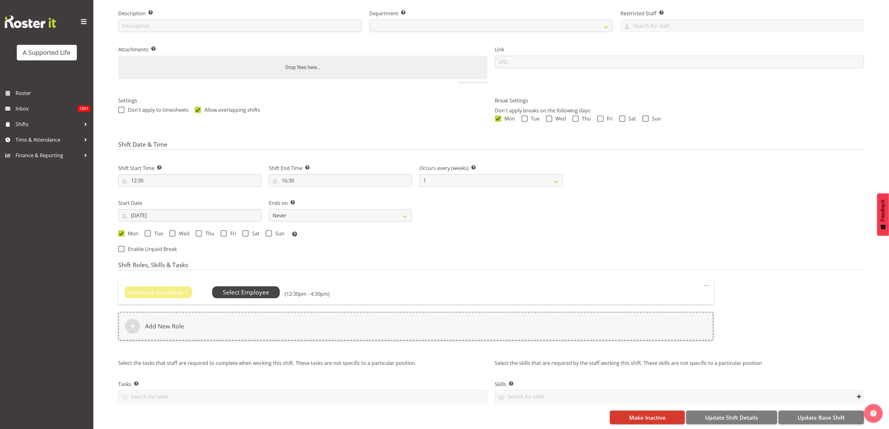
select select
select select "566"
click at [252, 288] on span "Select Employee" at bounding box center [246, 292] width 46 height 9
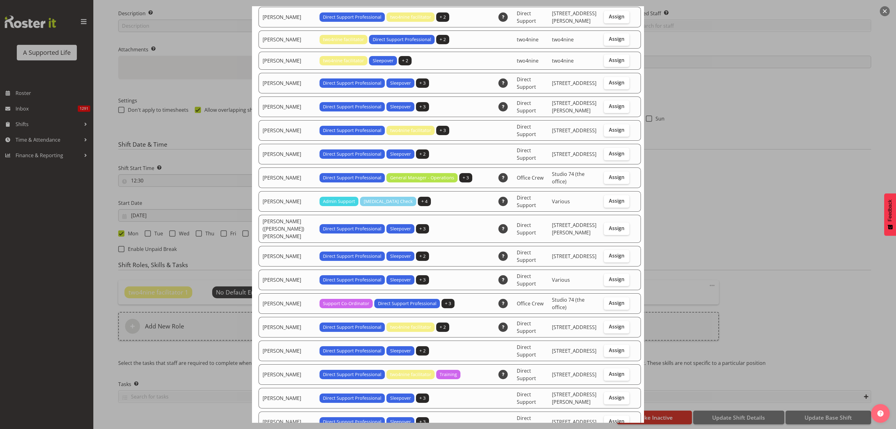
select select "924"
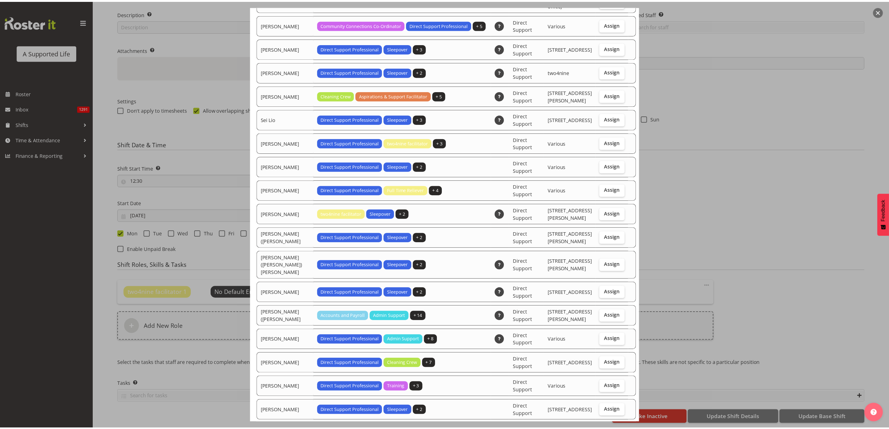
scroll to position [1587, 0]
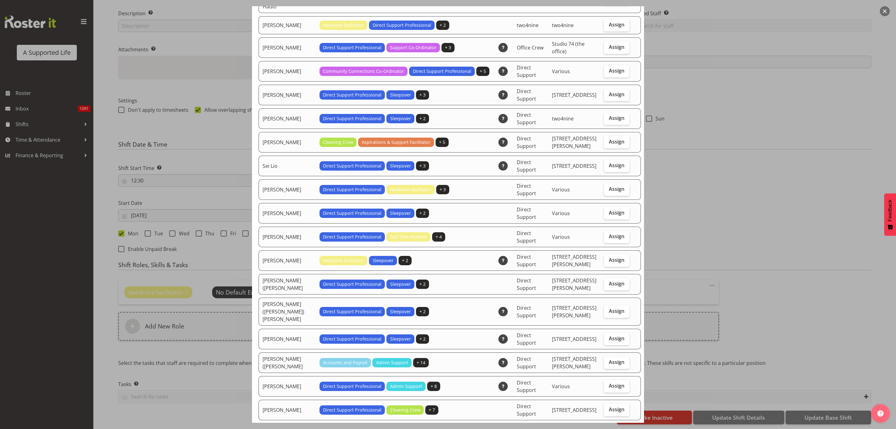
click at [760, 211] on div at bounding box center [448, 214] width 896 height 429
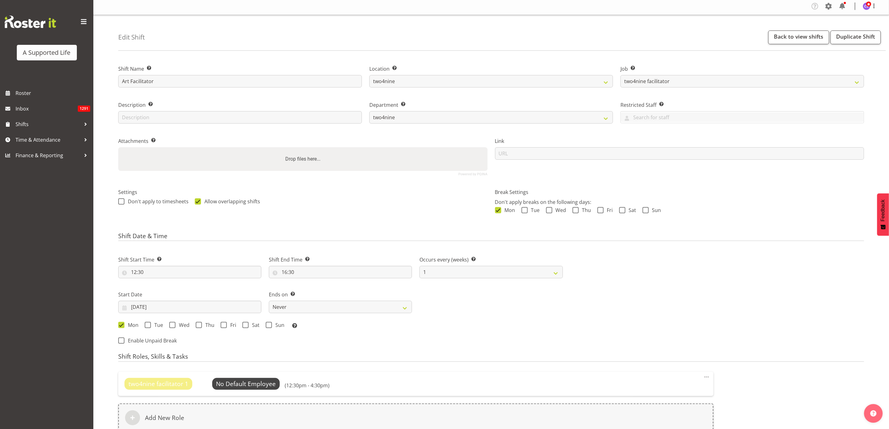
scroll to position [0, 0]
click at [827, 4] on span at bounding box center [829, 8] width 10 height 10
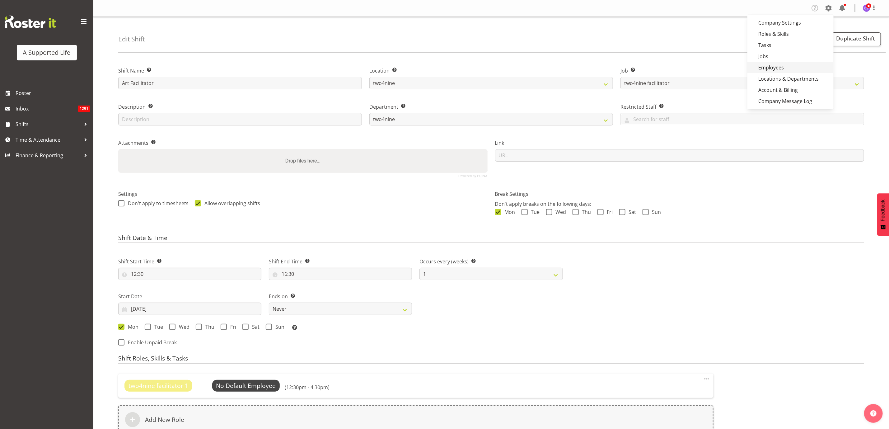
click at [793, 68] on link "Employees" at bounding box center [790, 67] width 86 height 11
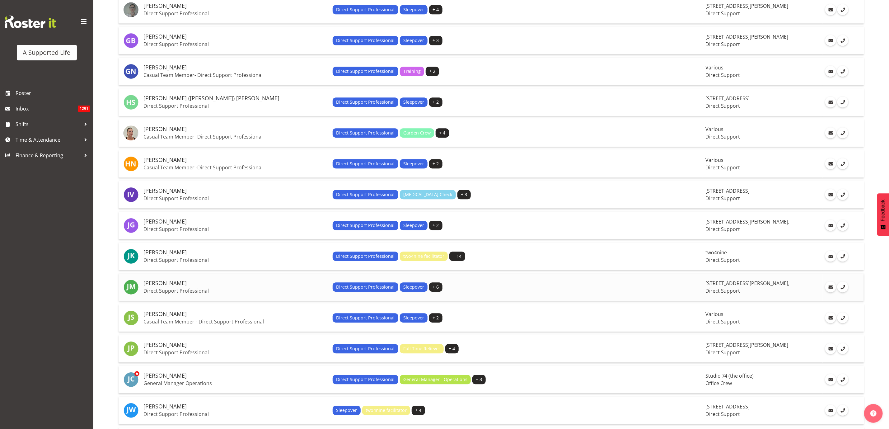
scroll to position [1228, 0]
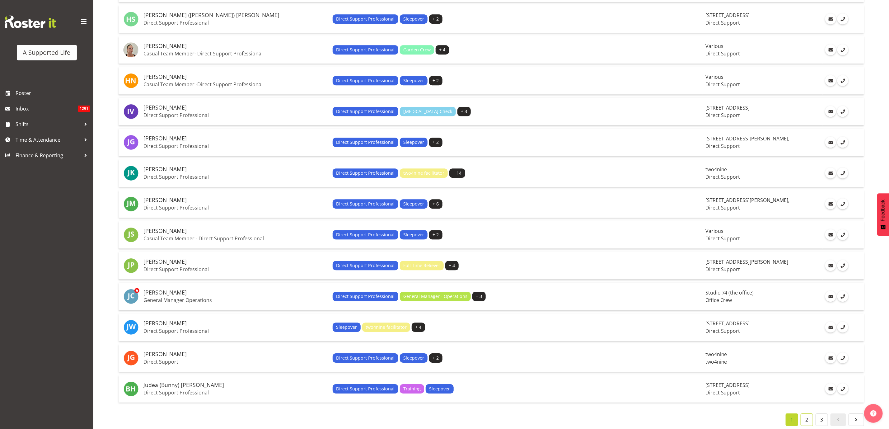
click at [809, 413] on link "2" at bounding box center [807, 419] width 12 height 12
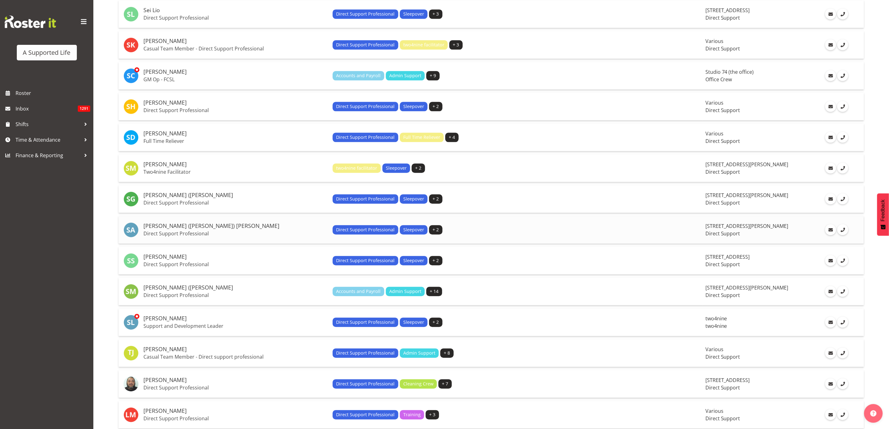
scroll to position [1088, 0]
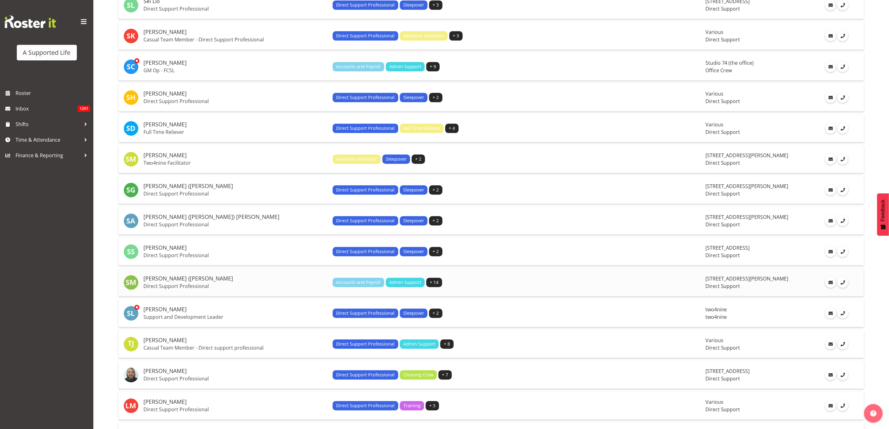
click at [183, 275] on h5 "[PERSON_NAME] ([PERSON_NAME]" at bounding box center [235, 278] width 184 height 6
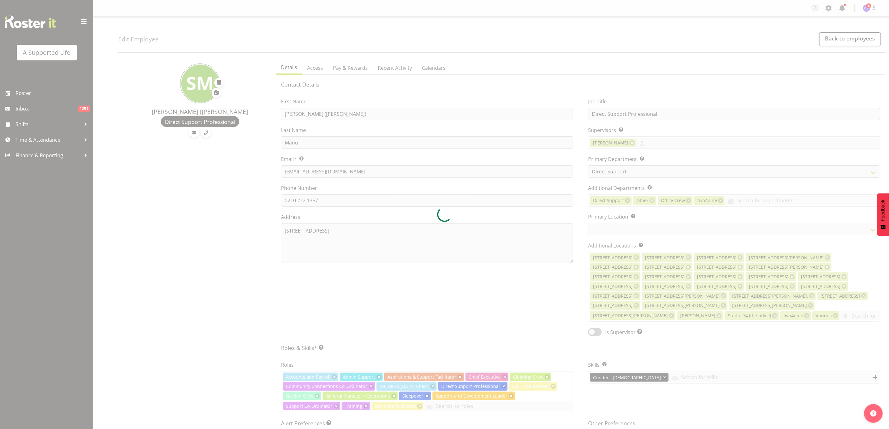
click at [22, 91] on div at bounding box center [444, 214] width 889 height 429
select select "904"
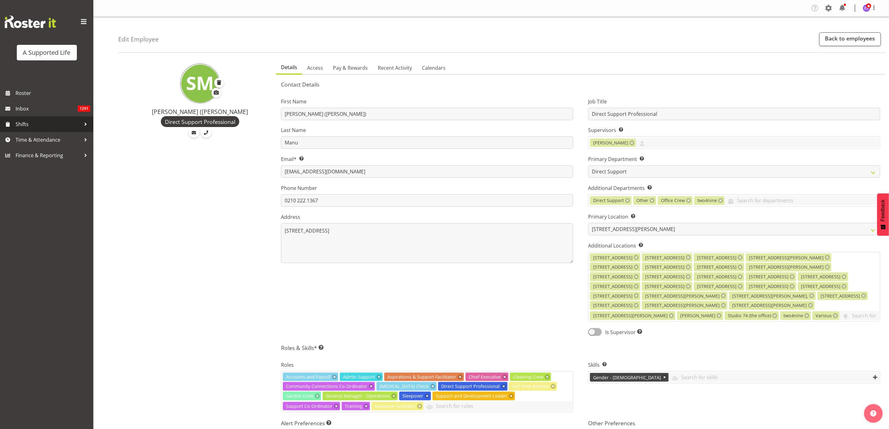
click at [28, 122] on span "Shifts" at bounding box center [48, 123] width 65 height 9
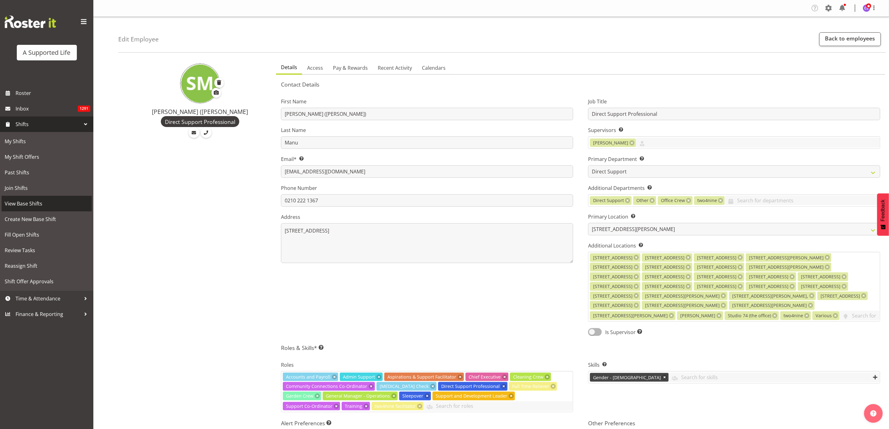
click at [30, 205] on span "View Base Shifts" at bounding box center [47, 203] width 84 height 9
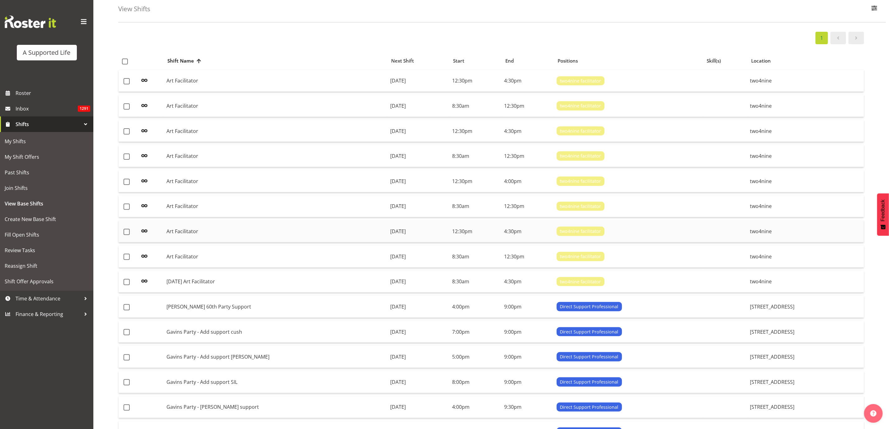
scroll to position [47, 0]
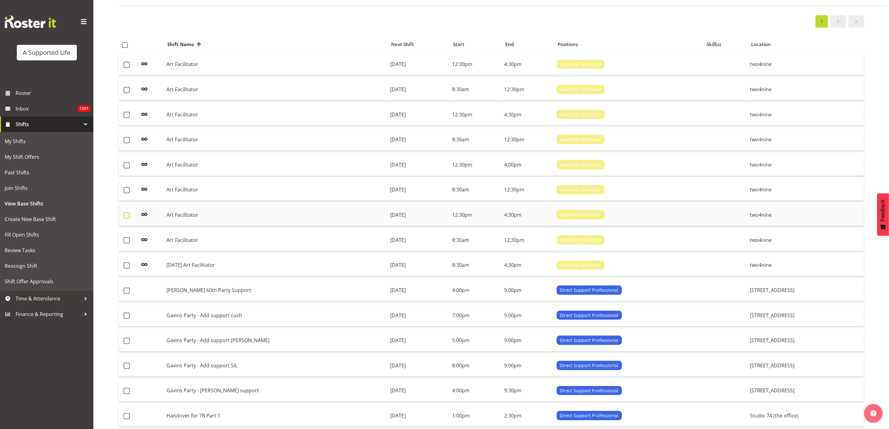
click at [129, 213] on span at bounding box center [127, 215] width 6 height 6
checkbox input "true"
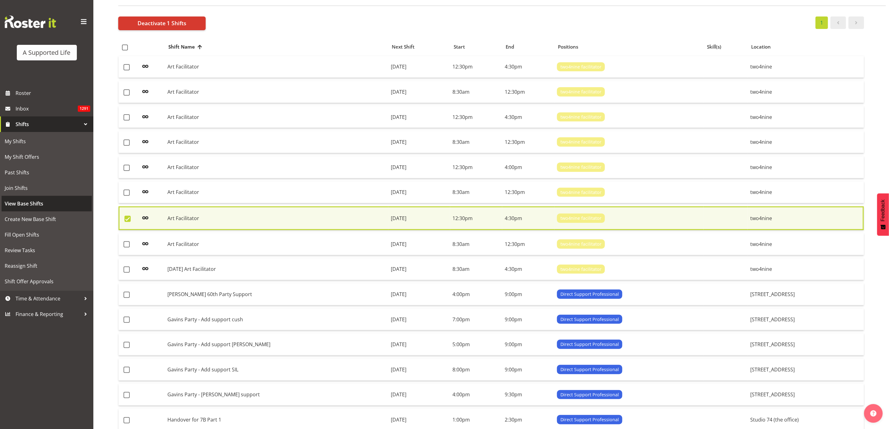
click at [33, 203] on span "View Base Shifts" at bounding box center [47, 203] width 84 height 9
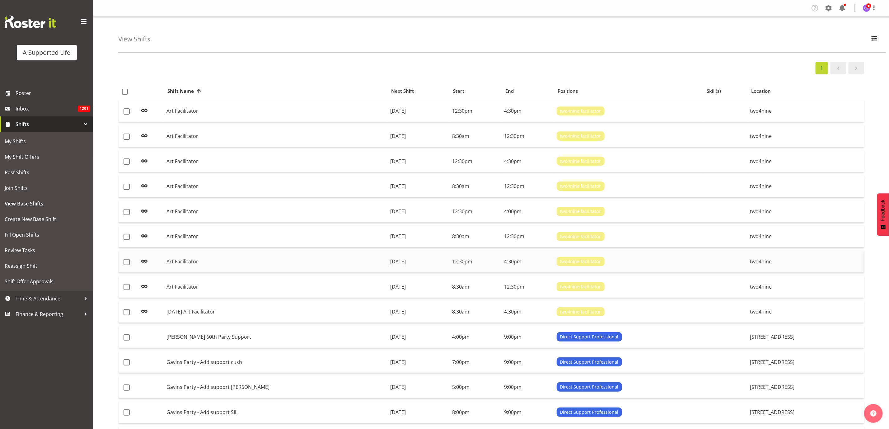
click at [169, 256] on td "Art Facilitator" at bounding box center [276, 262] width 224 height 22
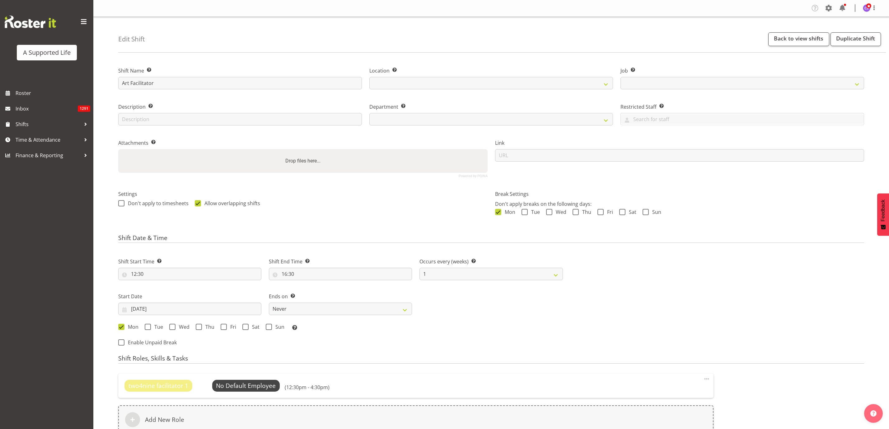
select select
select select "4117"
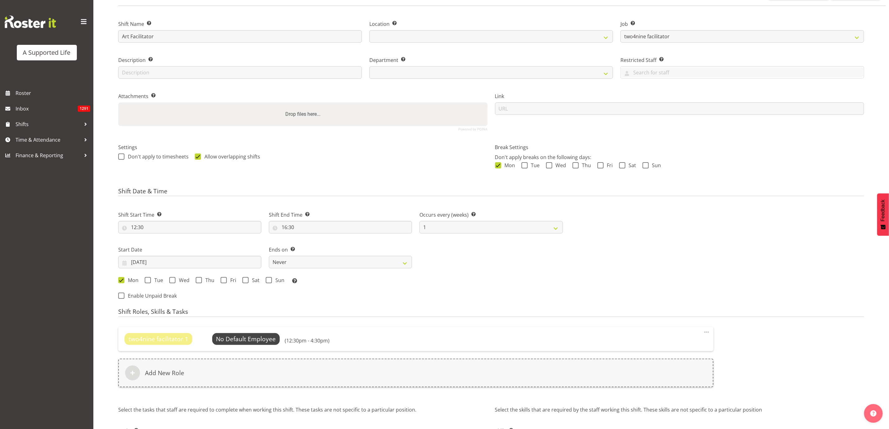
select select
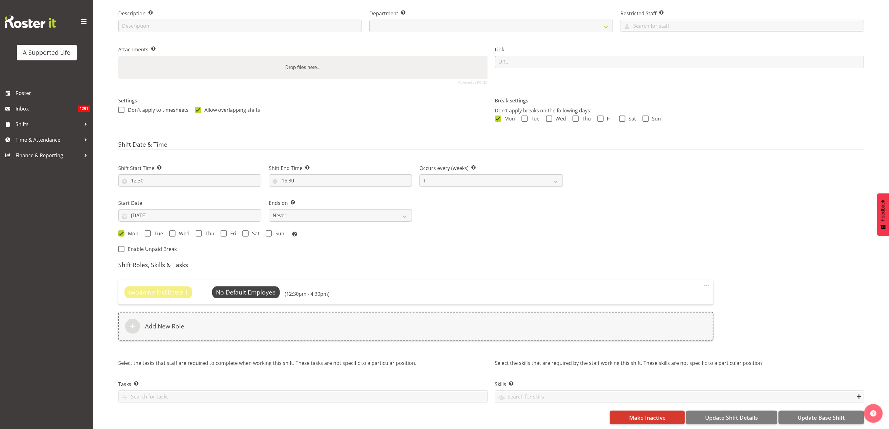
select select
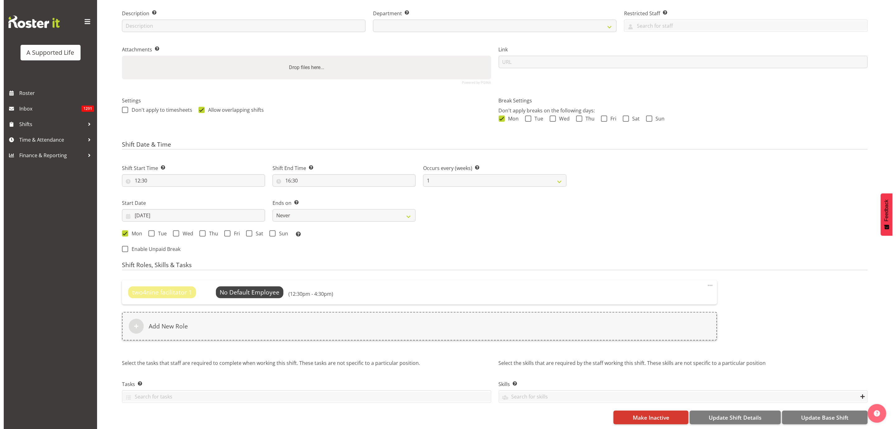
scroll to position [101, 0]
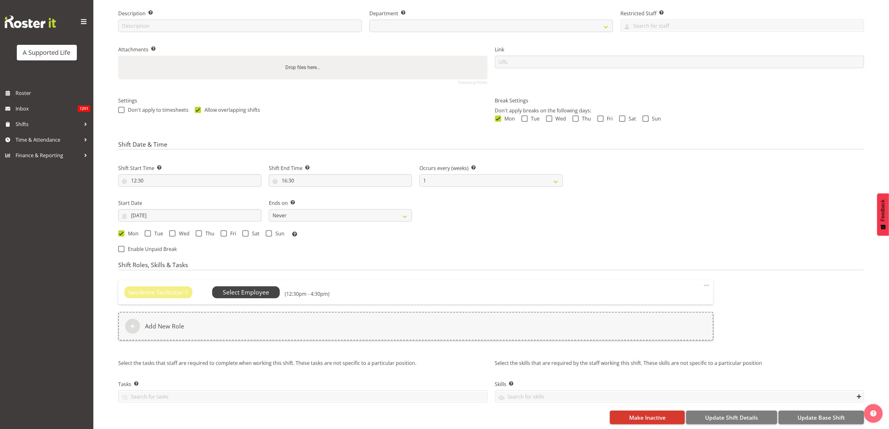
select select
select select "566"
click at [248, 288] on span "Select Employee" at bounding box center [246, 292] width 46 height 9
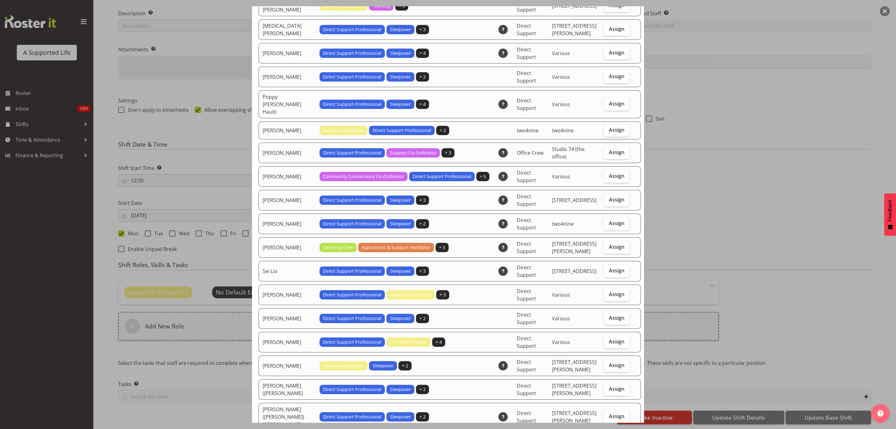
select select "924"
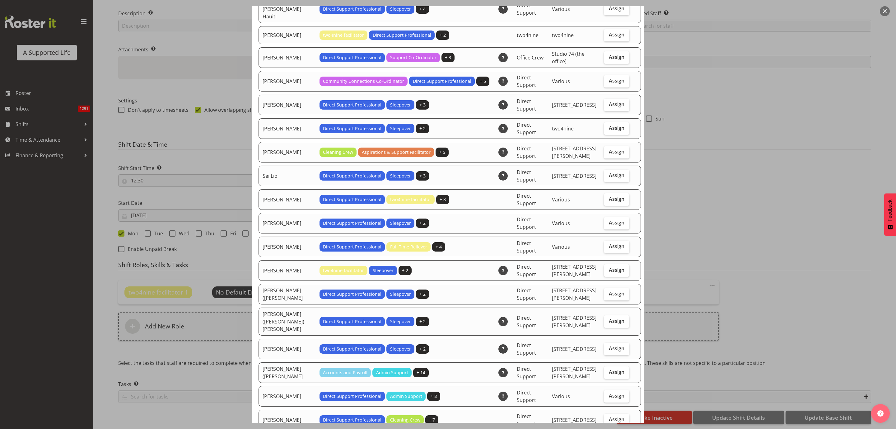
scroll to position [1774, 0]
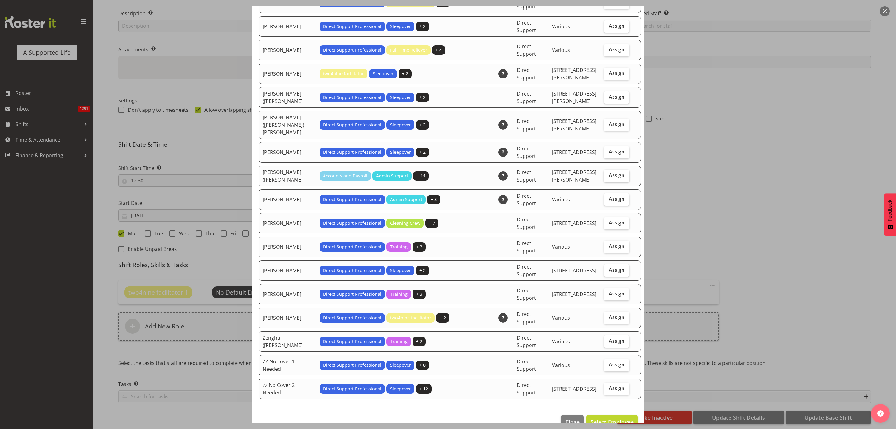
click at [609, 178] on span "Assign" at bounding box center [617, 175] width 16 height 6
click at [604, 177] on input "Assign" at bounding box center [606, 175] width 4 height 4
checkbox input "true"
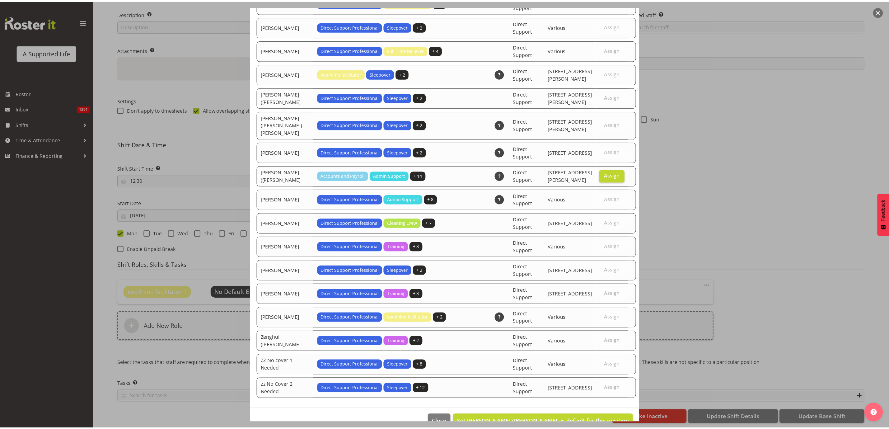
scroll to position [1808, 0]
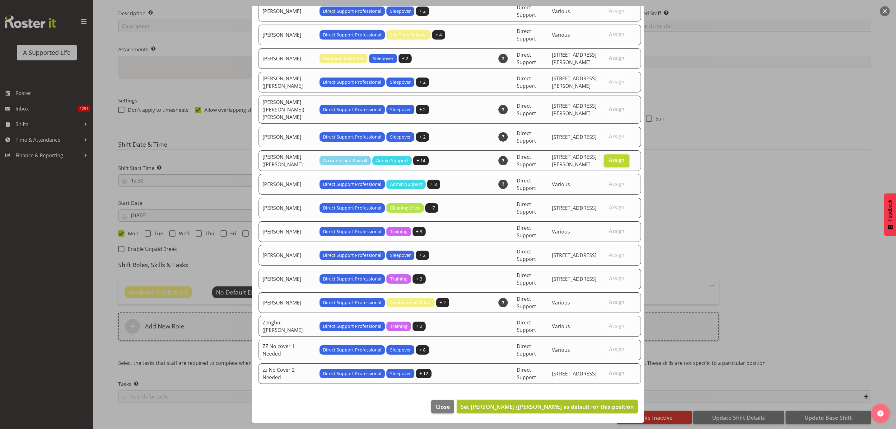
click at [612, 410] on span "Set [PERSON_NAME] ([PERSON_NAME] as default for this position" at bounding box center [547, 406] width 173 height 8
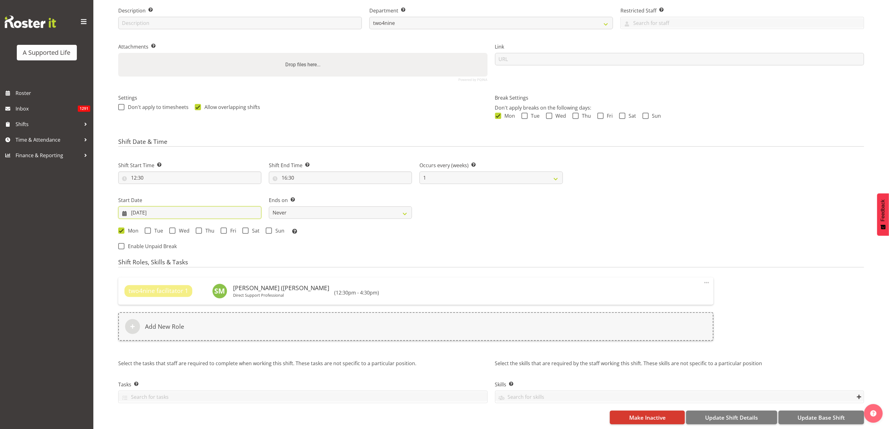
click at [154, 208] on input "[DATE]" at bounding box center [189, 212] width 143 height 12
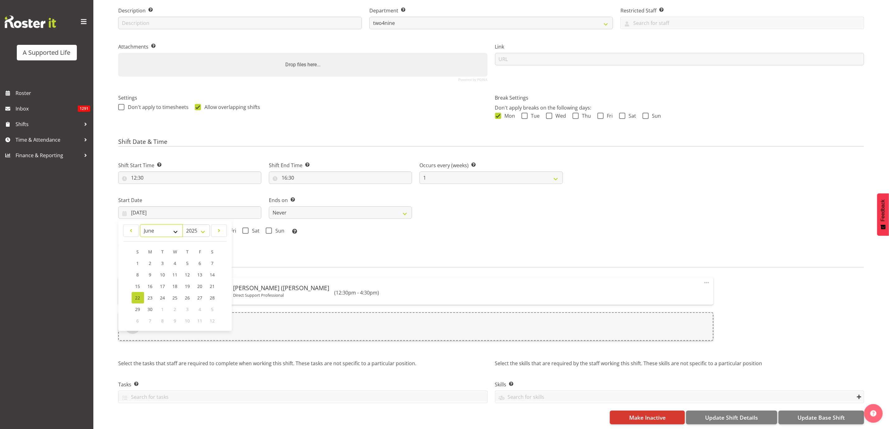
click at [172, 224] on select "January February March April May June July August September October November De…" at bounding box center [161, 230] width 43 height 12
select select "7"
click at [140, 224] on select "January February March April May June July August September October November De…" at bounding box center [161, 230] width 43 height 12
click at [152, 295] on span "18" at bounding box center [150, 298] width 5 height 6
type input "[DATE]"
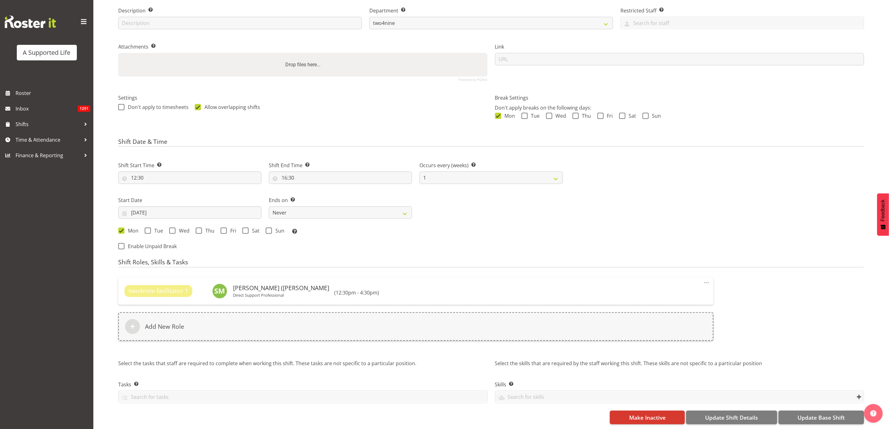
scroll to position [104, 0]
click at [812, 413] on span "Update Base Shift" at bounding box center [821, 417] width 47 height 8
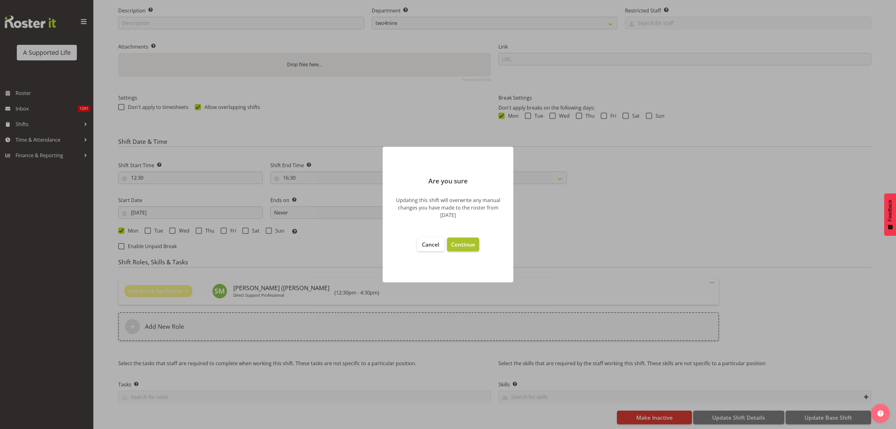
click at [466, 244] on span "Continue" at bounding box center [463, 244] width 24 height 7
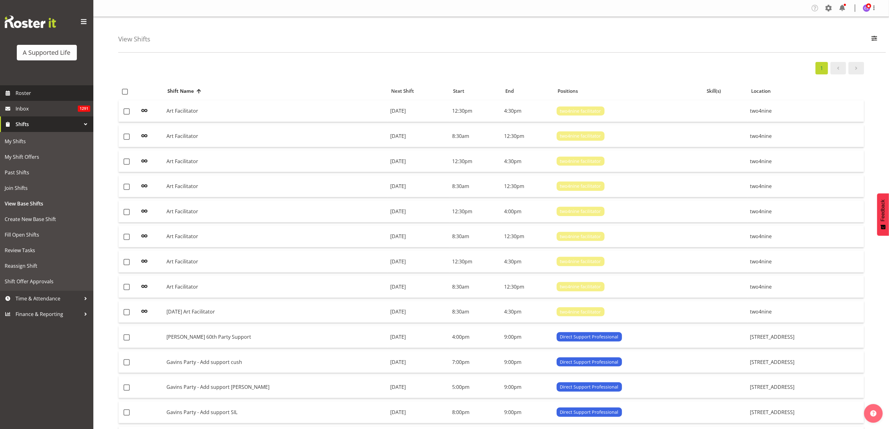
click at [27, 96] on span "Roster" at bounding box center [53, 92] width 75 height 9
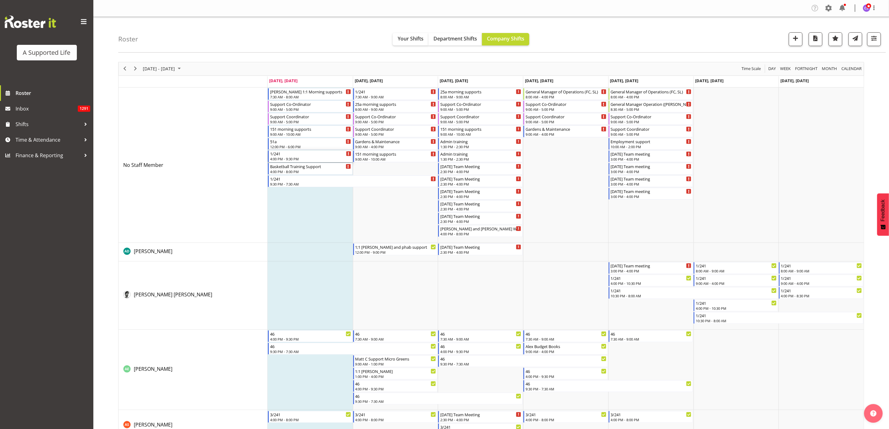
click at [306, 155] on div "1/241" at bounding box center [310, 153] width 81 height 6
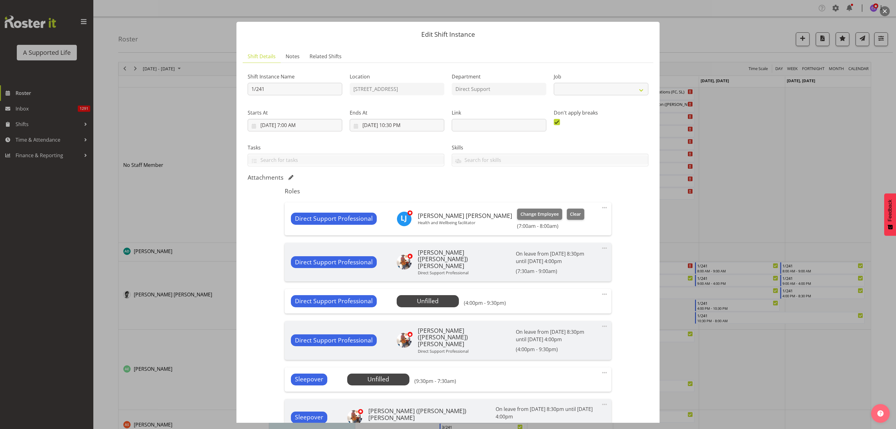
select select "4112"
click at [421, 302] on span "Select Employee" at bounding box center [428, 301] width 46 height 9
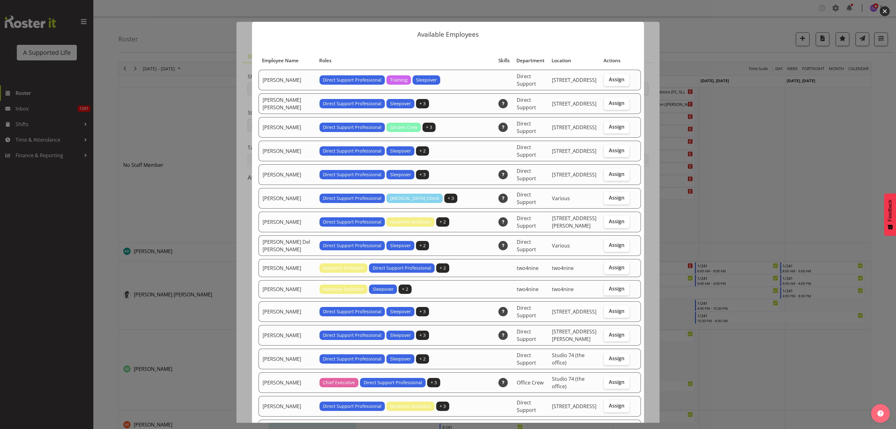
click at [171, 208] on div at bounding box center [448, 214] width 896 height 429
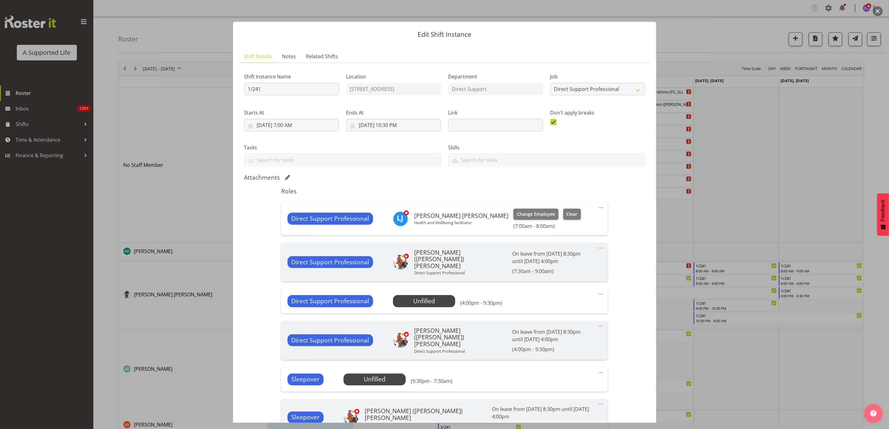
click at [751, 190] on div at bounding box center [444, 214] width 889 height 429
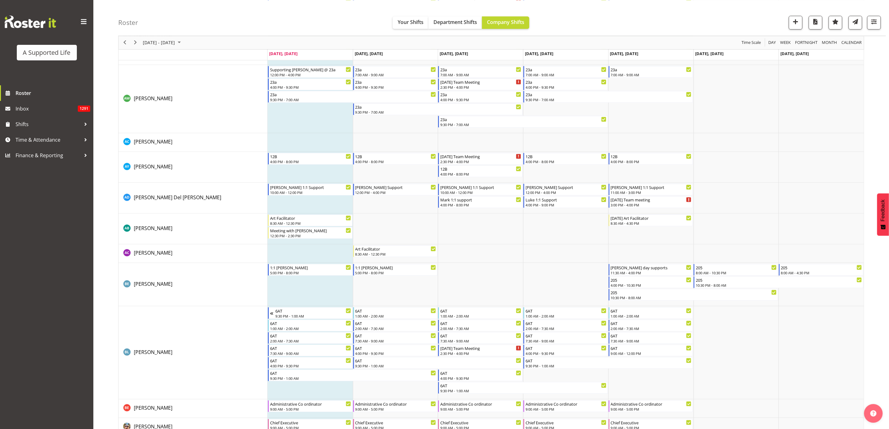
scroll to position [420, 0]
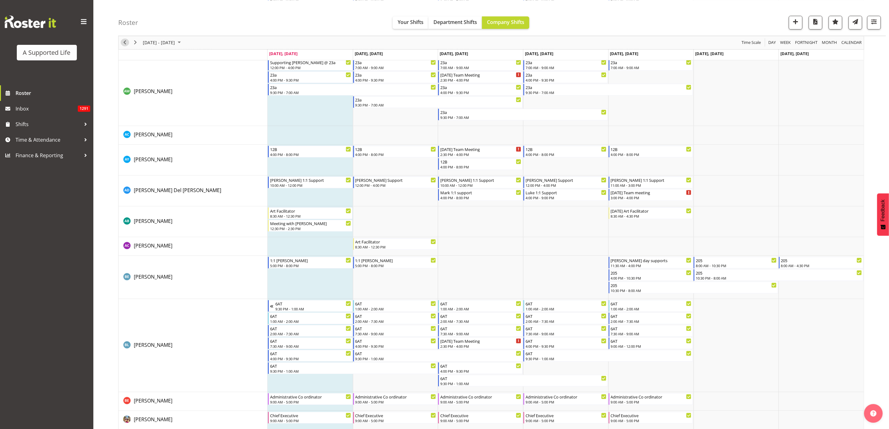
click at [124, 42] on span "Previous" at bounding box center [124, 43] width 7 height 8
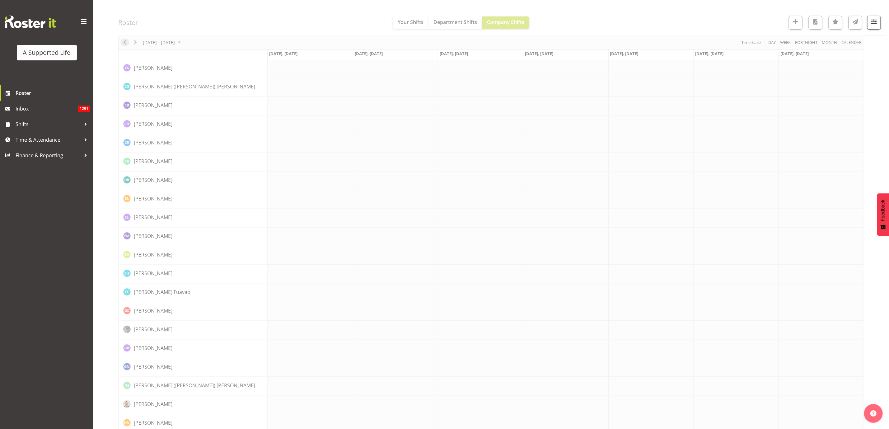
scroll to position [0, 0]
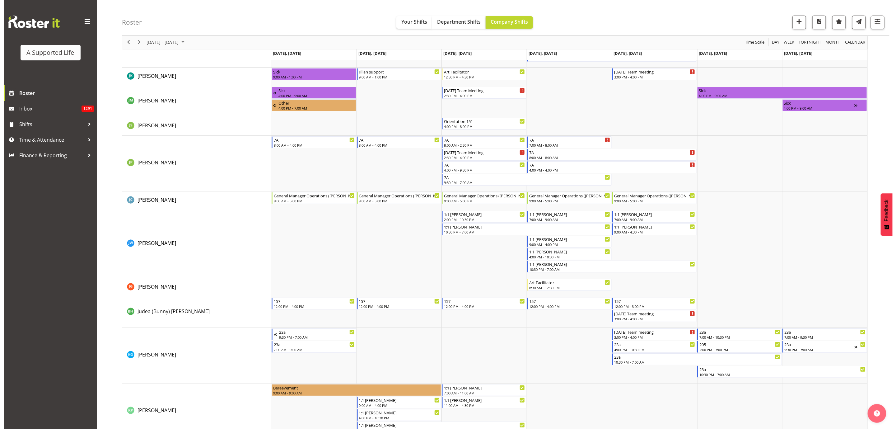
scroll to position [1634, 0]
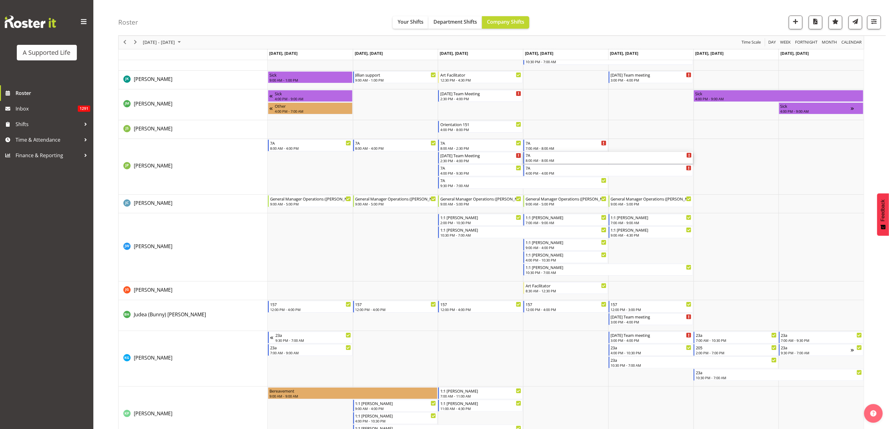
click at [553, 157] on div "7A" at bounding box center [609, 155] width 166 height 6
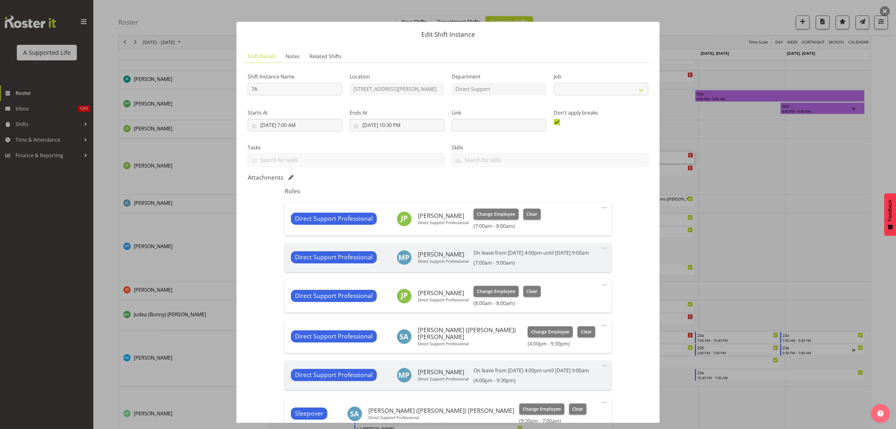
select select "4112"
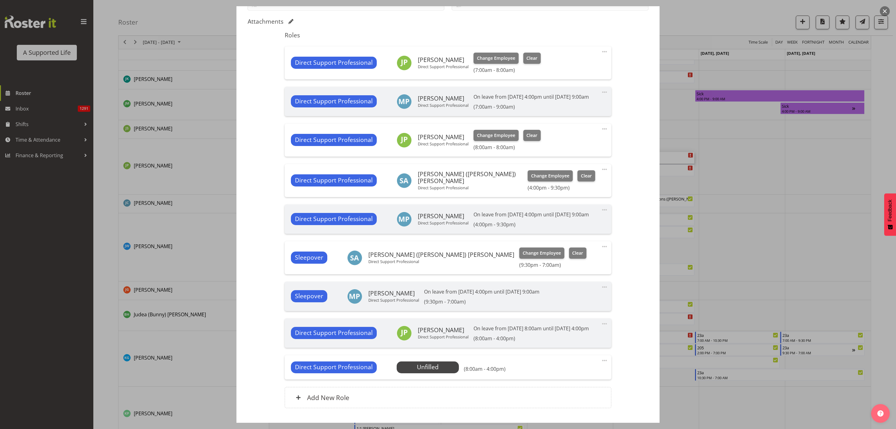
scroll to position [140, 0]
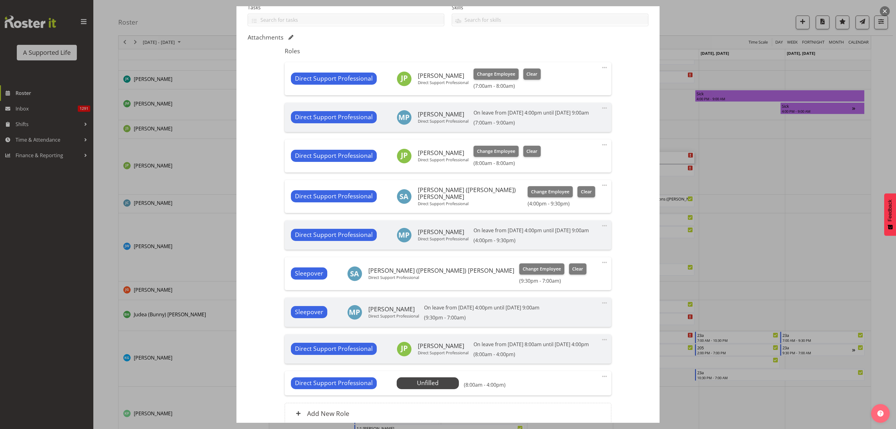
click at [601, 148] on span at bounding box center [604, 144] width 7 height 7
click at [571, 186] on link "Delete" at bounding box center [579, 180] width 60 height 11
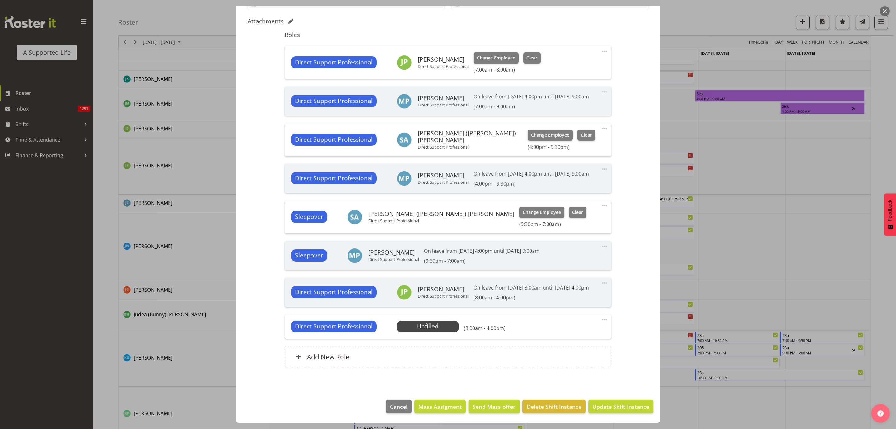
scroll to position [179, 0]
click at [621, 410] on span "Update Shift Instance" at bounding box center [621, 406] width 57 height 8
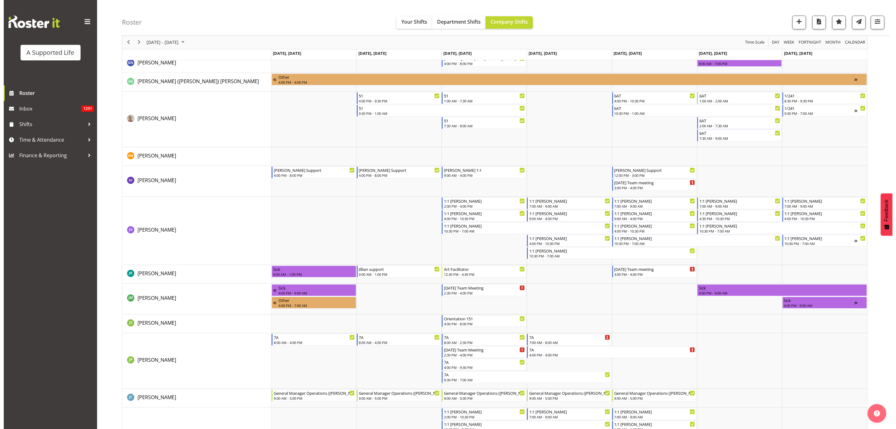
scroll to position [1540, 0]
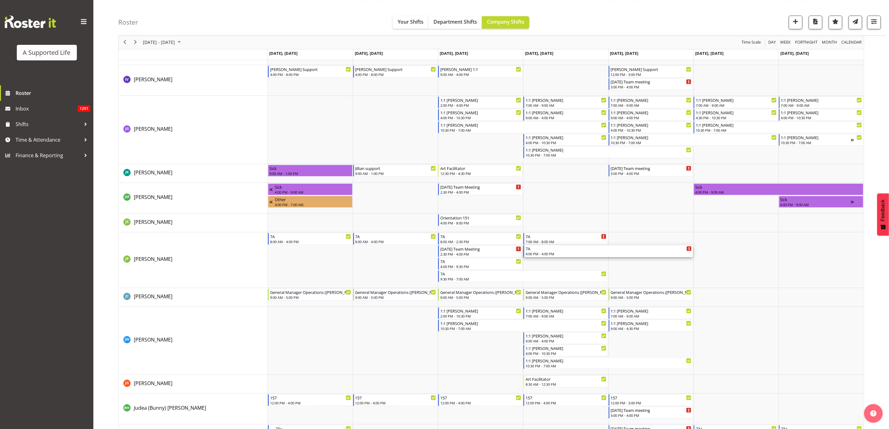
click at [648, 252] on div "4:00 PM - 4:00 PM" at bounding box center [609, 253] width 166 height 5
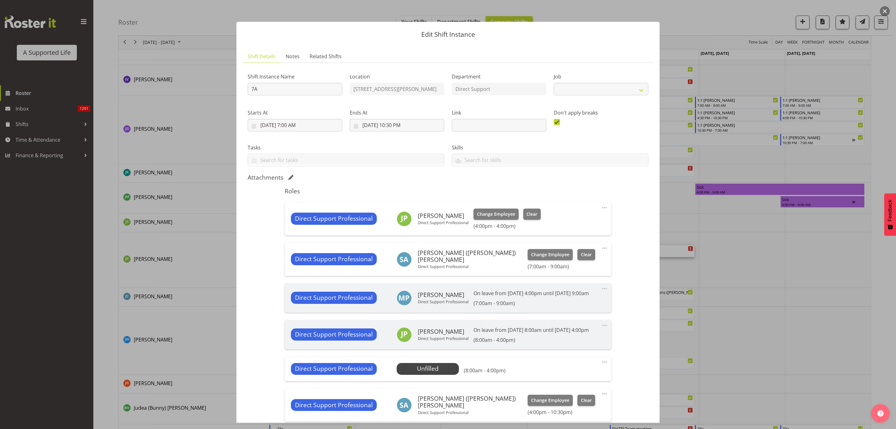
select select "4112"
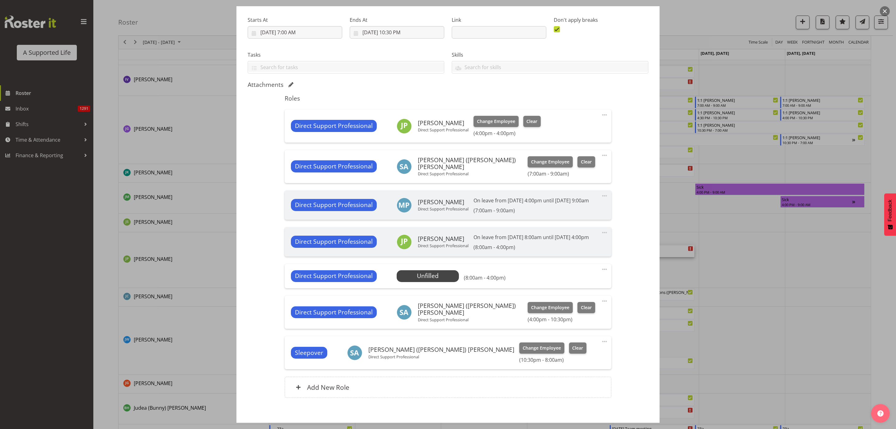
scroll to position [93, 0]
click at [601, 113] on span at bounding box center [604, 113] width 7 height 7
click at [574, 152] on link "Delete" at bounding box center [579, 150] width 60 height 11
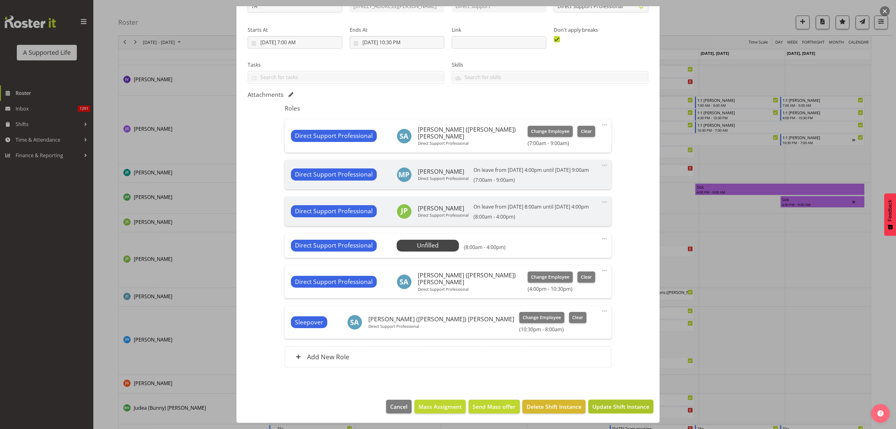
click at [609, 410] on span "Update Shift Instance" at bounding box center [621, 406] width 57 height 8
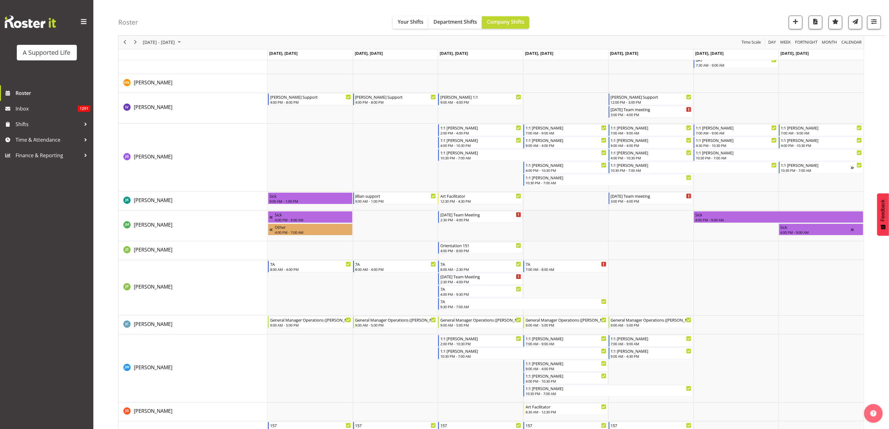
scroll to position [1649, 0]
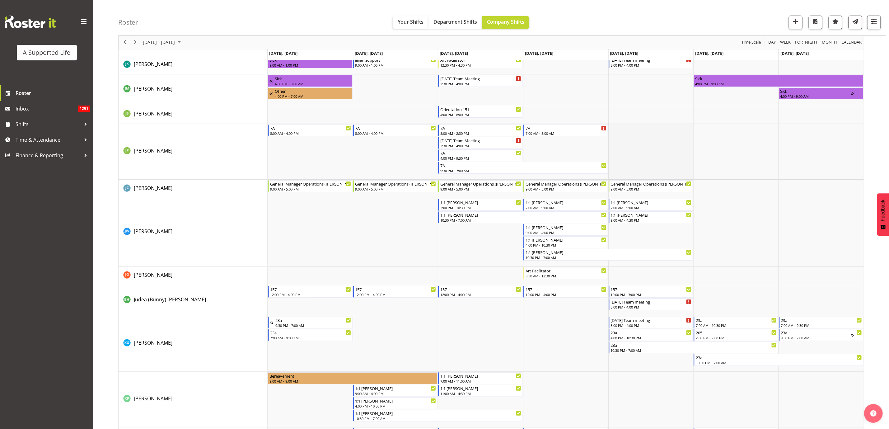
click at [673, 135] on td "Timeline Week of August 4, 2025" at bounding box center [650, 152] width 85 height 56
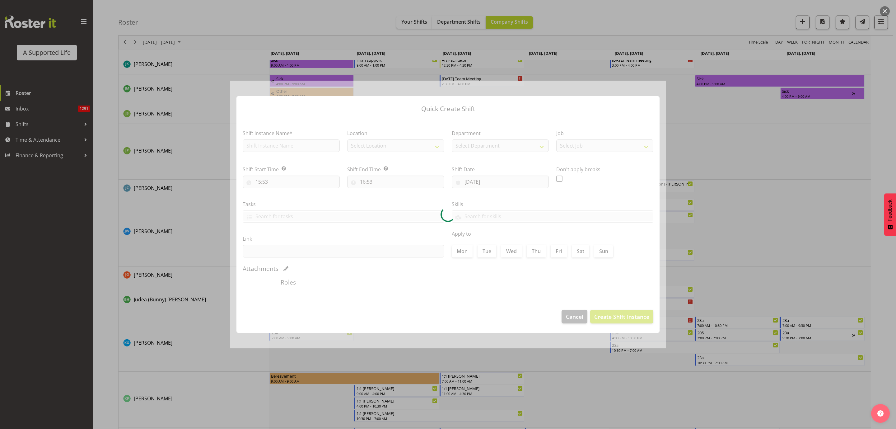
type input "[DATE]"
checkbox input "true"
click at [757, 176] on div at bounding box center [448, 214] width 896 height 429
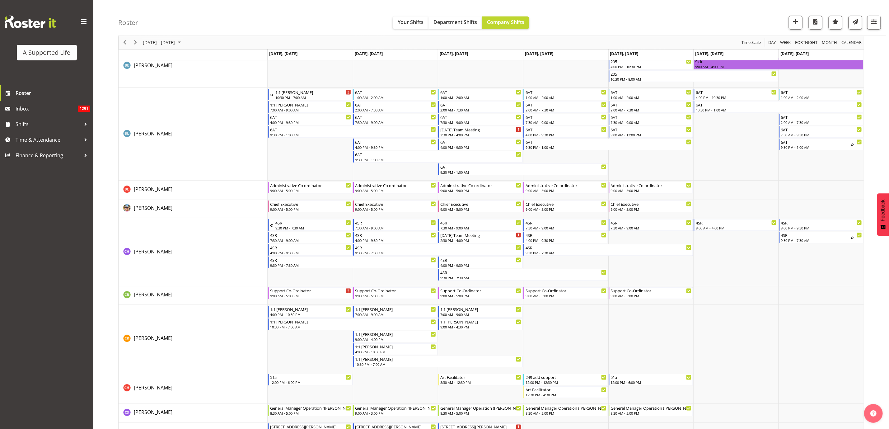
scroll to position [887, 0]
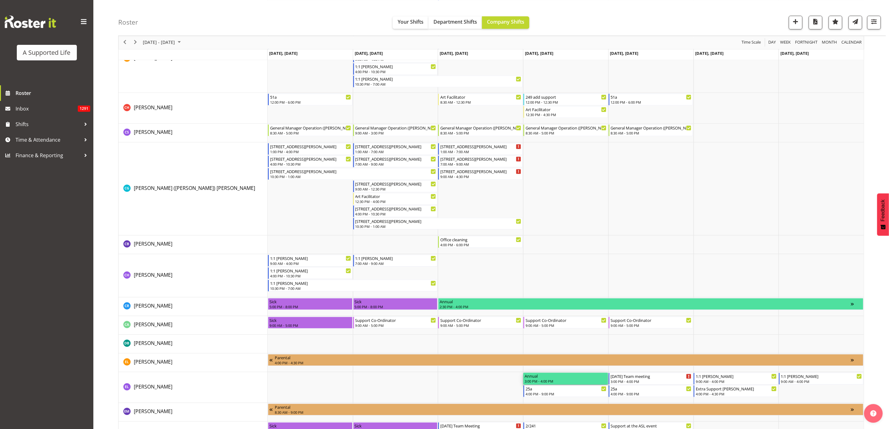
drag, startPoint x: 575, startPoint y: 378, endPoint x: 655, endPoint y: 377, distance: 79.7
click at [560, 379] on div "3:00 PM - 4:00 PM" at bounding box center [566, 381] width 82 height 5
drag, startPoint x: 542, startPoint y: 383, endPoint x: 665, endPoint y: 380, distance: 122.6
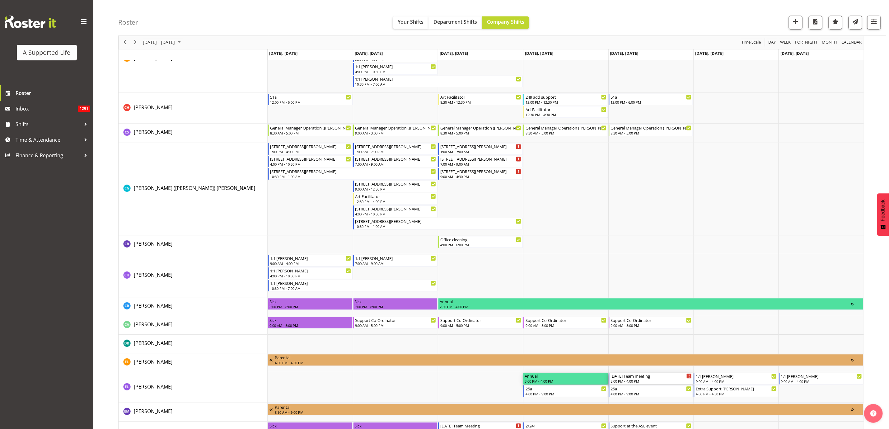
click at [665, 380] on div "3:00 PM - 4:00 PM" at bounding box center [651, 381] width 81 height 5
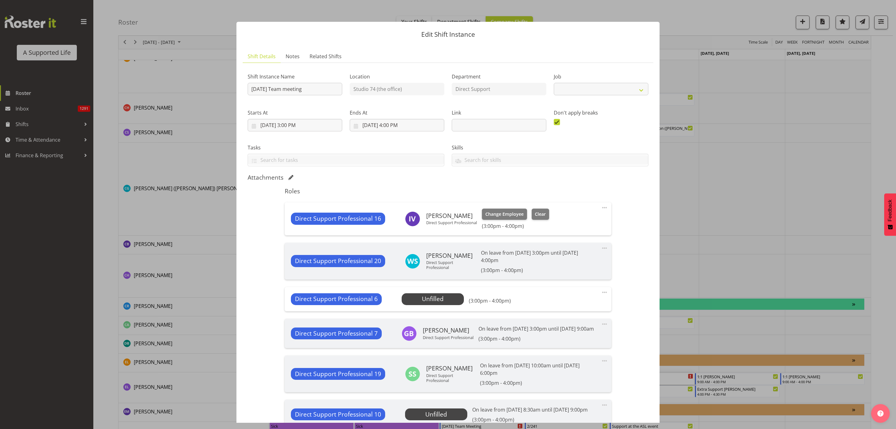
click at [777, 260] on div at bounding box center [448, 214] width 896 height 429
select select "4112"
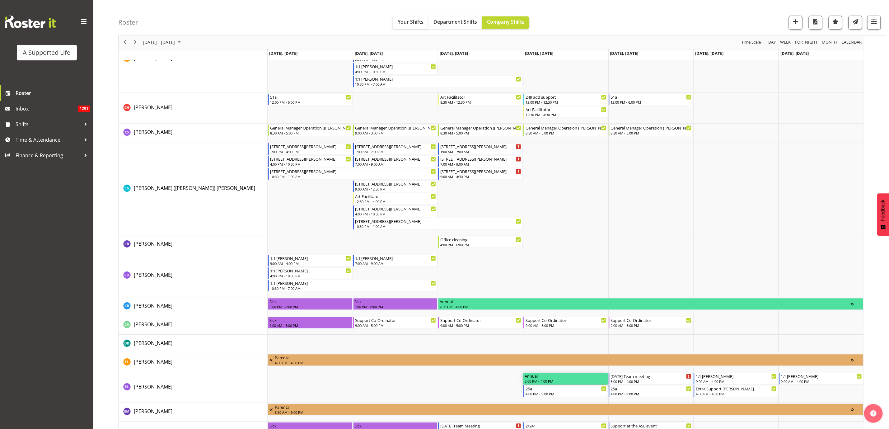
drag, startPoint x: 545, startPoint y: 379, endPoint x: 666, endPoint y: 374, distance: 120.9
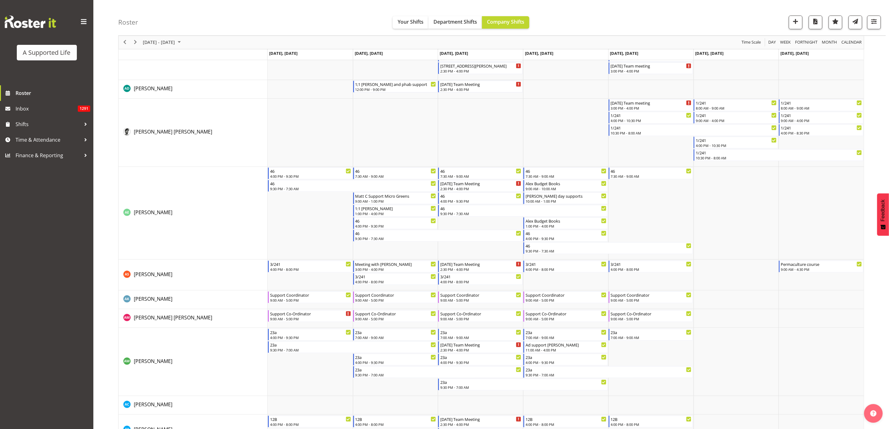
scroll to position [47, 0]
